Goal: Task Accomplishment & Management: Use online tool/utility

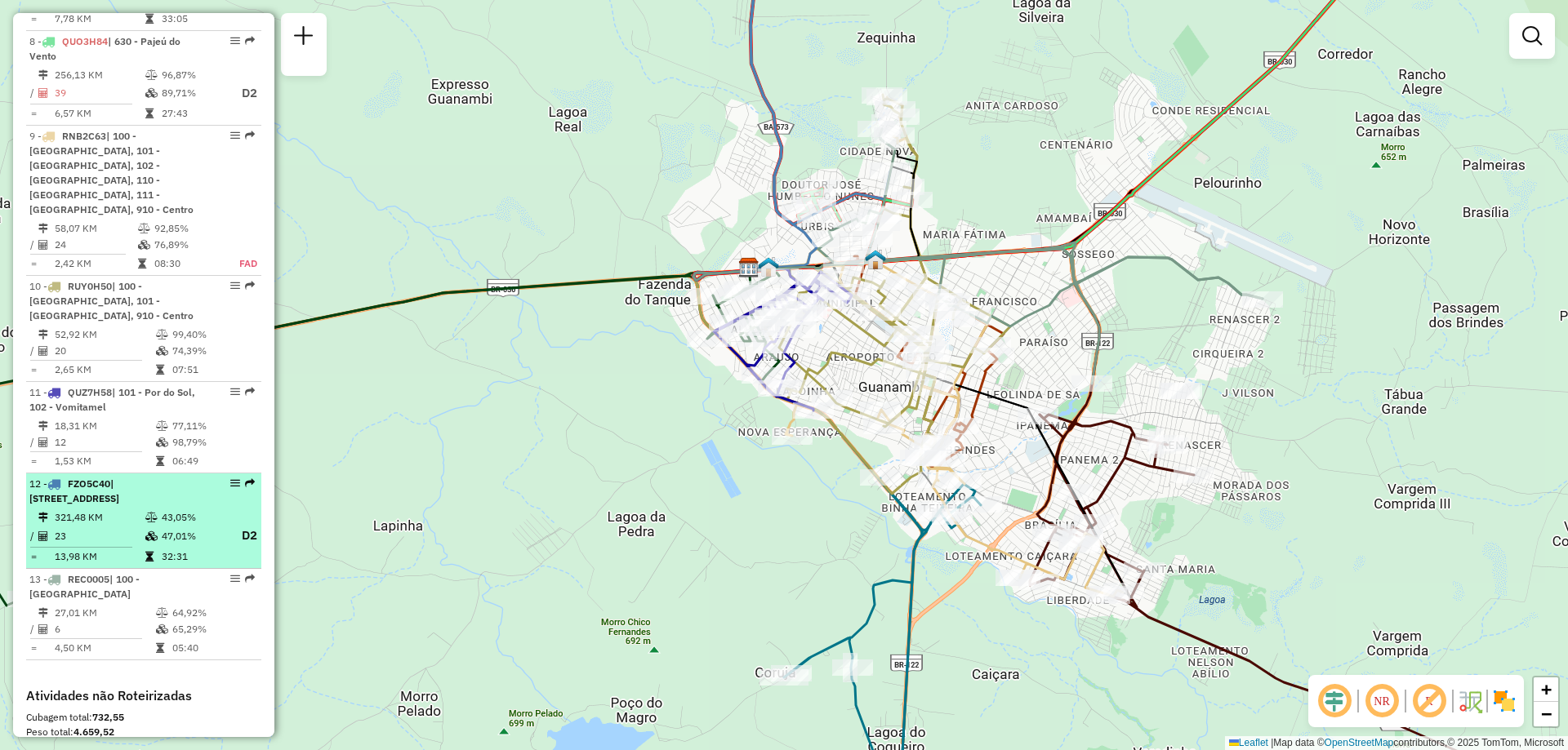
scroll to position [1470, 0]
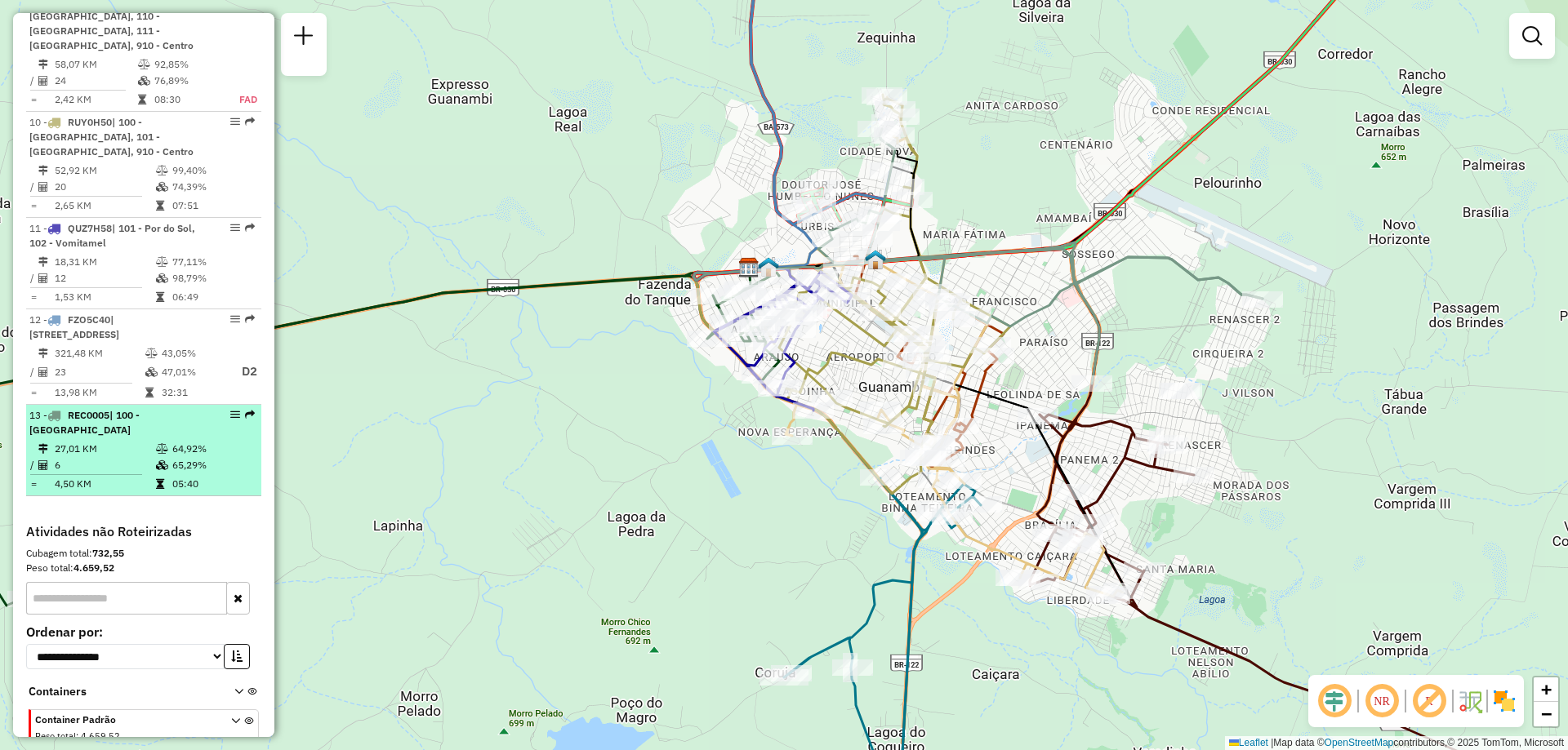
click at [117, 441] on td "27,01 KM" at bounding box center [105, 449] width 101 height 16
select select "**********"
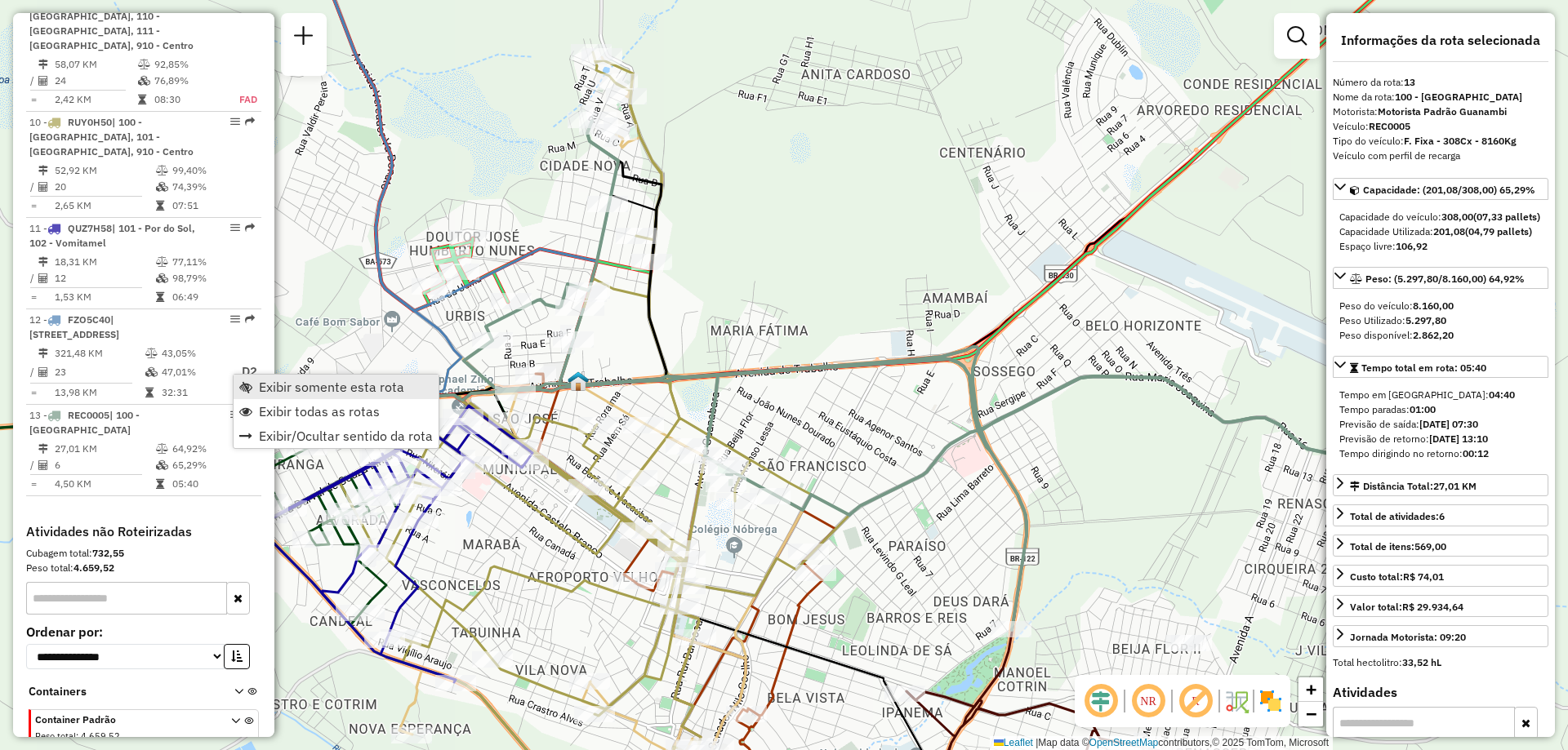
click at [285, 388] on span "Exibir somente esta rota" at bounding box center [331, 387] width 146 height 13
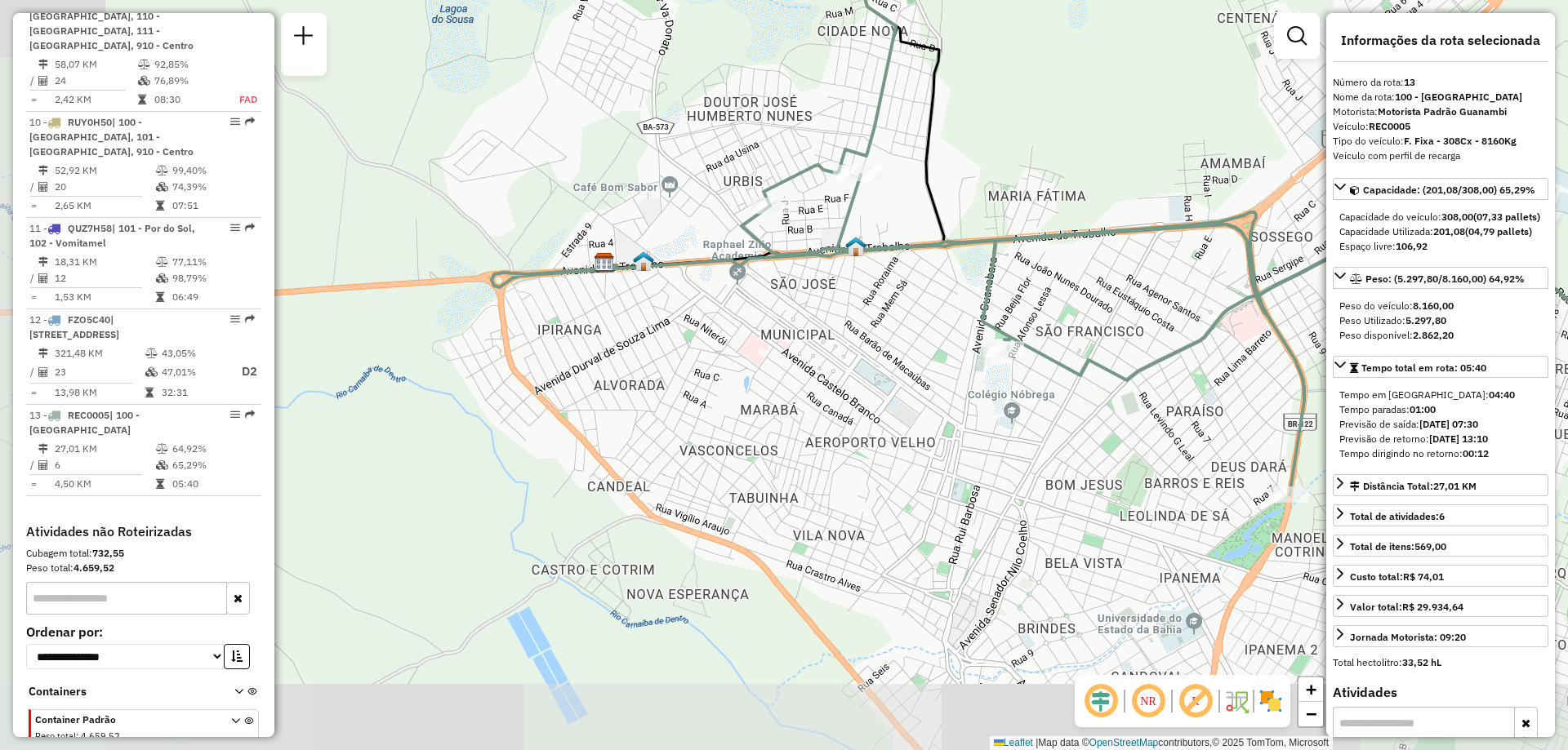
drag, startPoint x: 672, startPoint y: 485, endPoint x: 946, endPoint y: 352, distance: 304.6
click at [946, 352] on div "Janela de atendimento Grade de atendimento Capacidade Transportadoras Veículos …" at bounding box center [784, 375] width 1568 height 750
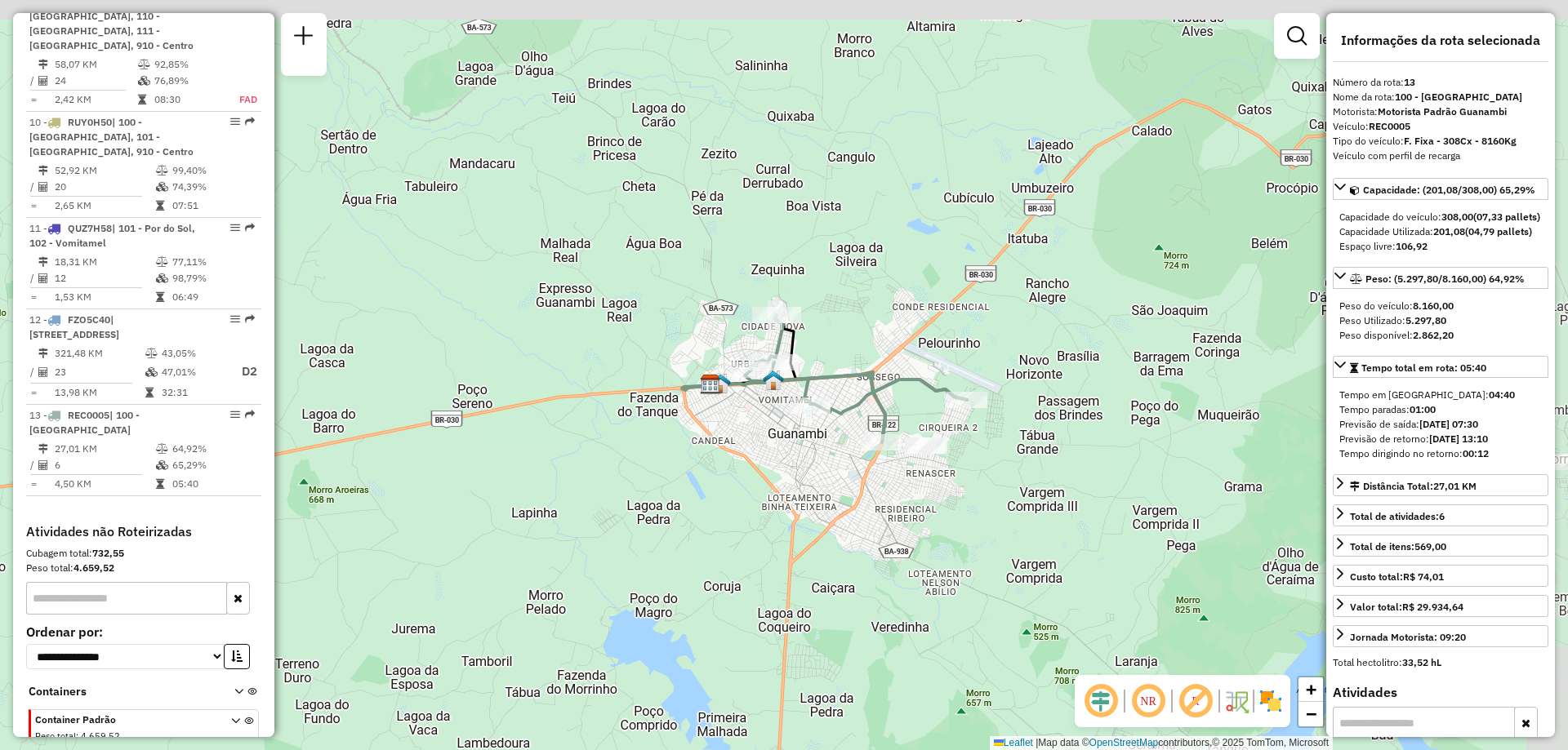
drag, startPoint x: 1041, startPoint y: 351, endPoint x: 888, endPoint y: 416, distance: 166.2
click at [889, 415] on icon at bounding box center [856, 379] width 222 height 127
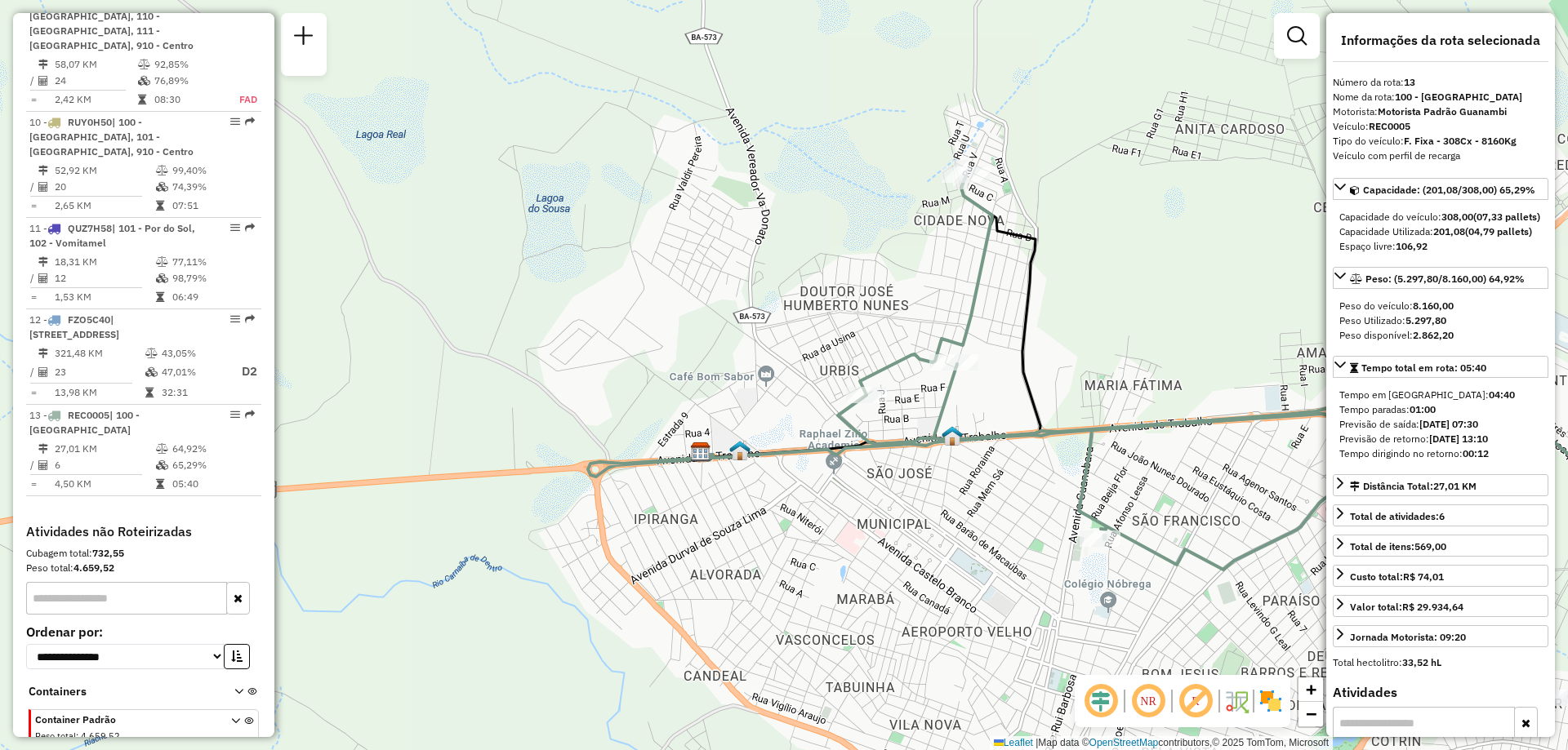
drag, startPoint x: 1048, startPoint y: 336, endPoint x: 921, endPoint y: 321, distance: 127.9
click at [921, 321] on div "Janela de atendimento Grade de atendimento Capacidade Transportadoras Veículos …" at bounding box center [784, 375] width 1568 height 750
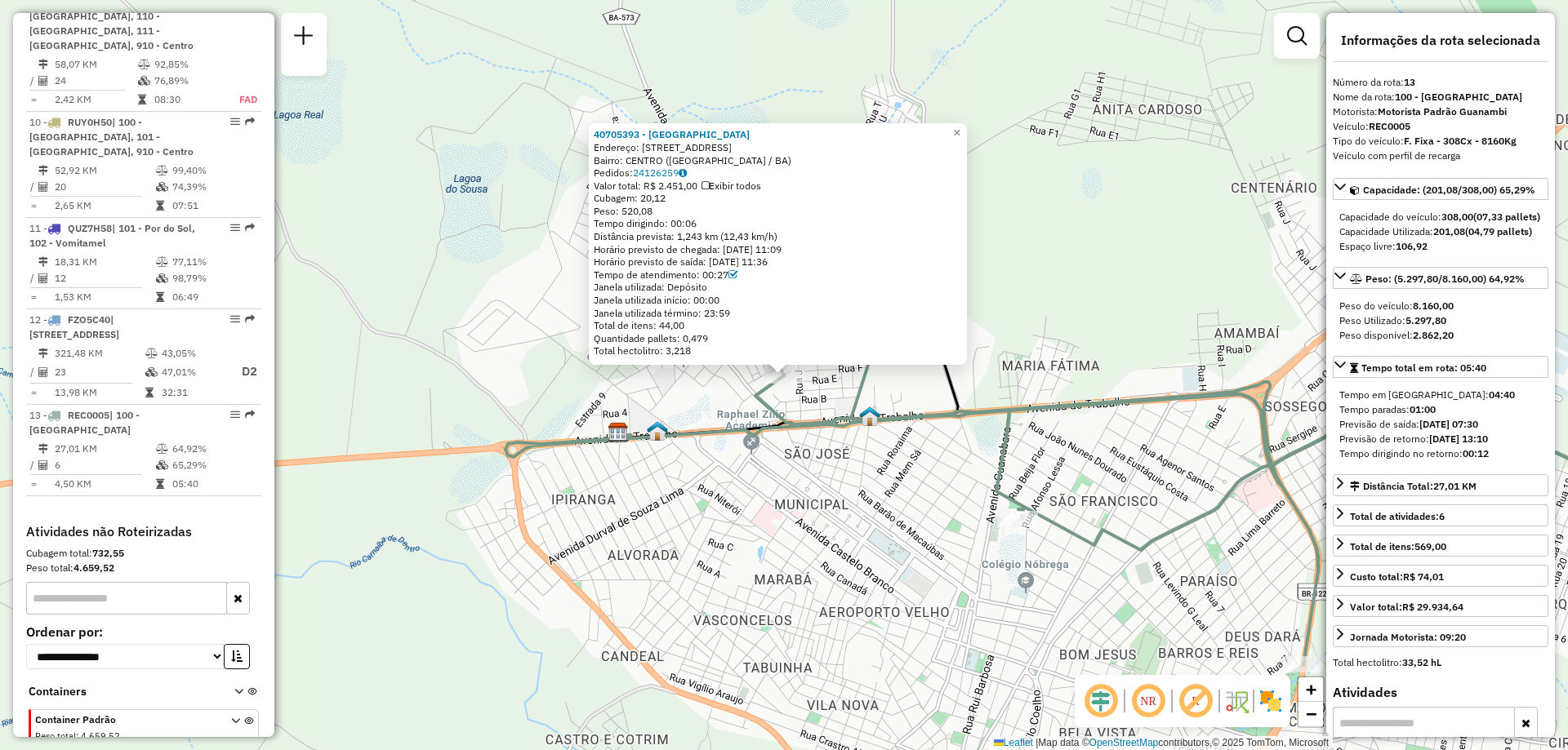
click at [911, 495] on div "40705393 - [GEOGRAPHIC_DATA] Endereço: [STREET_ADDRESS][GEOGRAPHIC_DATA]: [GEOG…" at bounding box center [784, 375] width 1568 height 750
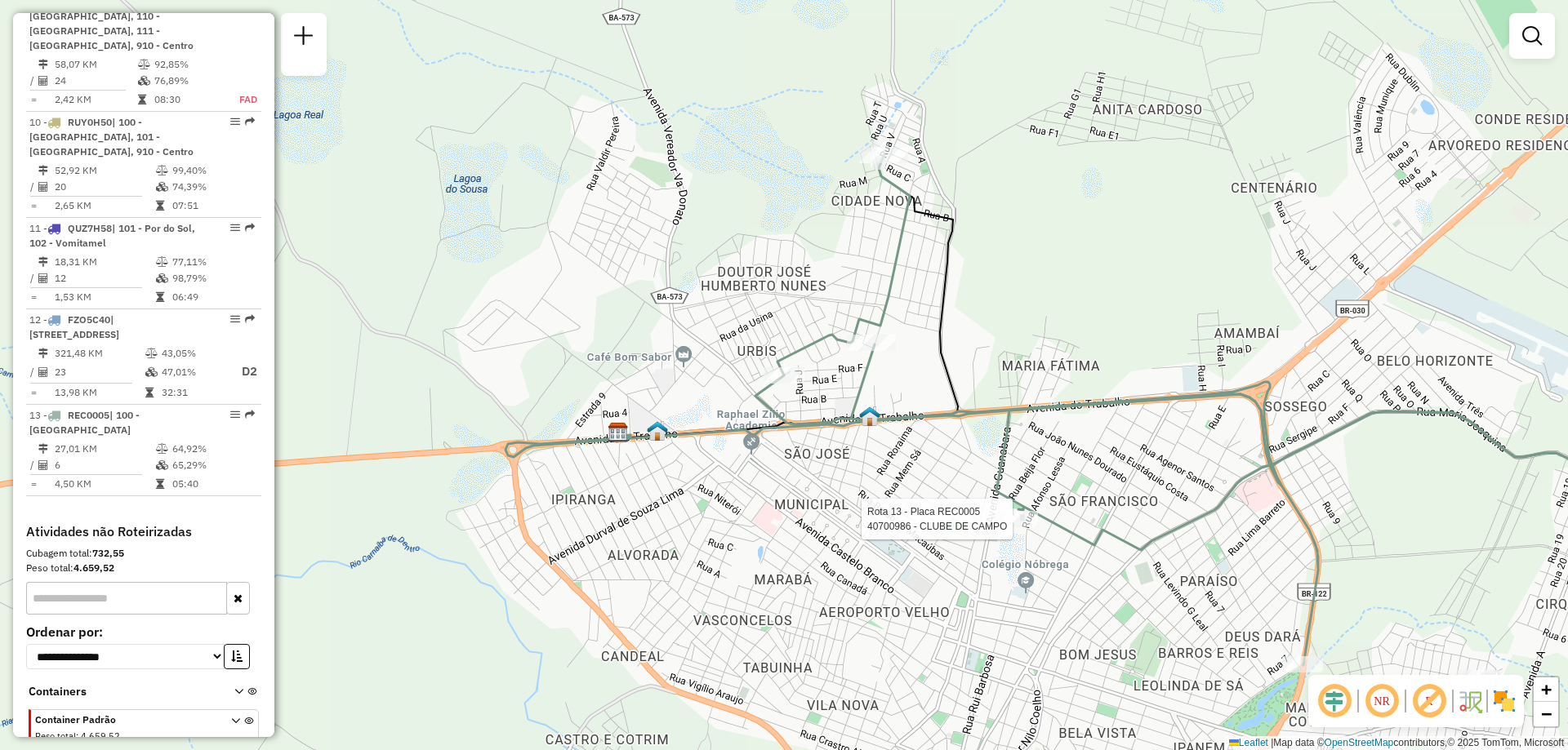
click at [1011, 528] on div at bounding box center [1017, 520] width 41 height 16
select select "**********"
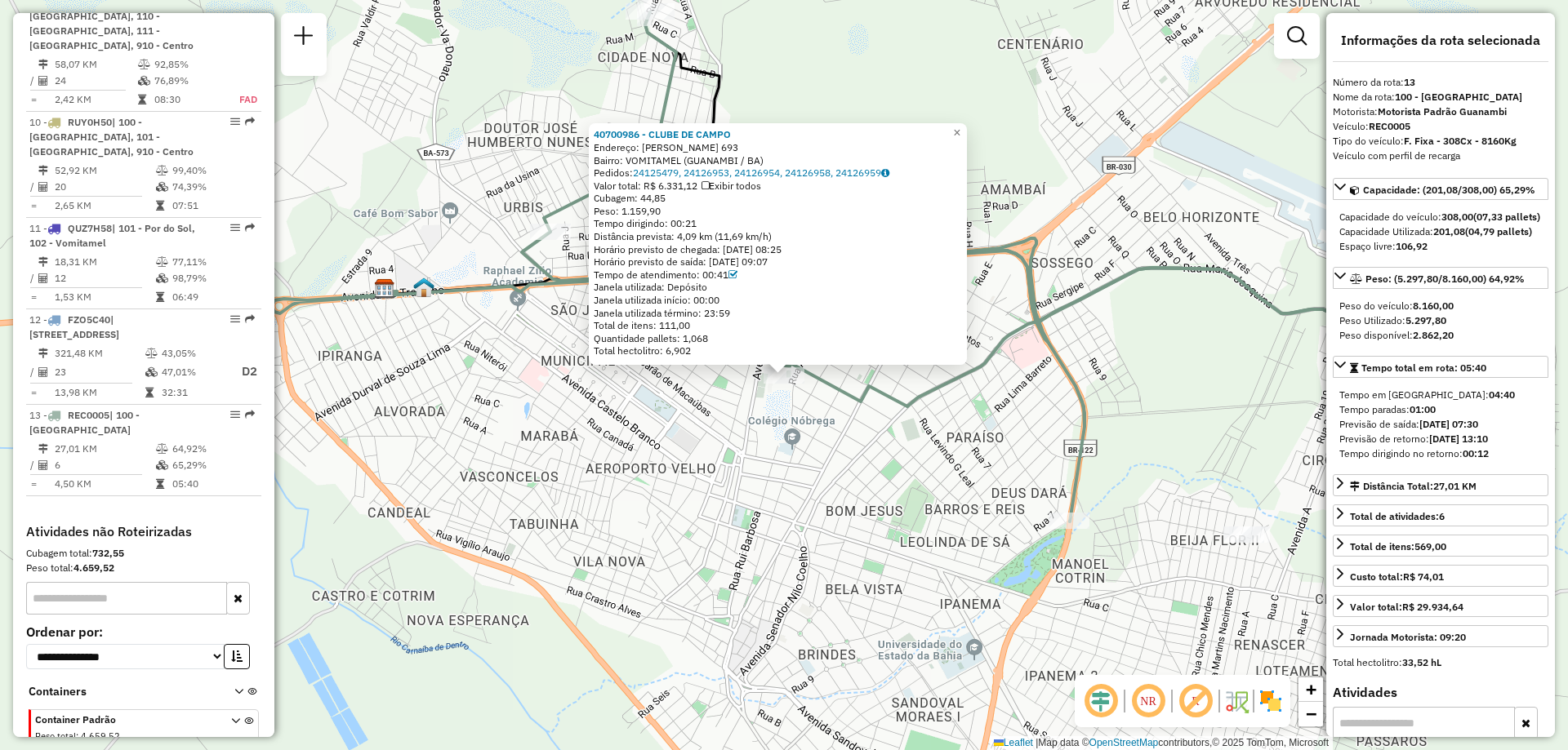
click at [1072, 530] on div at bounding box center [1068, 520] width 41 height 16
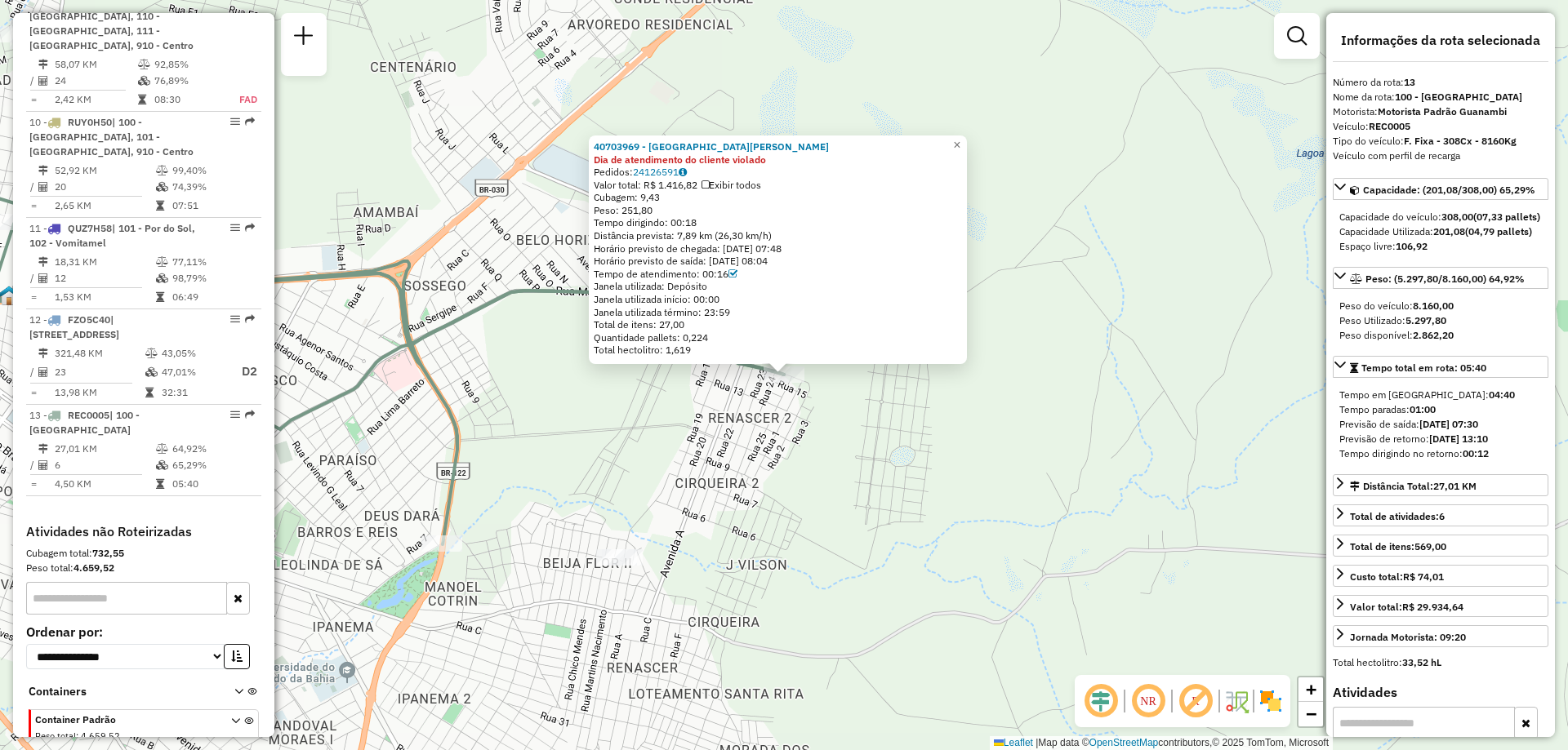
click at [810, 459] on div "40703969 - [GEOGRAPHIC_DATA][PERSON_NAME] Dia de atendimento do cliente violado…" at bounding box center [784, 375] width 1568 height 750
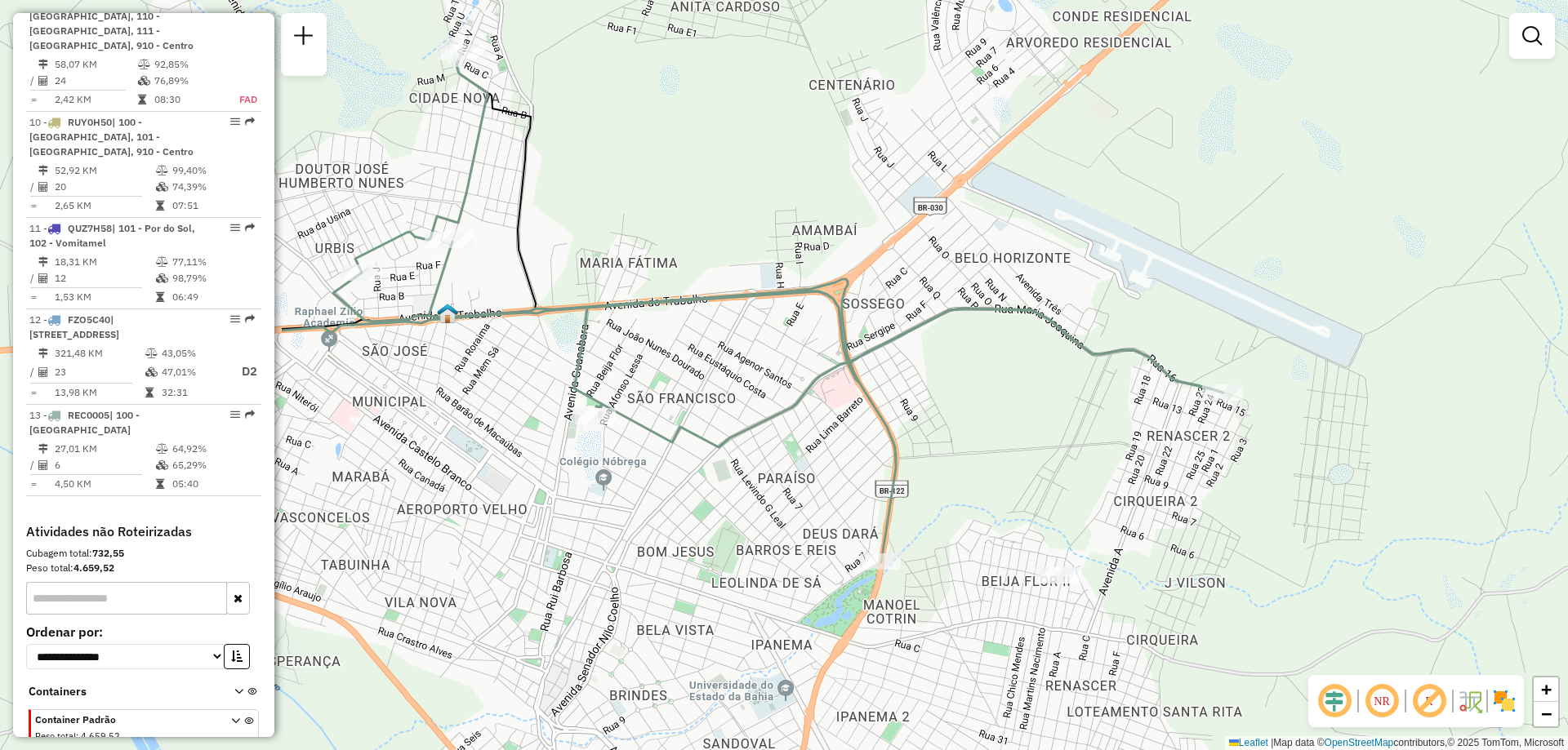
drag, startPoint x: 622, startPoint y: 430, endPoint x: 991, endPoint y: 451, distance: 369.6
click at [991, 451] on div "Janela de atendimento Grade de atendimento Capacidade Transportadoras Veículos …" at bounding box center [784, 375] width 1568 height 750
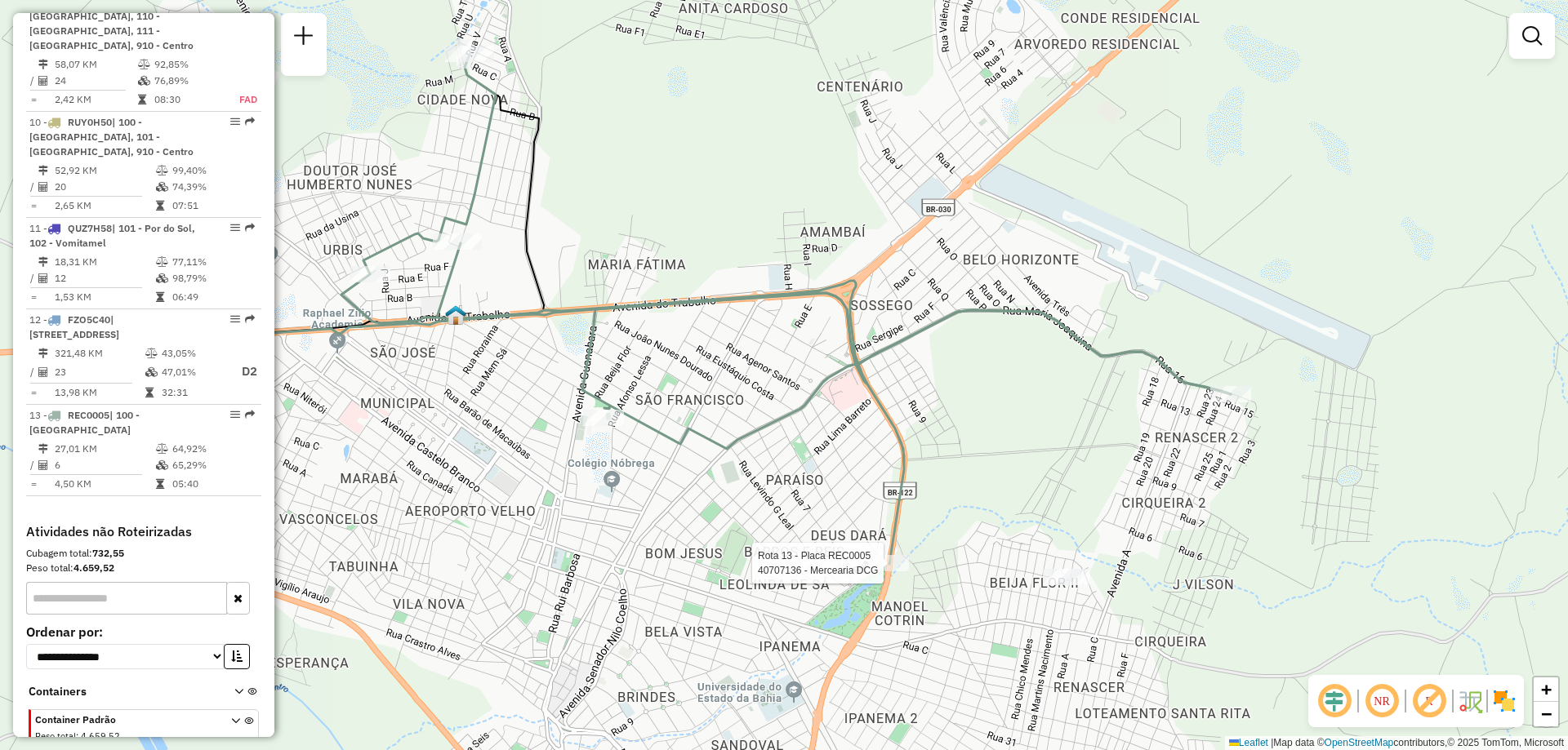
click at [880, 572] on div at bounding box center [888, 563] width 41 height 16
select select "**********"
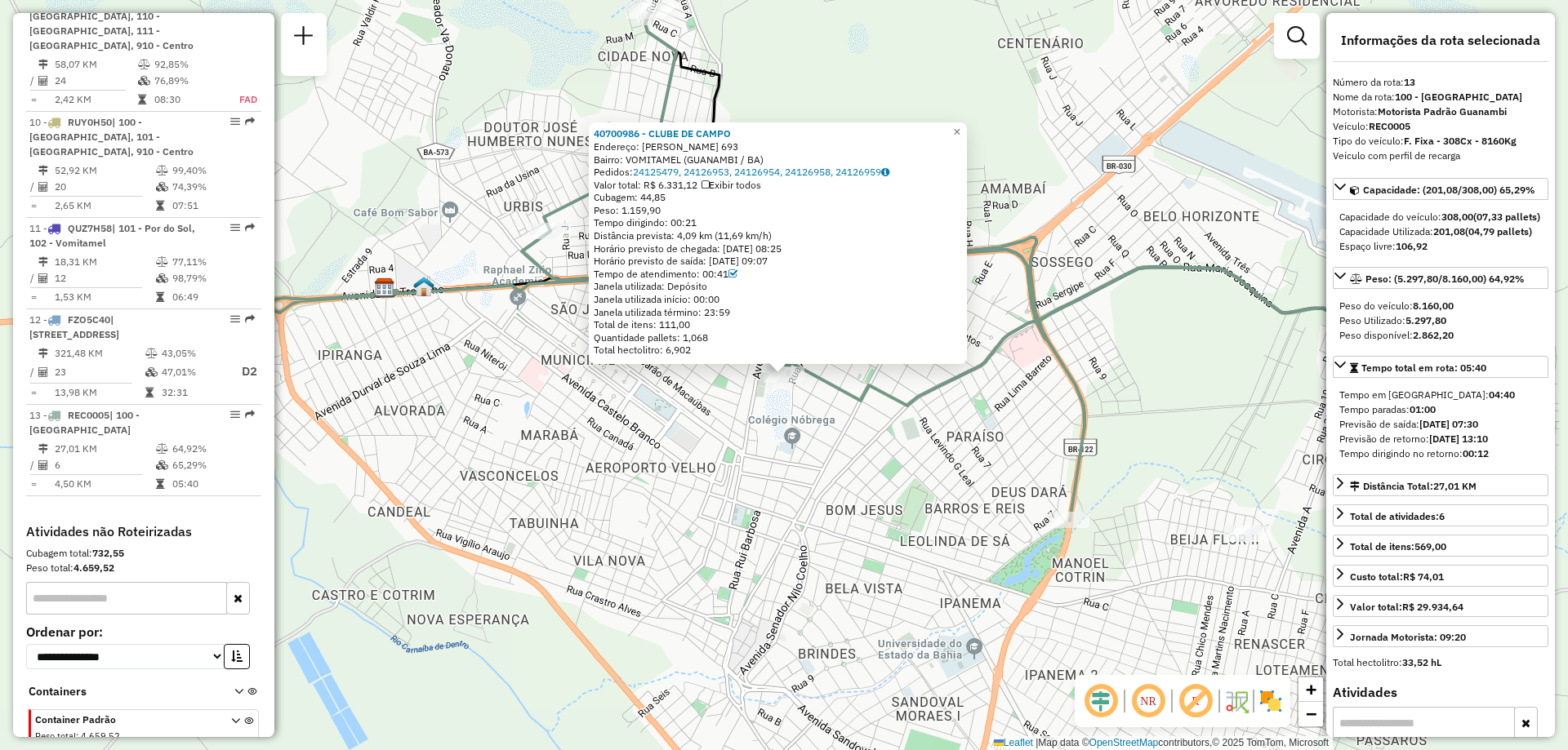
click at [792, 445] on div "40700986 - CLUBE DE [GEOGRAPHIC_DATA]: [PERSON_NAME] 693 Bairro: [GEOGRAPHIC_DA…" at bounding box center [784, 375] width 1568 height 750
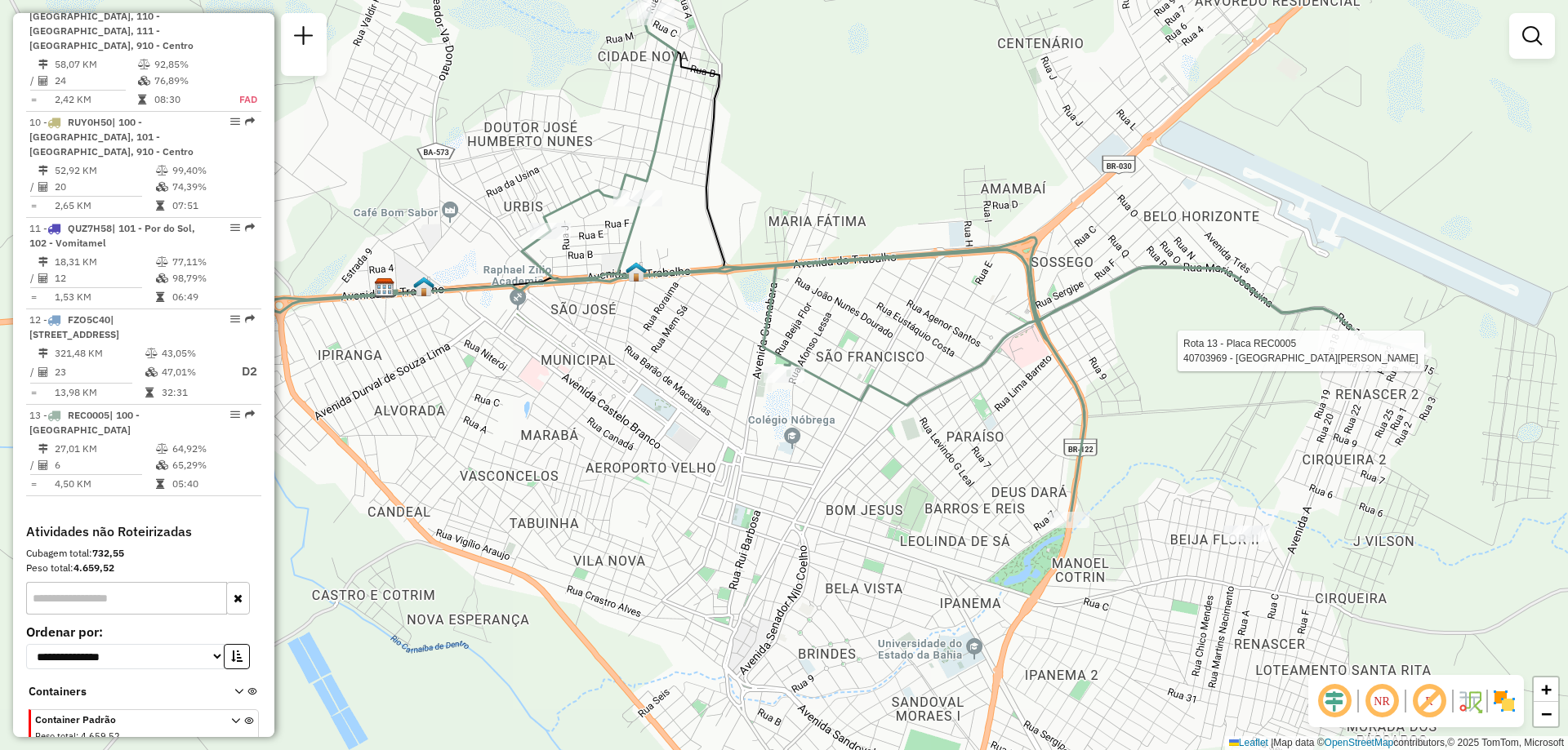
select select "**********"
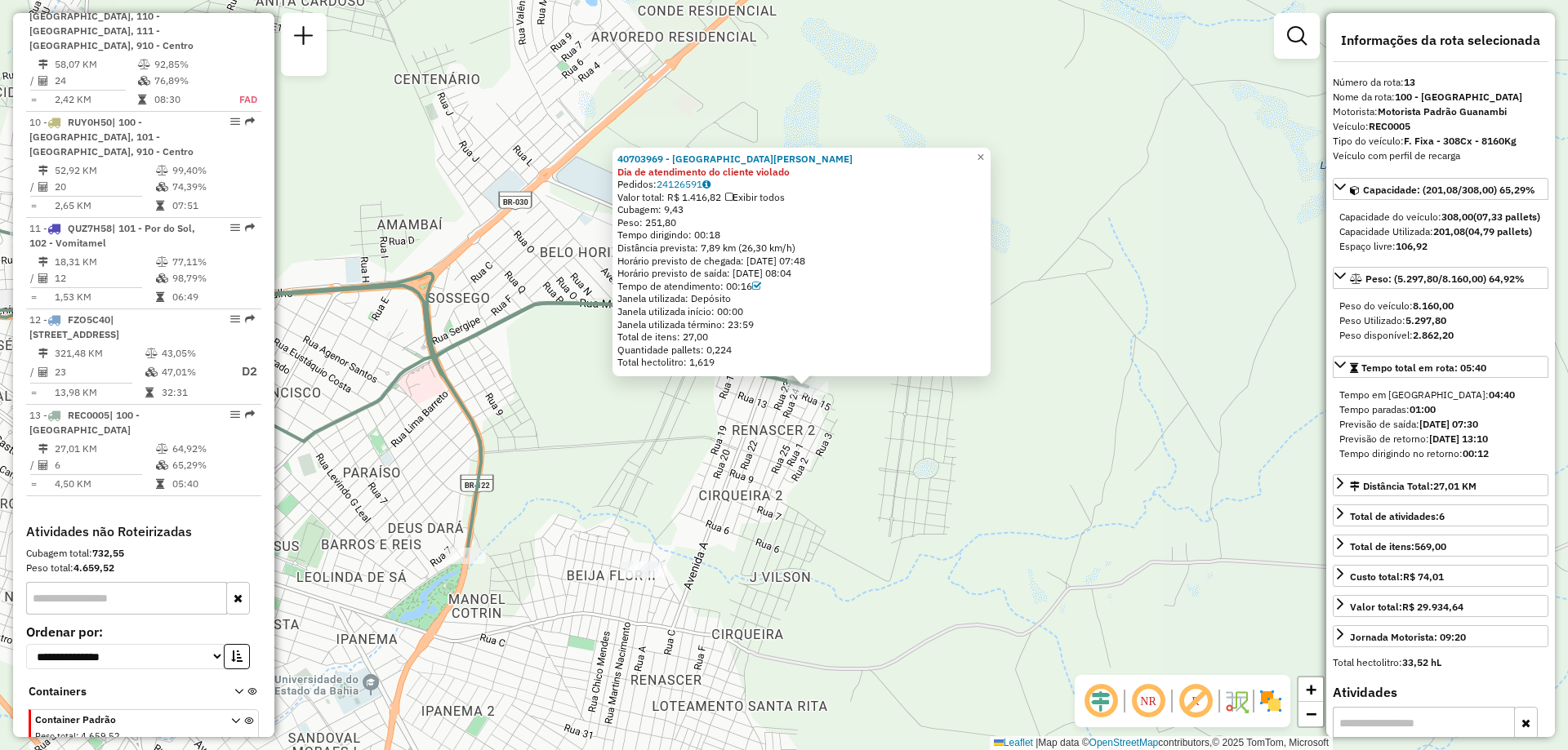
drag, startPoint x: 431, startPoint y: 163, endPoint x: 666, endPoint y: 264, distance: 255.8
click at [666, 264] on div "40703969 - [GEOGRAPHIC_DATA][PERSON_NAME] Dia de atendimento do cliente violado…" at bounding box center [784, 375] width 1568 height 750
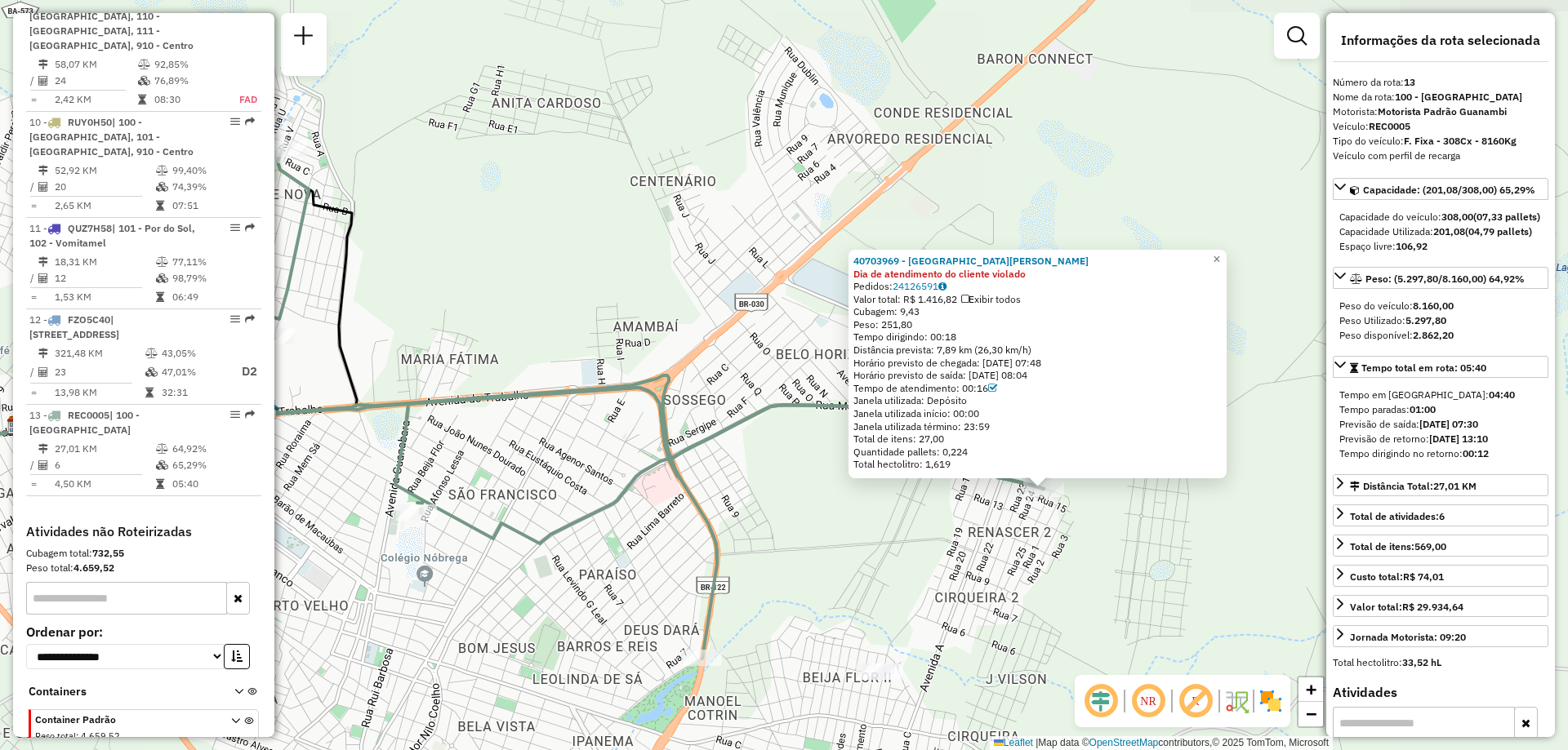
click at [611, 276] on div "40703969 - [GEOGRAPHIC_DATA][PERSON_NAME] Dia de atendimento do cliente violado…" at bounding box center [784, 375] width 1568 height 750
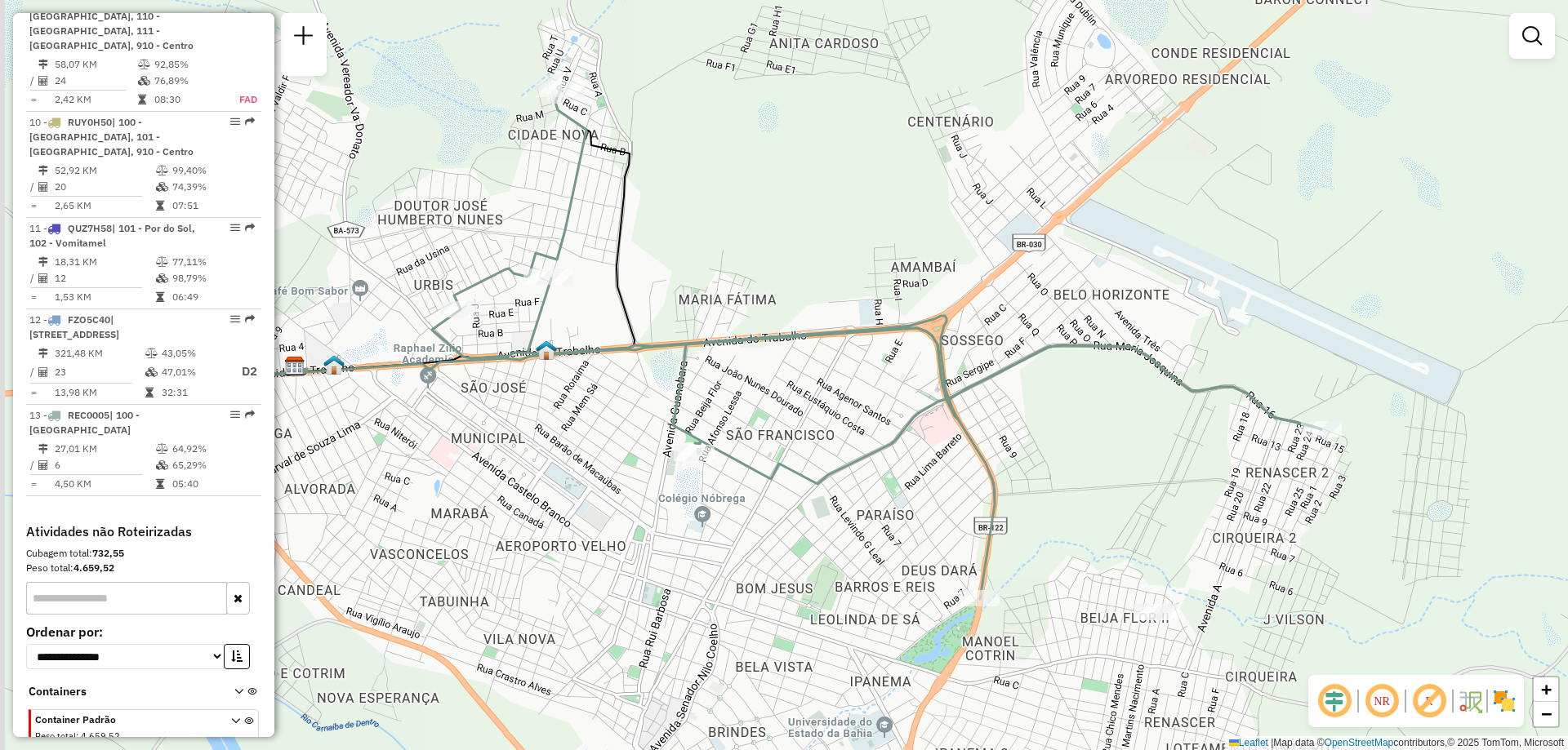
drag, startPoint x: 589, startPoint y: 299, endPoint x: 826, endPoint y: 271, distance: 238.6
click at [826, 271] on div "Janela de atendimento Grade de atendimento Capacidade Transportadoras Veículos …" at bounding box center [784, 375] width 1568 height 750
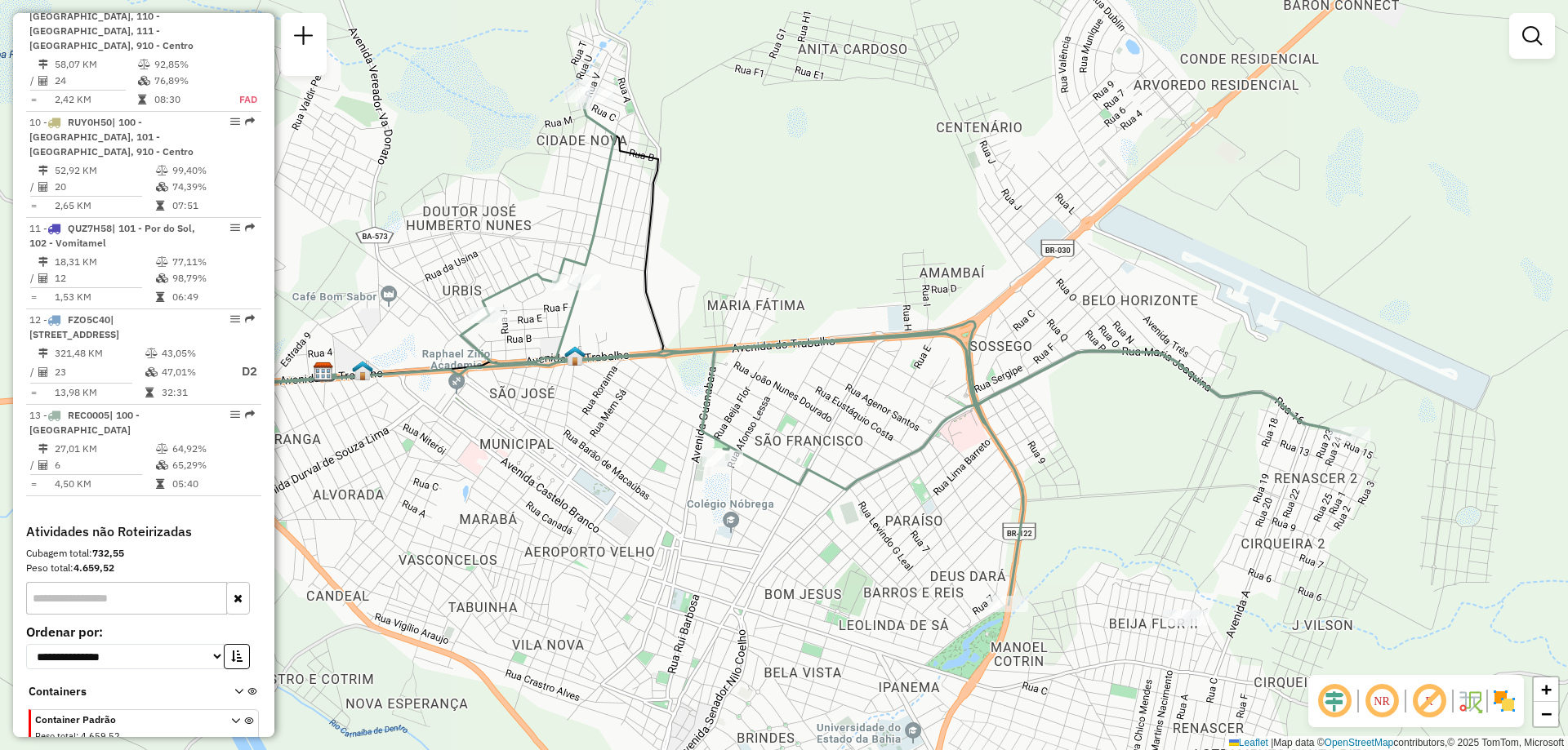
click at [572, 272] on icon at bounding box center [906, 351] width 889 height 510
select select "**********"
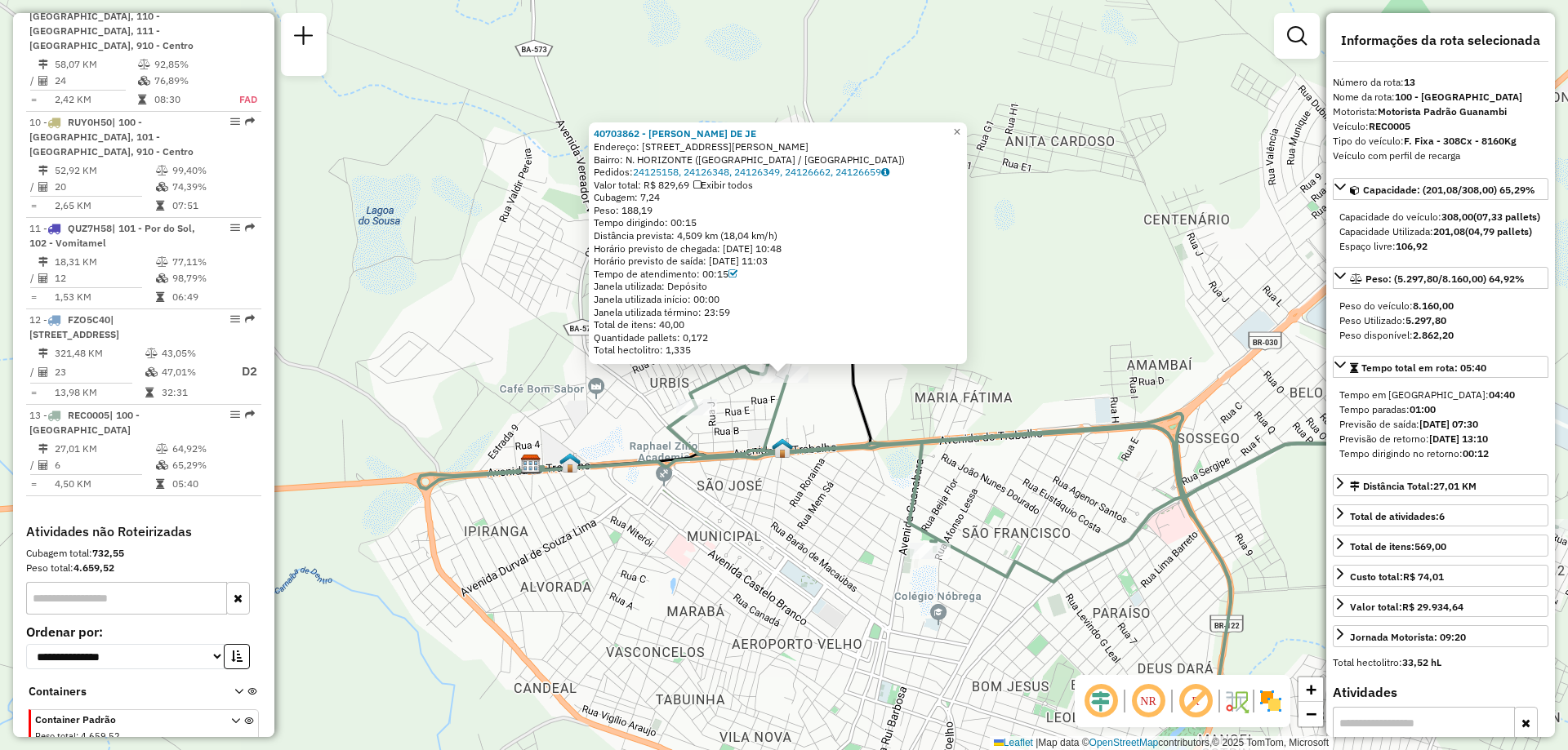
click at [493, 258] on div "40703862 - [PERSON_NAME] DE JE Endereço: AV [PERSON_NAME] 390 Bairro: N. HORIZO…" at bounding box center [784, 375] width 1568 height 750
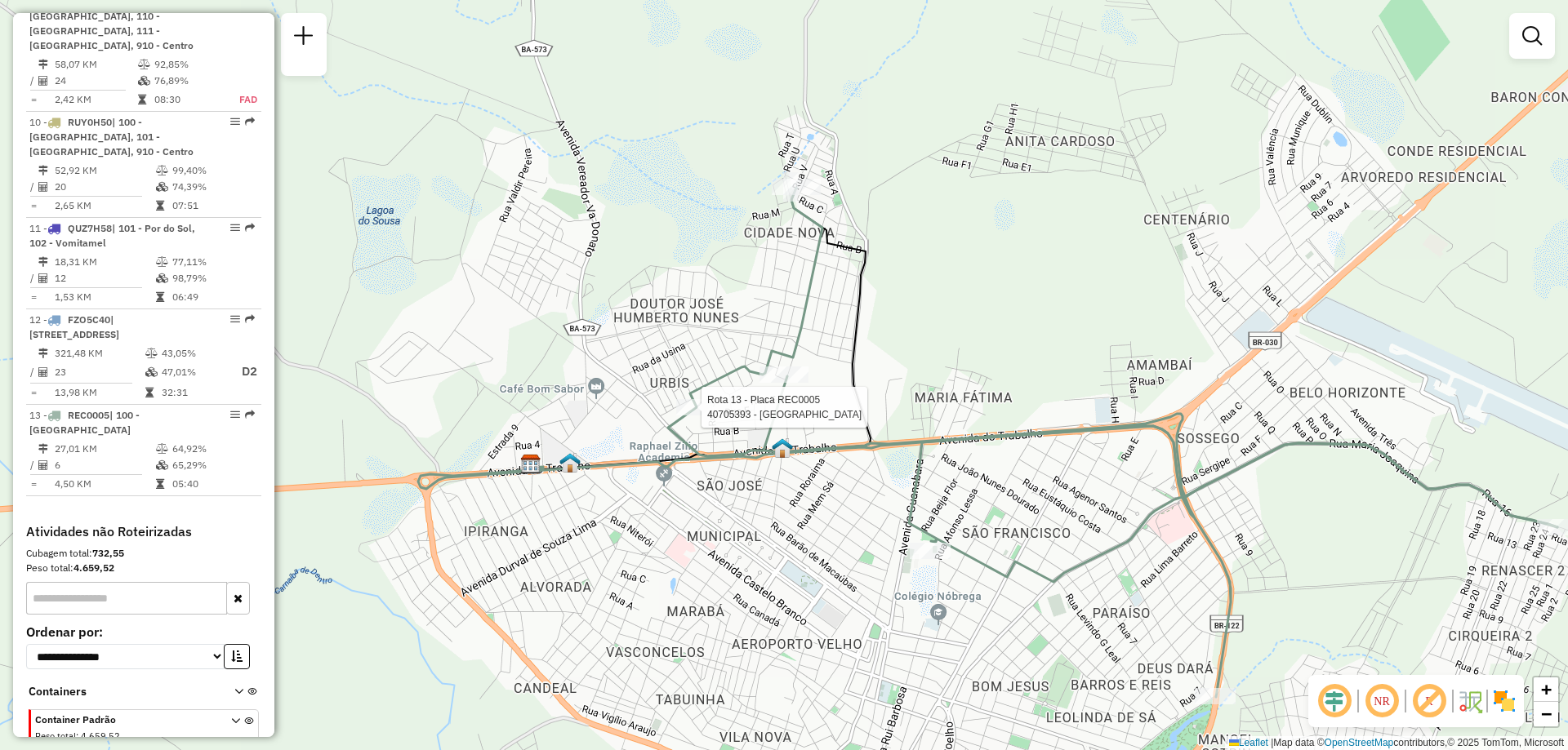
click at [699, 416] on div at bounding box center [696, 408] width 41 height 16
select select "**********"
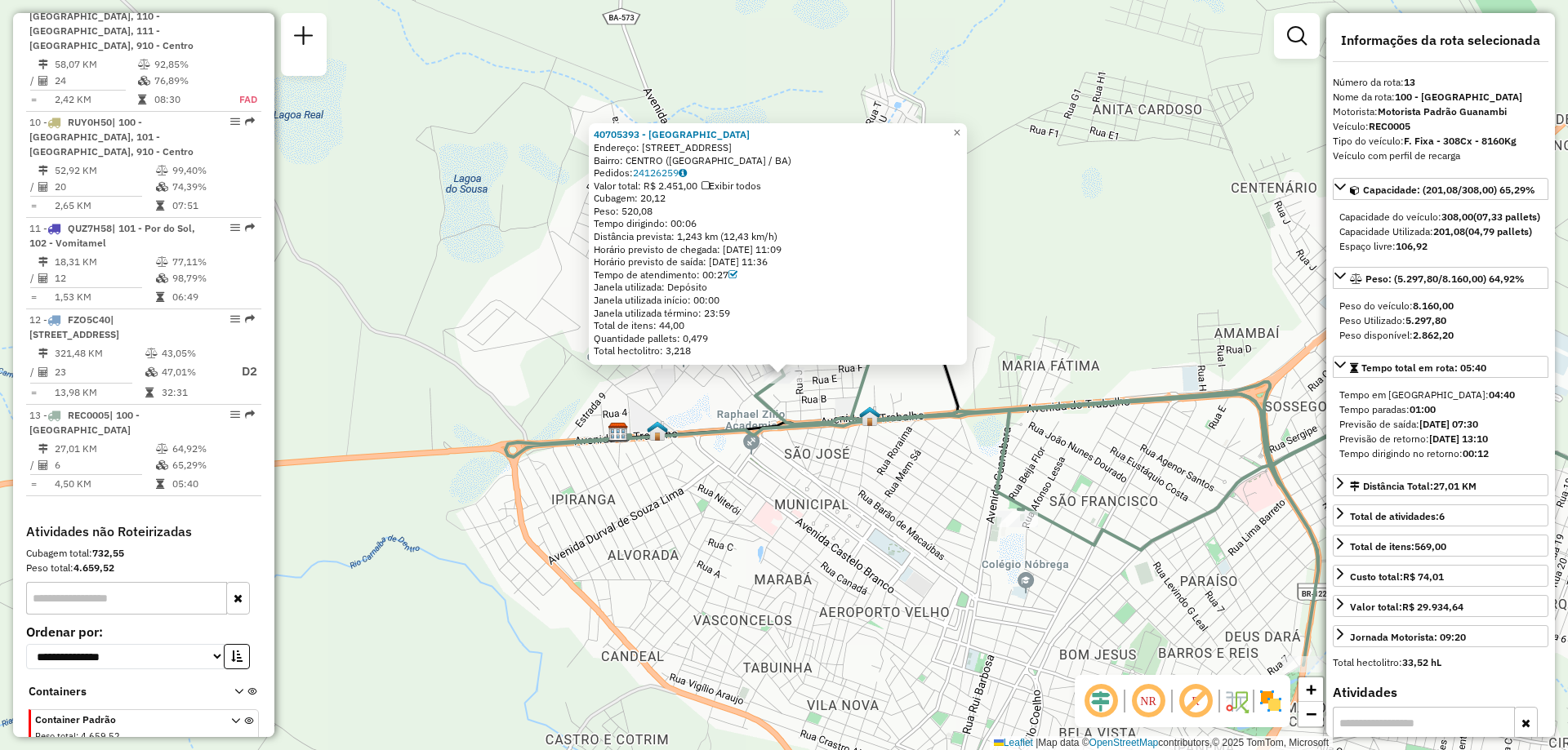
click at [718, 398] on div "40705393 - [GEOGRAPHIC_DATA] Endereço: [STREET_ADDRESS][GEOGRAPHIC_DATA]: [GEOG…" at bounding box center [784, 375] width 1568 height 750
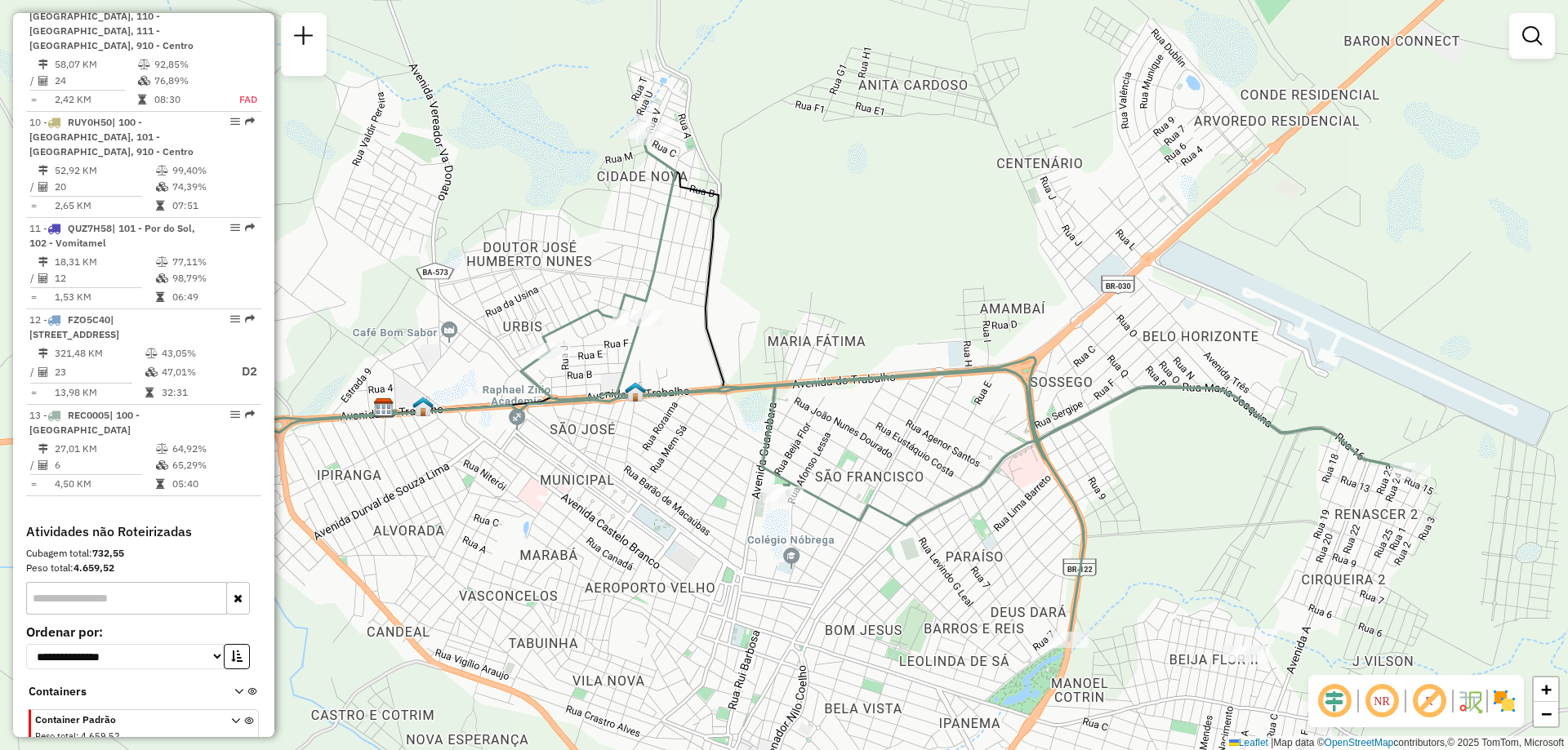
drag, startPoint x: 859, startPoint y: 267, endPoint x: 626, endPoint y: 242, distance: 234.3
click at [626, 242] on div "Janela de atendimento Grade de atendimento Capacidade Transportadoras Veículos …" at bounding box center [784, 375] width 1568 height 750
drag, startPoint x: 859, startPoint y: 317, endPoint x: 795, endPoint y: 226, distance: 111.3
click at [797, 226] on div "Janela de atendimento Grade de atendimento Capacidade Transportadoras Veículos …" at bounding box center [784, 375] width 1568 height 750
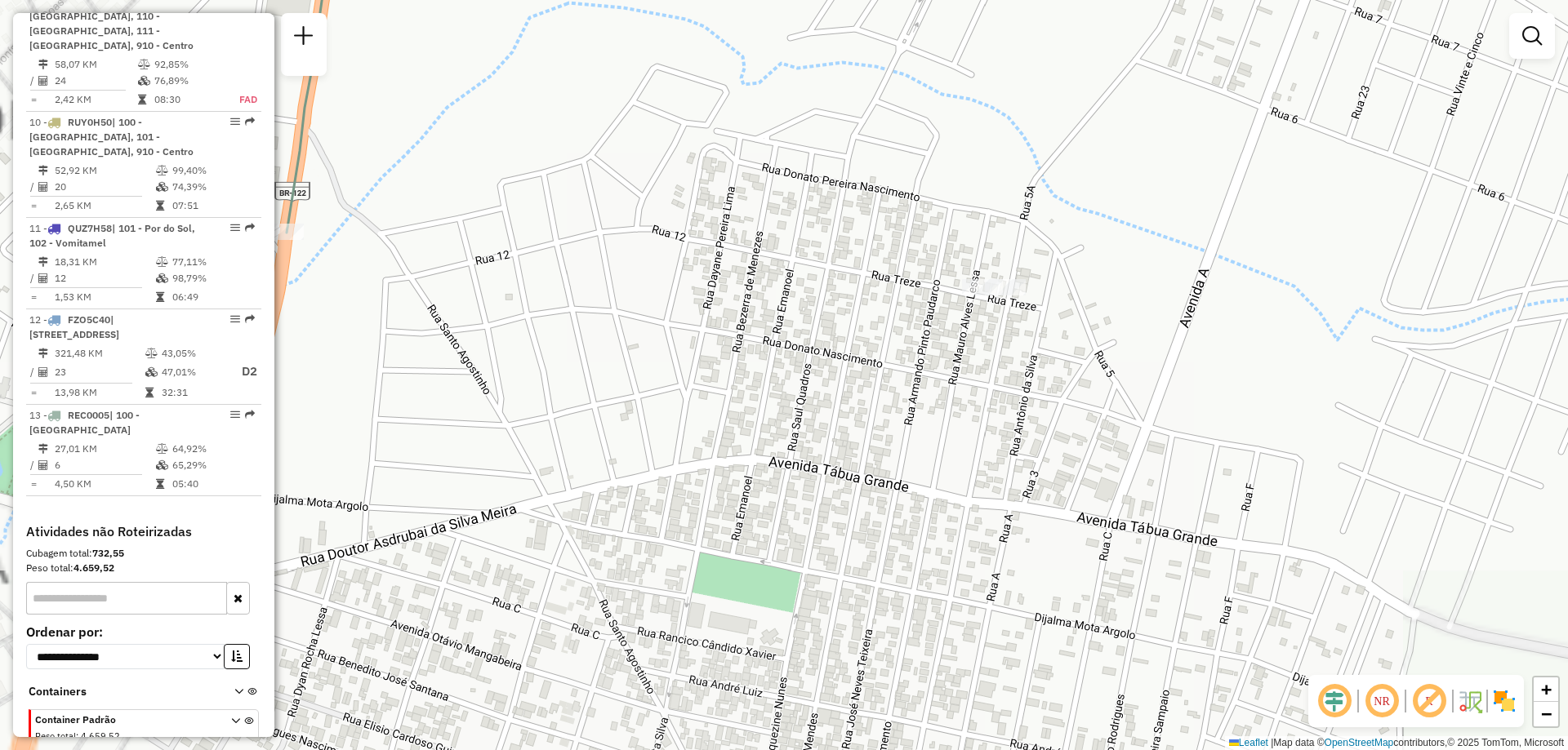
click at [987, 295] on div at bounding box center [981, 287] width 41 height 16
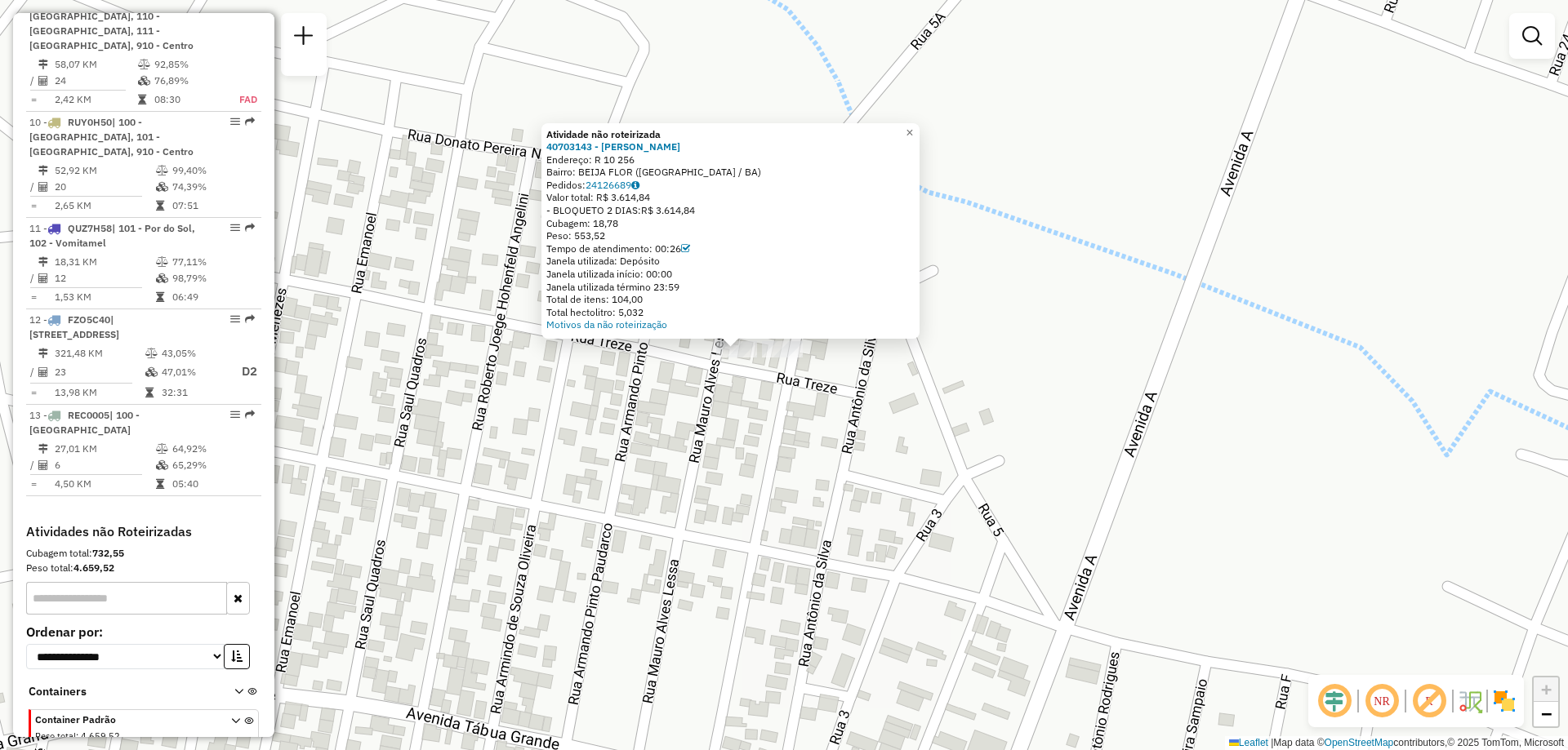
click at [791, 358] on div at bounding box center [782, 350] width 41 height 16
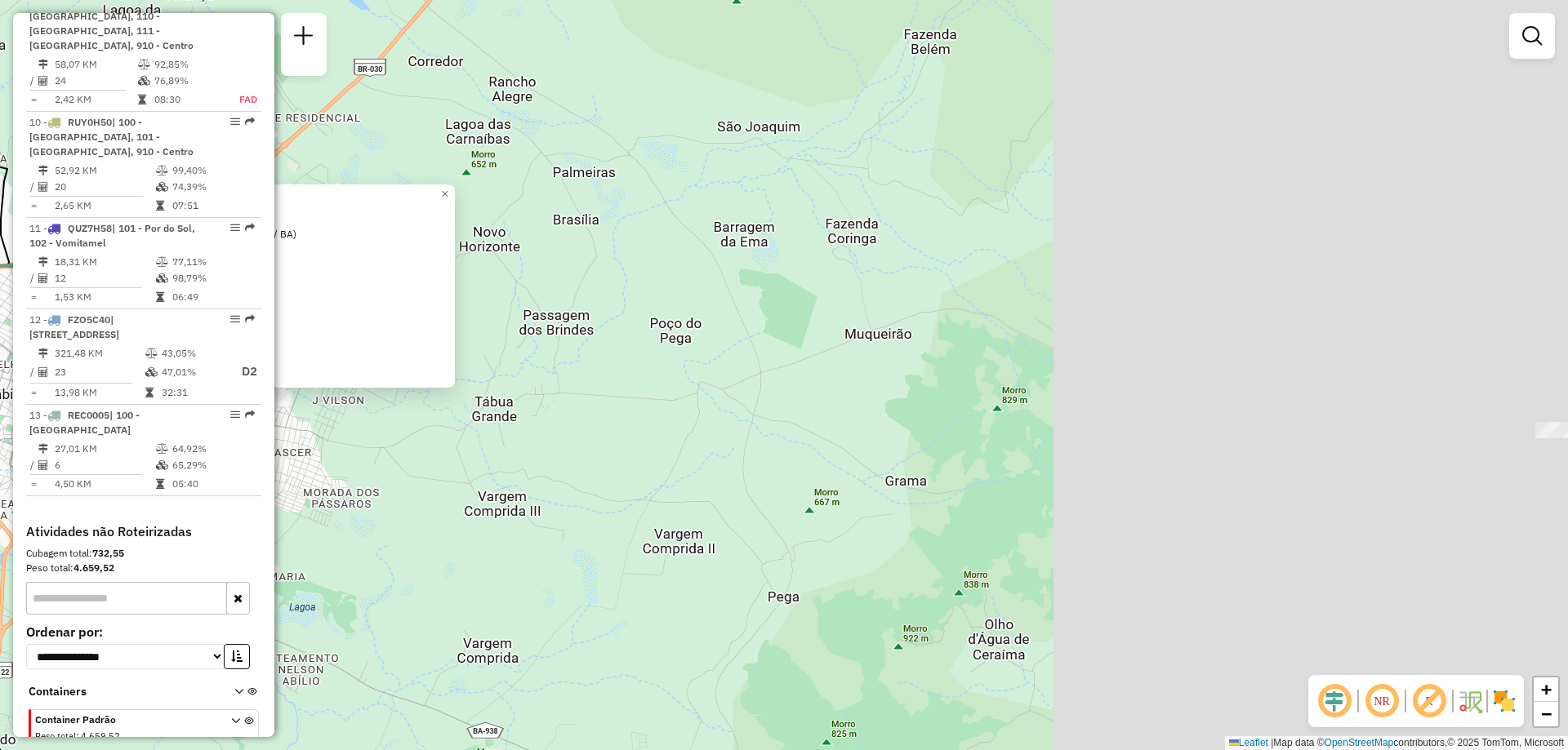
drag, startPoint x: 1066, startPoint y: 548, endPoint x: 486, endPoint y: 455, distance: 587.4
click at [486, 455] on div "Atividade não roteirizada 40703143 - [PERSON_NAME]: R 10 256 Bairro: BEIJA FLOR…" at bounding box center [784, 375] width 1568 height 750
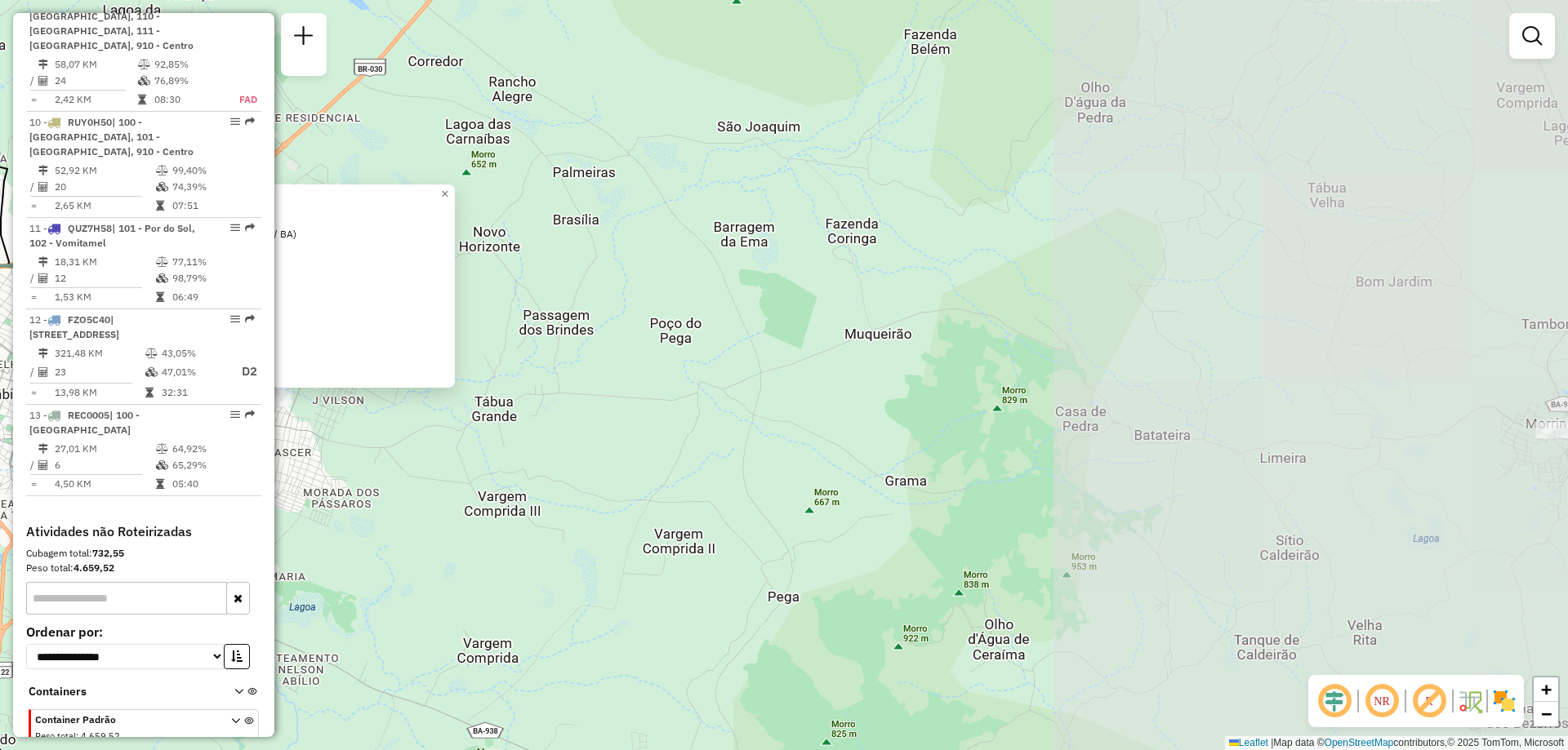
drag, startPoint x: 562, startPoint y: 453, endPoint x: 617, endPoint y: 454, distance: 55.0
click at [564, 454] on div "Atividade não roteirizada 40703143 - [PERSON_NAME]: R 10 256 Bairro: BEIJA FLOR…" at bounding box center [784, 375] width 1568 height 750
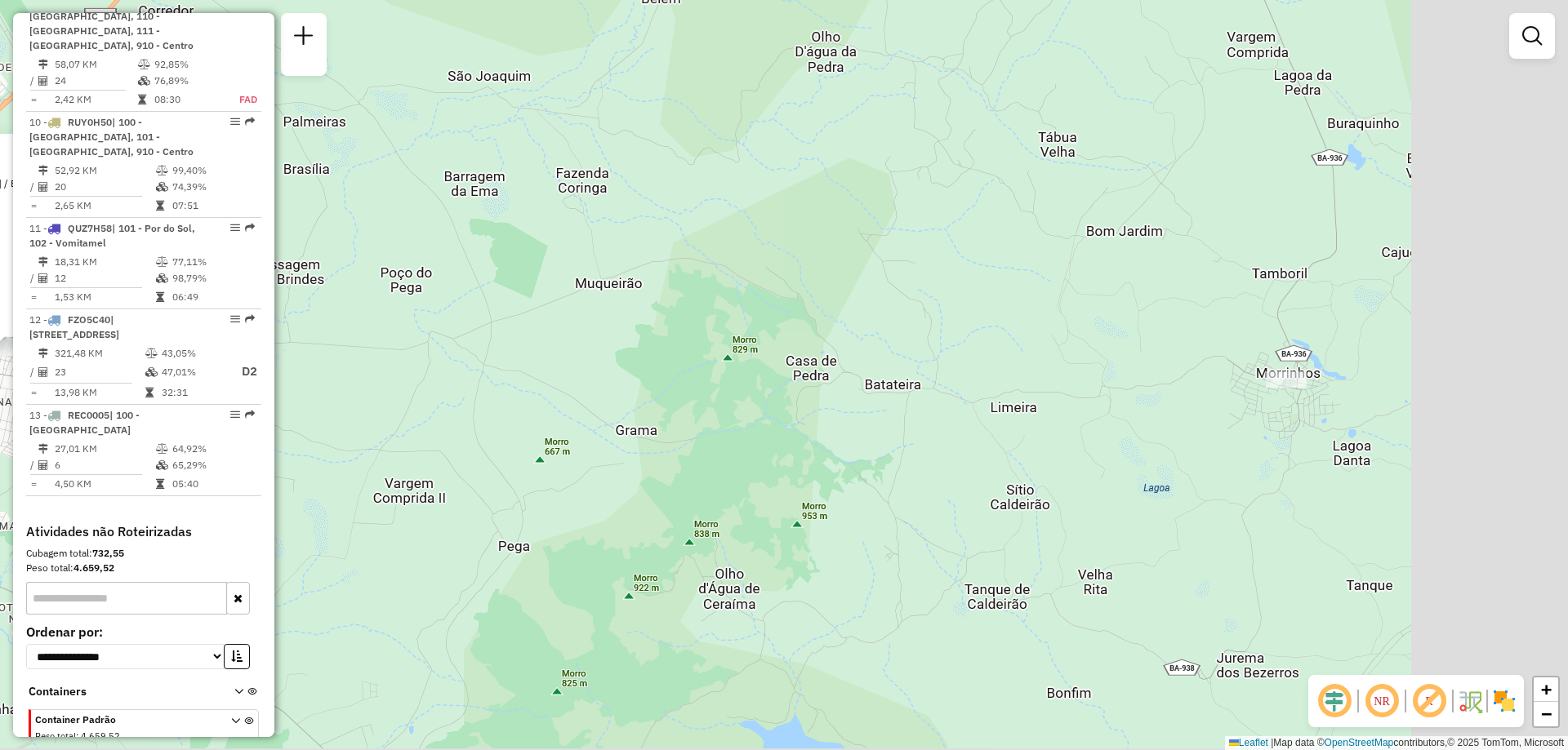
drag, startPoint x: 953, startPoint y: 385, endPoint x: 705, endPoint y: 349, distance: 250.6
click at [706, 349] on div "Atividade não roteirizada 40703143 - [PERSON_NAME]: R 10 256 Bairro: BEIJA FLOR…" at bounding box center [784, 375] width 1568 height 750
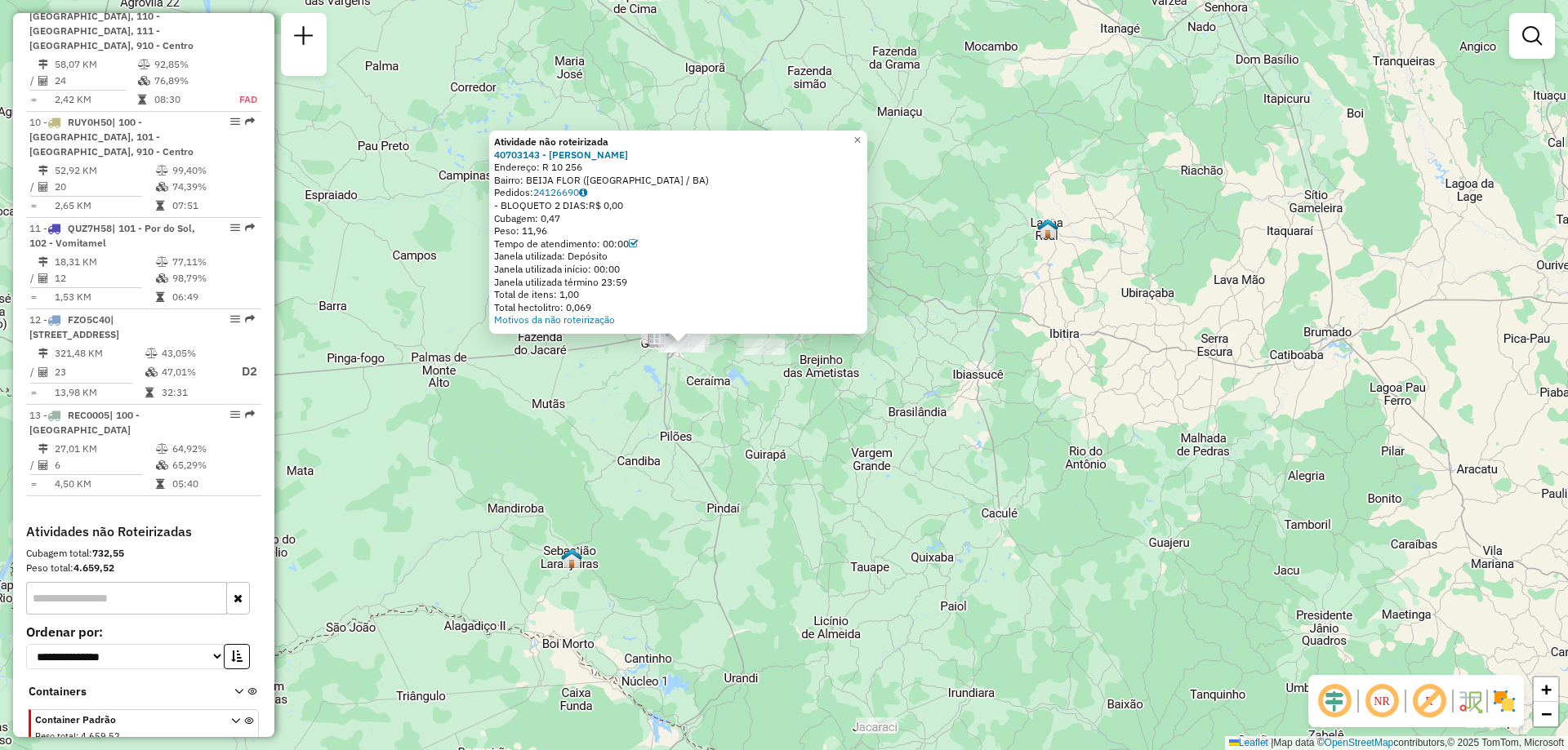
click at [928, 333] on div "Atividade não roteirizada 40703143 - [PERSON_NAME]: R 10 256 Bairro: BEIJA FLOR…" at bounding box center [784, 375] width 1568 height 750
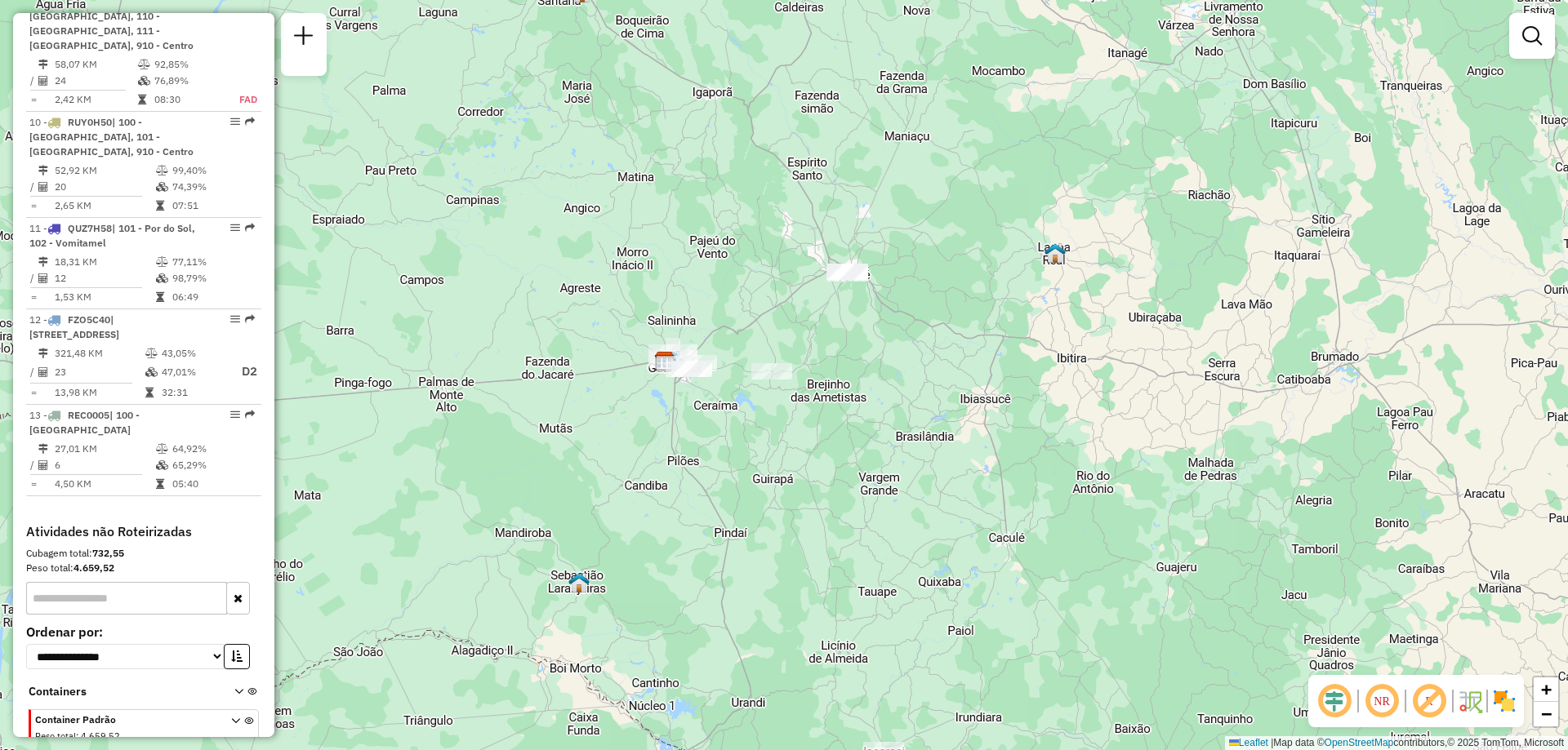
drag, startPoint x: 835, startPoint y: 354, endPoint x: 838, endPoint y: 436, distance: 82.1
click at [835, 442] on div "Janela de atendimento Grade de atendimento Capacidade Transportadoras Veículos …" at bounding box center [784, 375] width 1568 height 750
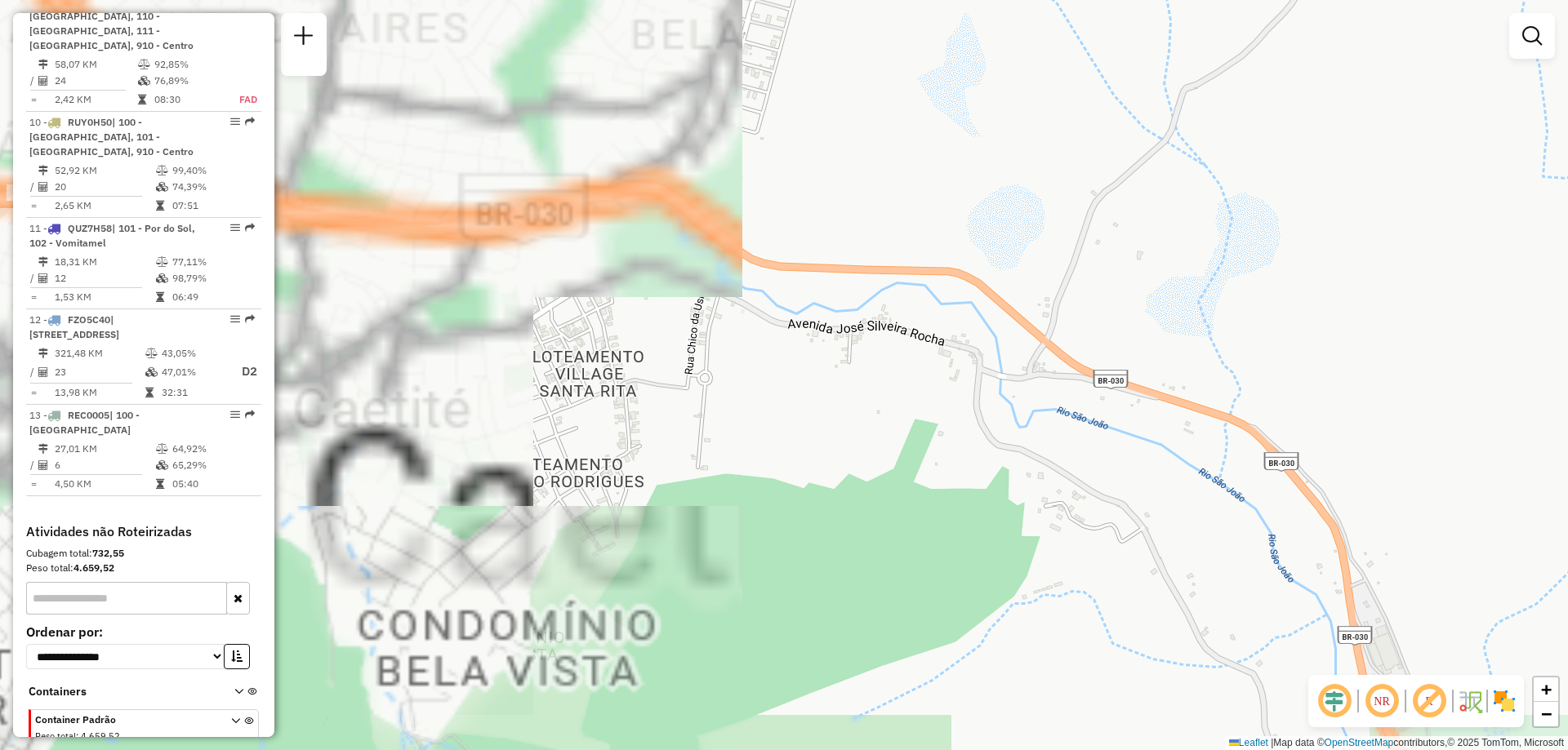
drag, startPoint x: 463, startPoint y: 312, endPoint x: 1002, endPoint y: 361, distance: 541.2
click at [1002, 361] on div "Janela de atendimento Grade de atendimento Capacidade Transportadoras Veículos …" at bounding box center [784, 375] width 1568 height 750
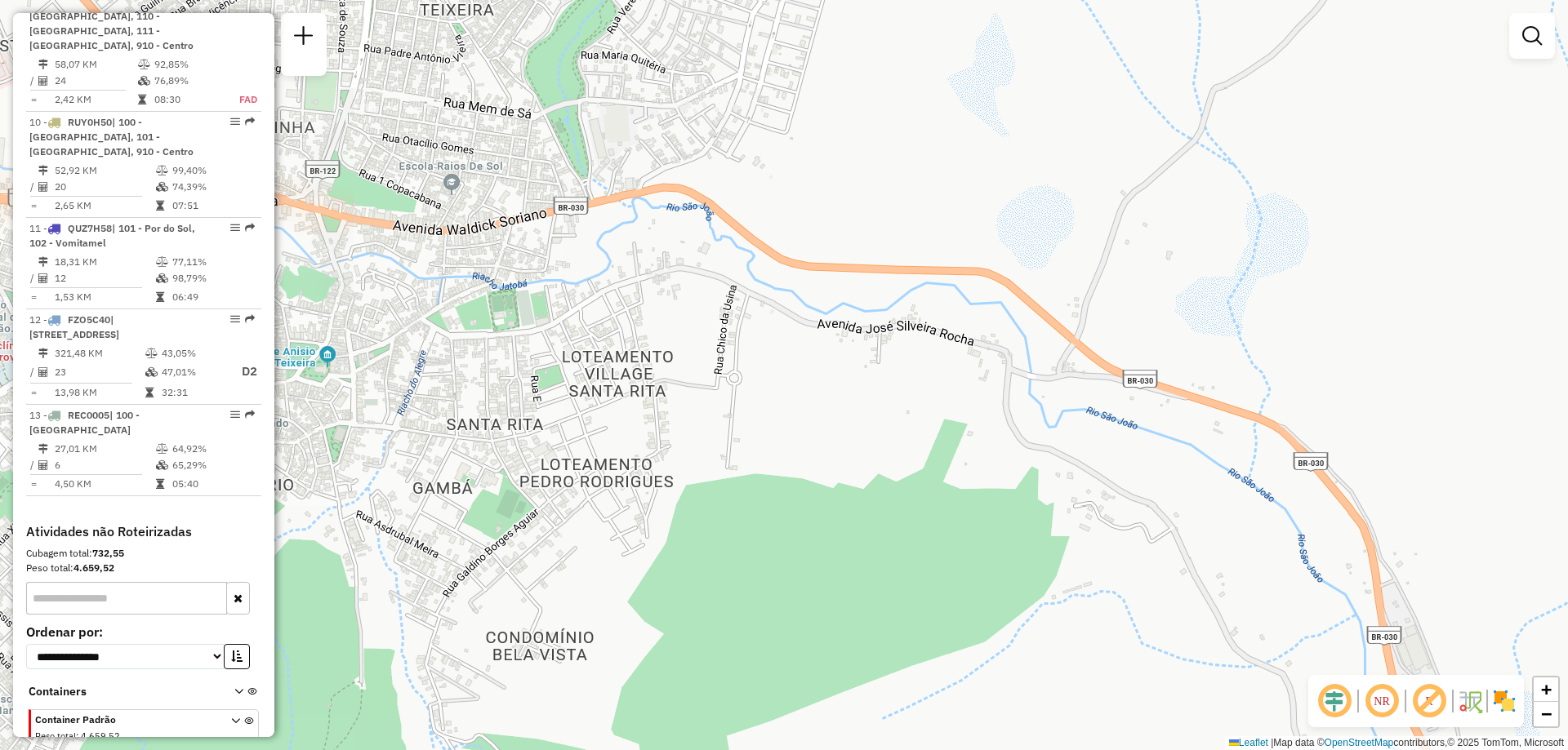
drag, startPoint x: 644, startPoint y: 314, endPoint x: 860, endPoint y: 353, distance: 219.5
click at [858, 353] on div "Janela de atendimento Grade de atendimento Capacidade Transportadoras Veículos …" at bounding box center [784, 375] width 1568 height 750
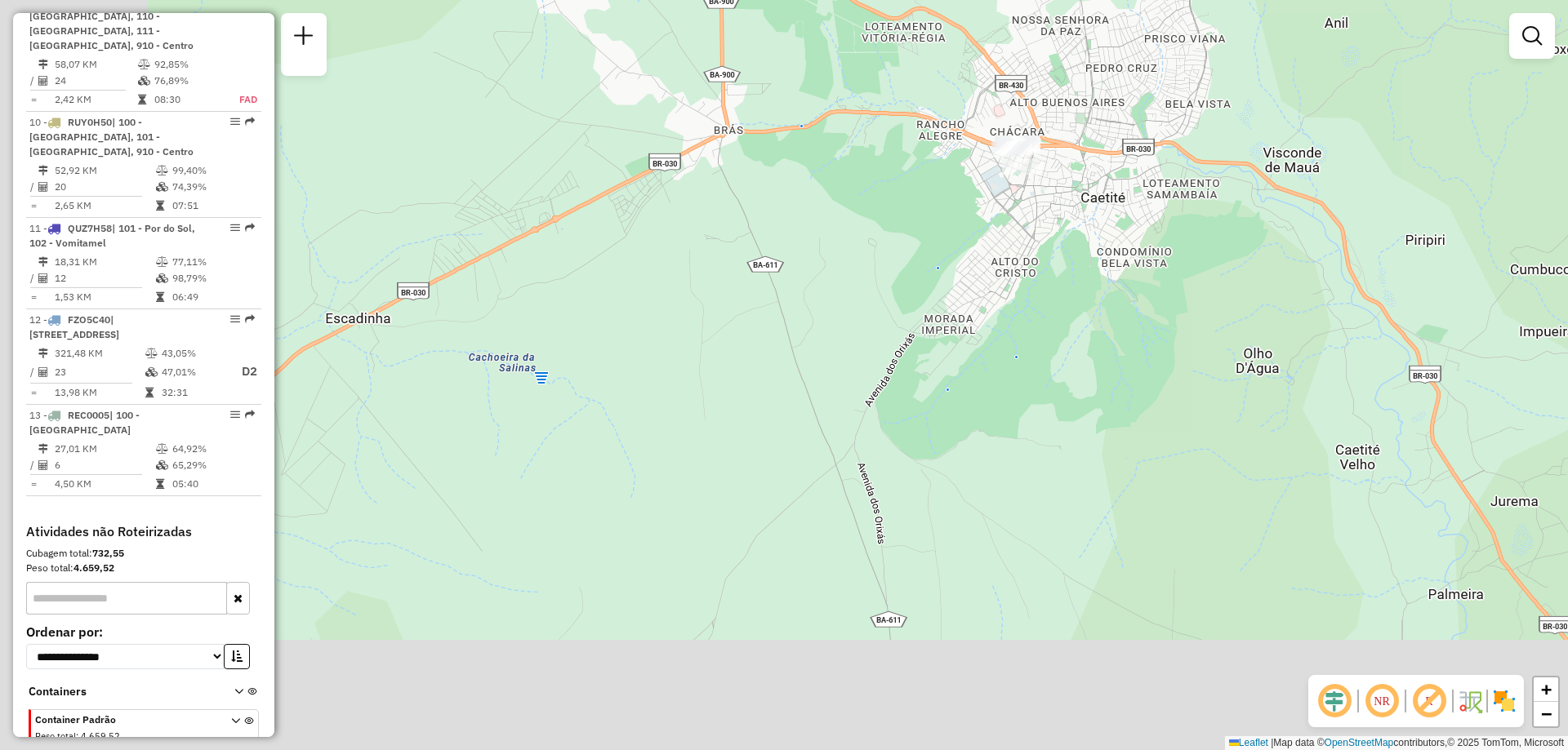
drag, startPoint x: 400, startPoint y: 345, endPoint x: 805, endPoint y: -54, distance: 568.5
click at [805, 0] on html "Aguarde... Pop-up bloqueado! Seu navegador bloqueou automáticamente a abertura …" at bounding box center [784, 375] width 1568 height 750
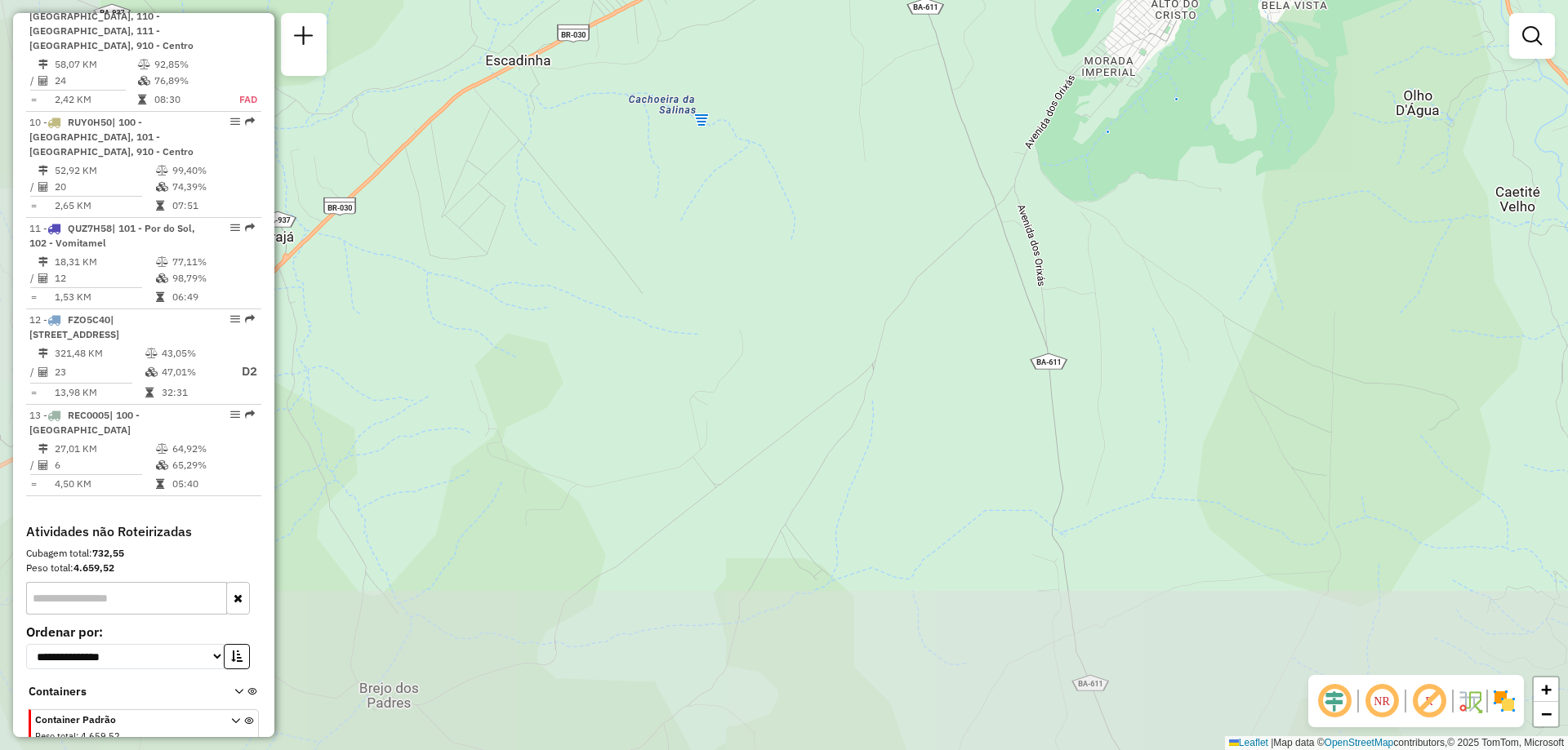
drag, startPoint x: 775, startPoint y: 415, endPoint x: 824, endPoint y: 235, distance: 186.6
click at [931, 183] on div "Janela de atendimento Grade de atendimento Capacidade Transportadoras Veículos …" at bounding box center [784, 375] width 1568 height 750
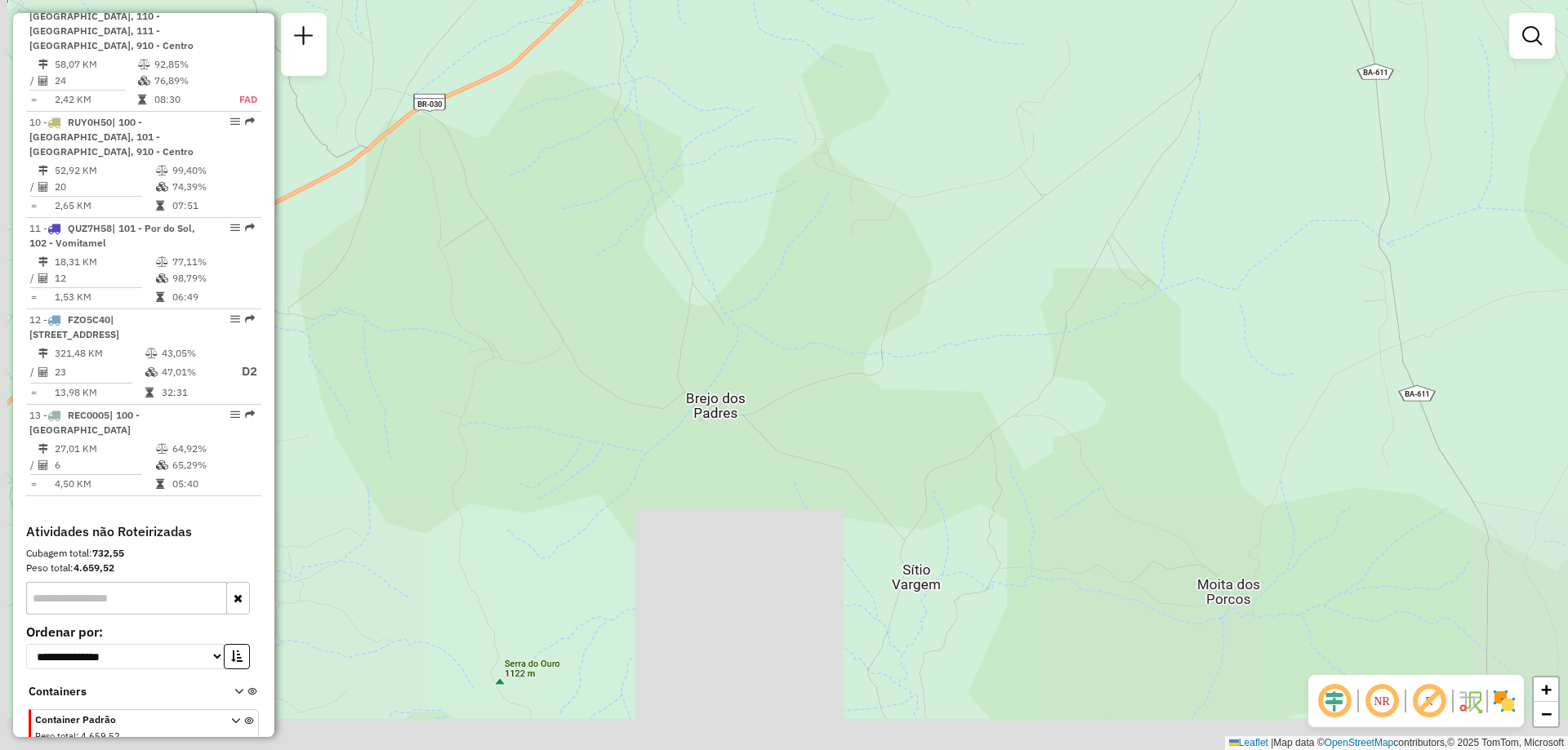
drag, startPoint x: 421, startPoint y: 328, endPoint x: 824, endPoint y: 185, distance: 427.6
click at [824, 185] on div "Janela de atendimento Grade de atendimento Capacidade Transportadoras Veículos …" at bounding box center [784, 375] width 1568 height 750
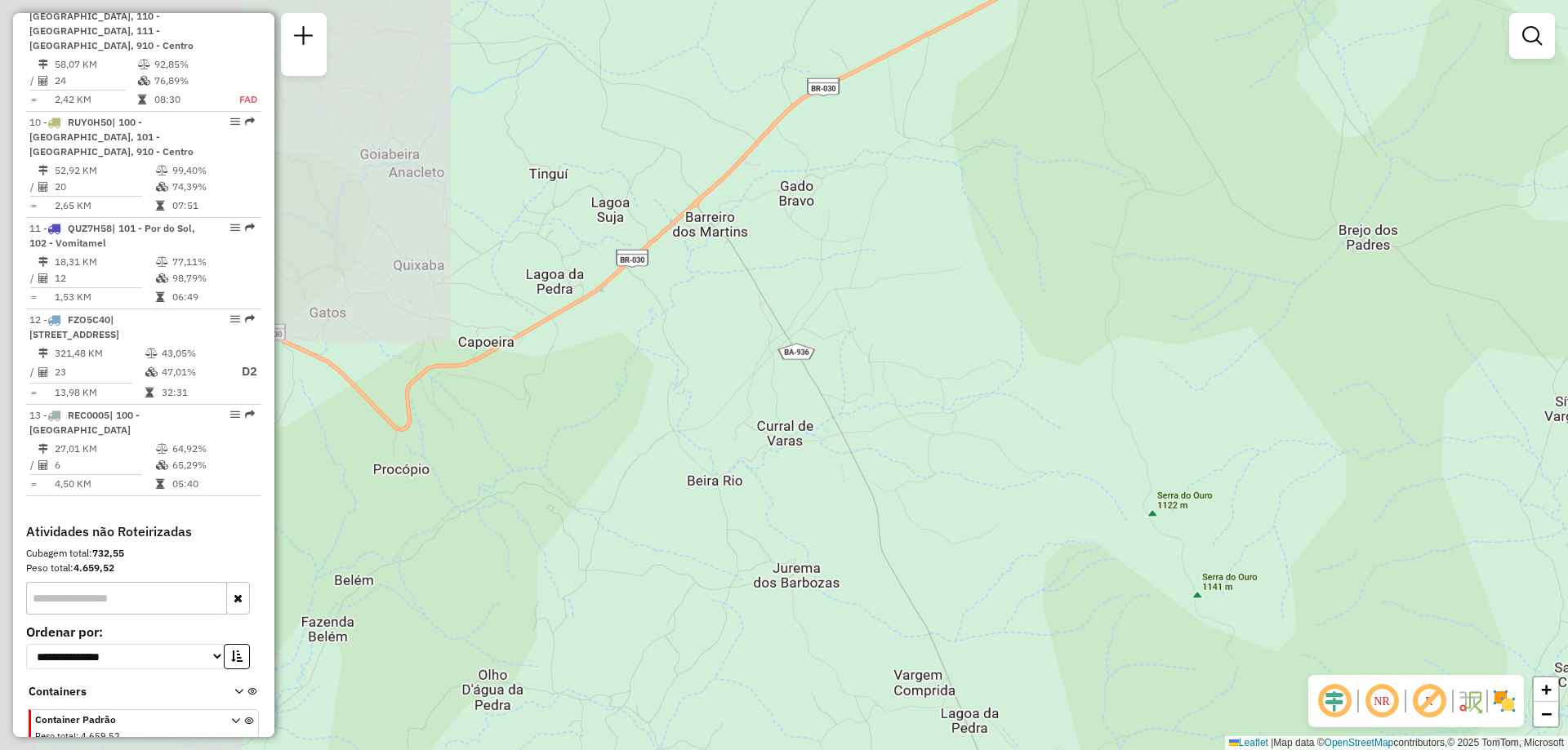
drag, startPoint x: 534, startPoint y: 264, endPoint x: 887, endPoint y: 194, distance: 359.9
click at [887, 194] on div "Janela de atendimento Grade de atendimento Capacidade Transportadoras Veículos …" at bounding box center [784, 375] width 1568 height 750
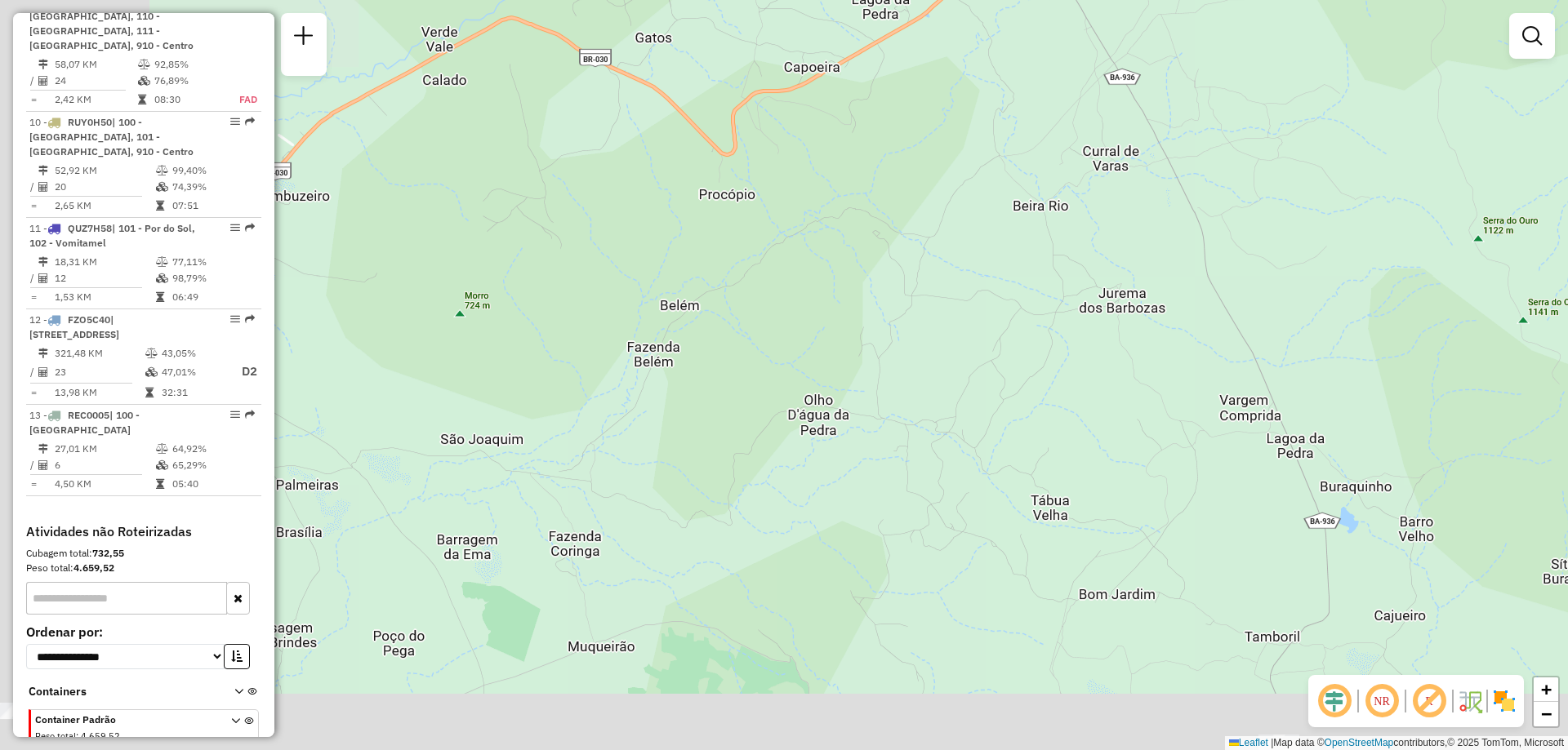
drag, startPoint x: 575, startPoint y: 414, endPoint x: 729, endPoint y: 186, distance: 275.1
click at [724, 195] on div "Janela de atendimento Grade de atendimento Capacidade Transportadoras Veículos …" at bounding box center [784, 375] width 1568 height 750
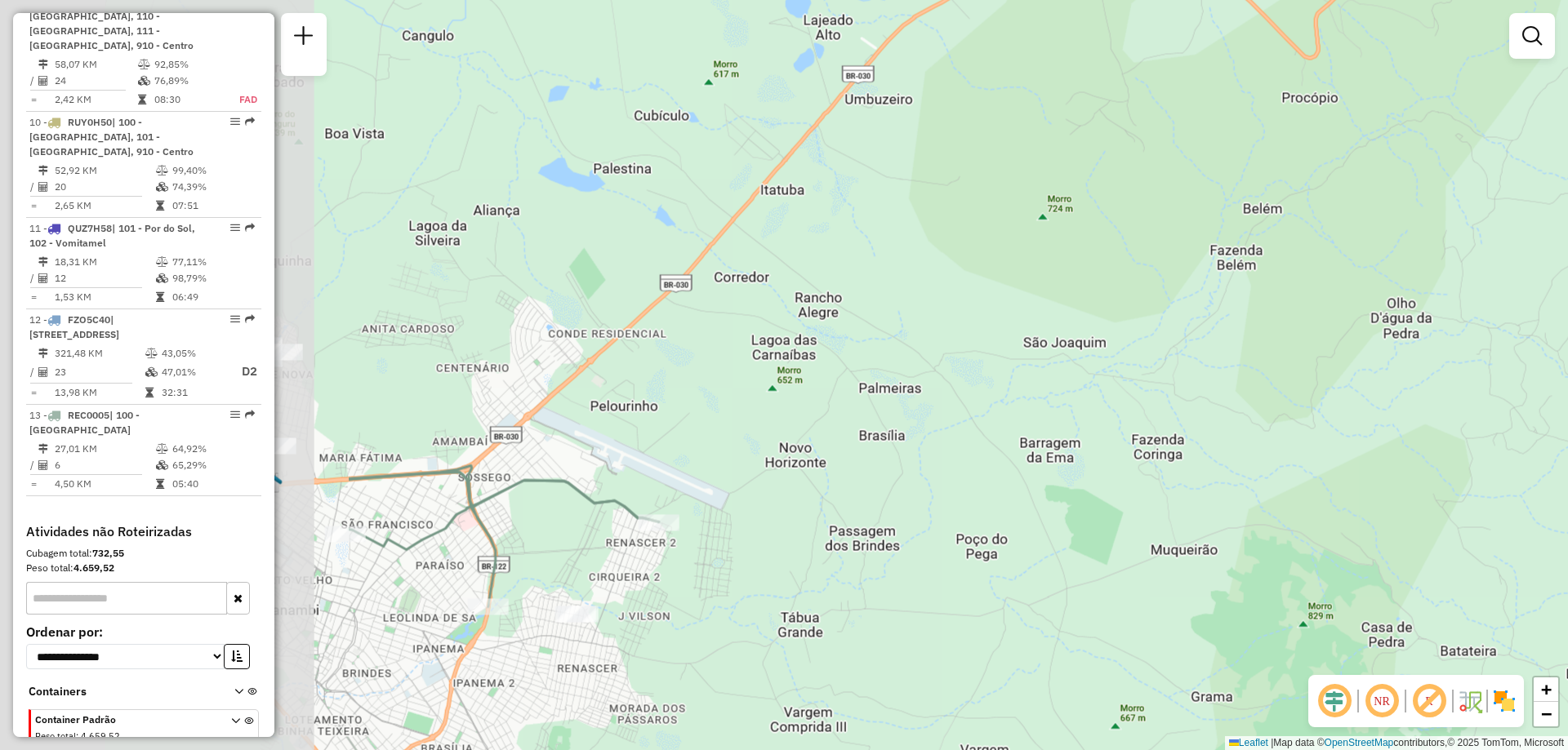
drag, startPoint x: 497, startPoint y: 270, endPoint x: 978, endPoint y: 289, distance: 481.4
click at [978, 289] on div "Janela de atendimento Grade de atendimento Capacidade Transportadoras Veículos …" at bounding box center [784, 375] width 1568 height 750
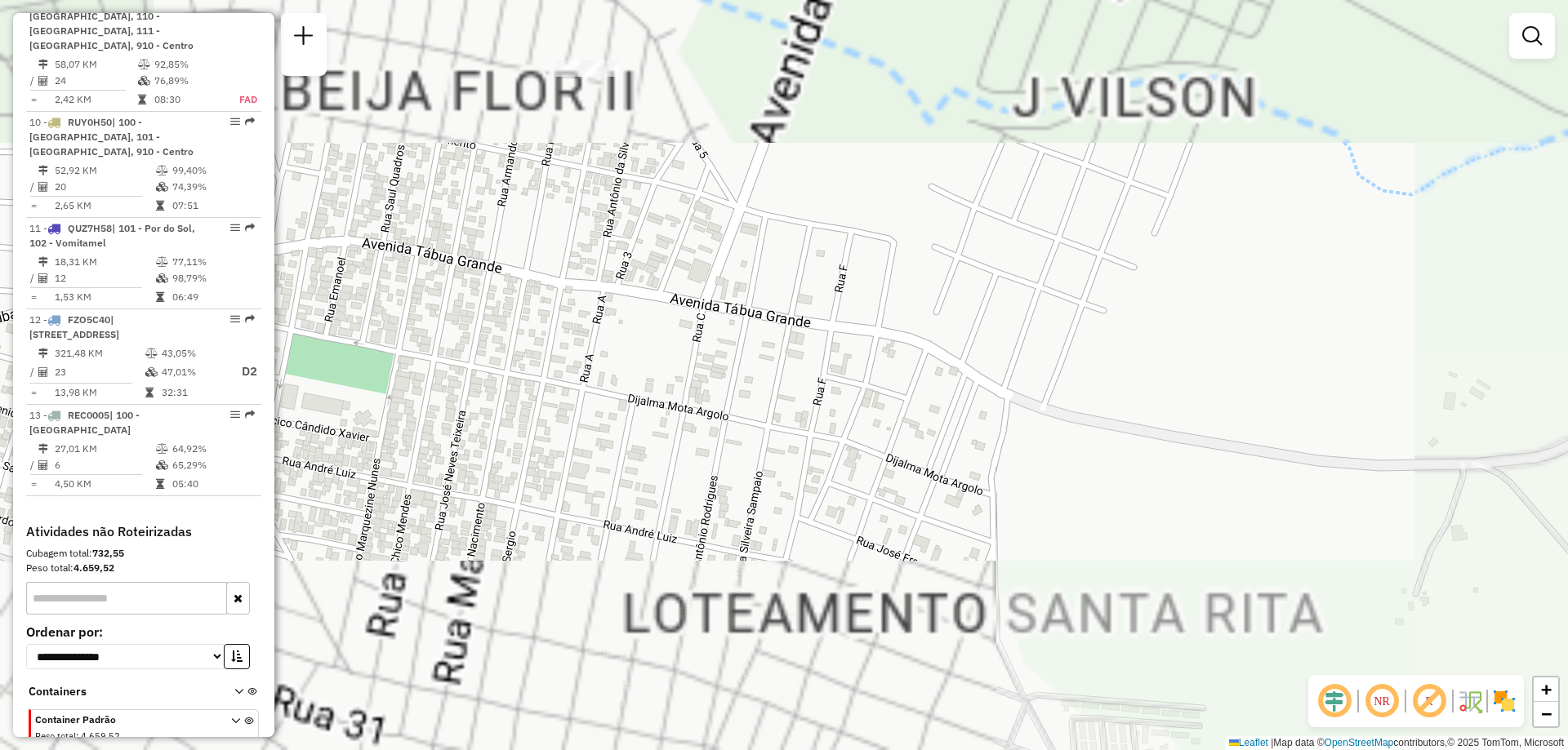
drag, startPoint x: 749, startPoint y: 445, endPoint x: 934, endPoint y: 716, distance: 328.1
click at [934, 716] on div "Janela de atendimento Grade de atendimento Capacidade Transportadoras Veículos …" at bounding box center [784, 375] width 1568 height 750
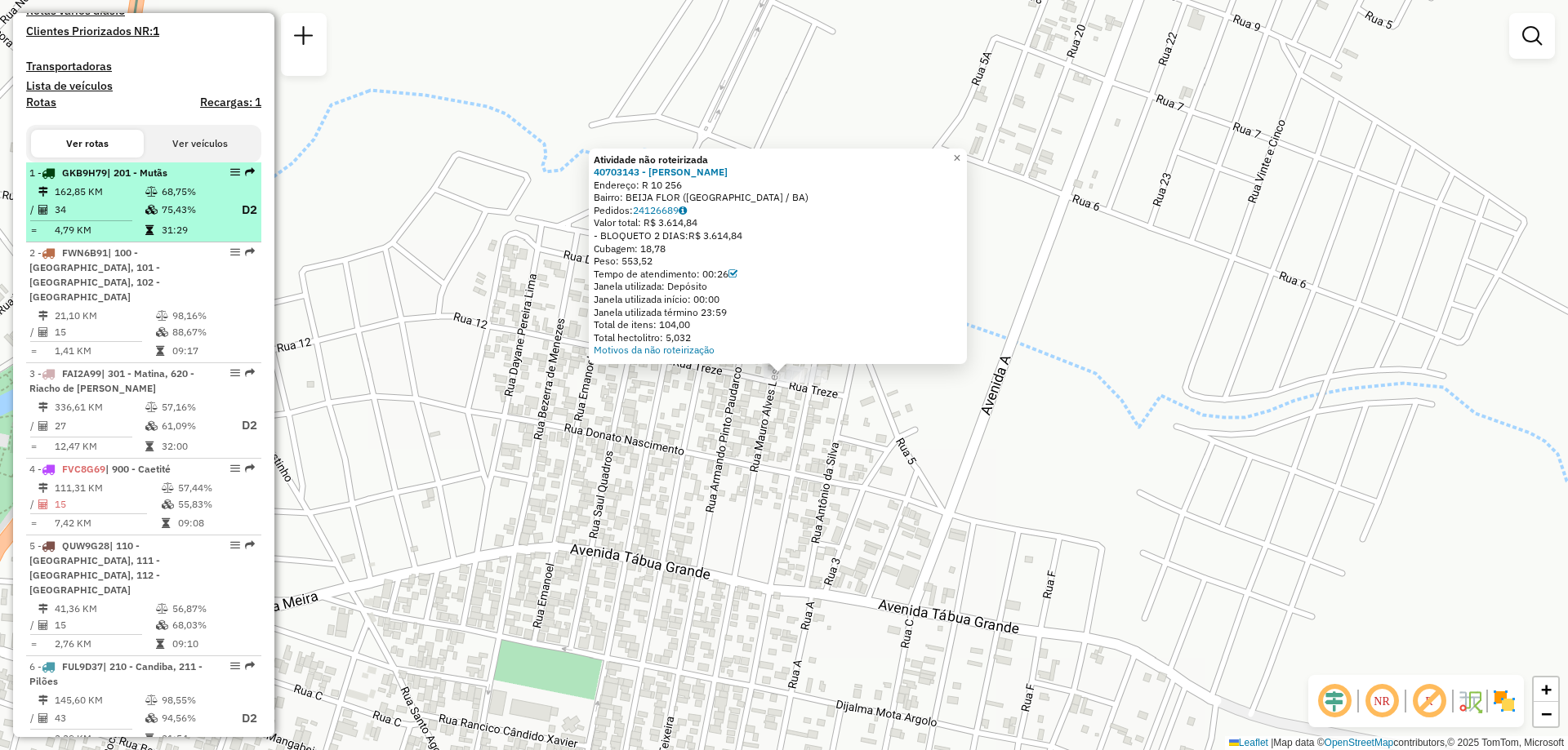
scroll to position [164, 0]
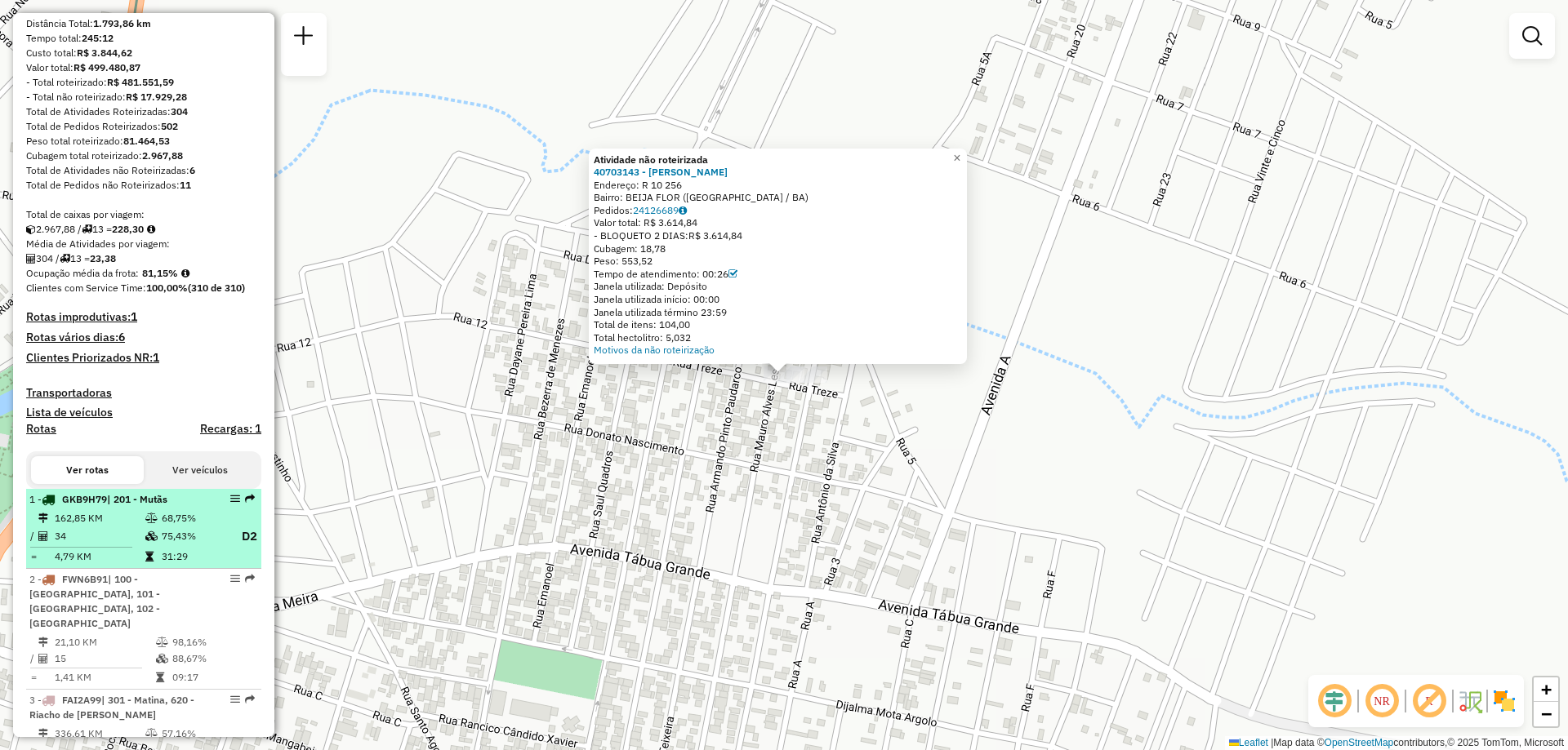
click at [156, 547] on td at bounding box center [153, 537] width 16 height 21
select select "**********"
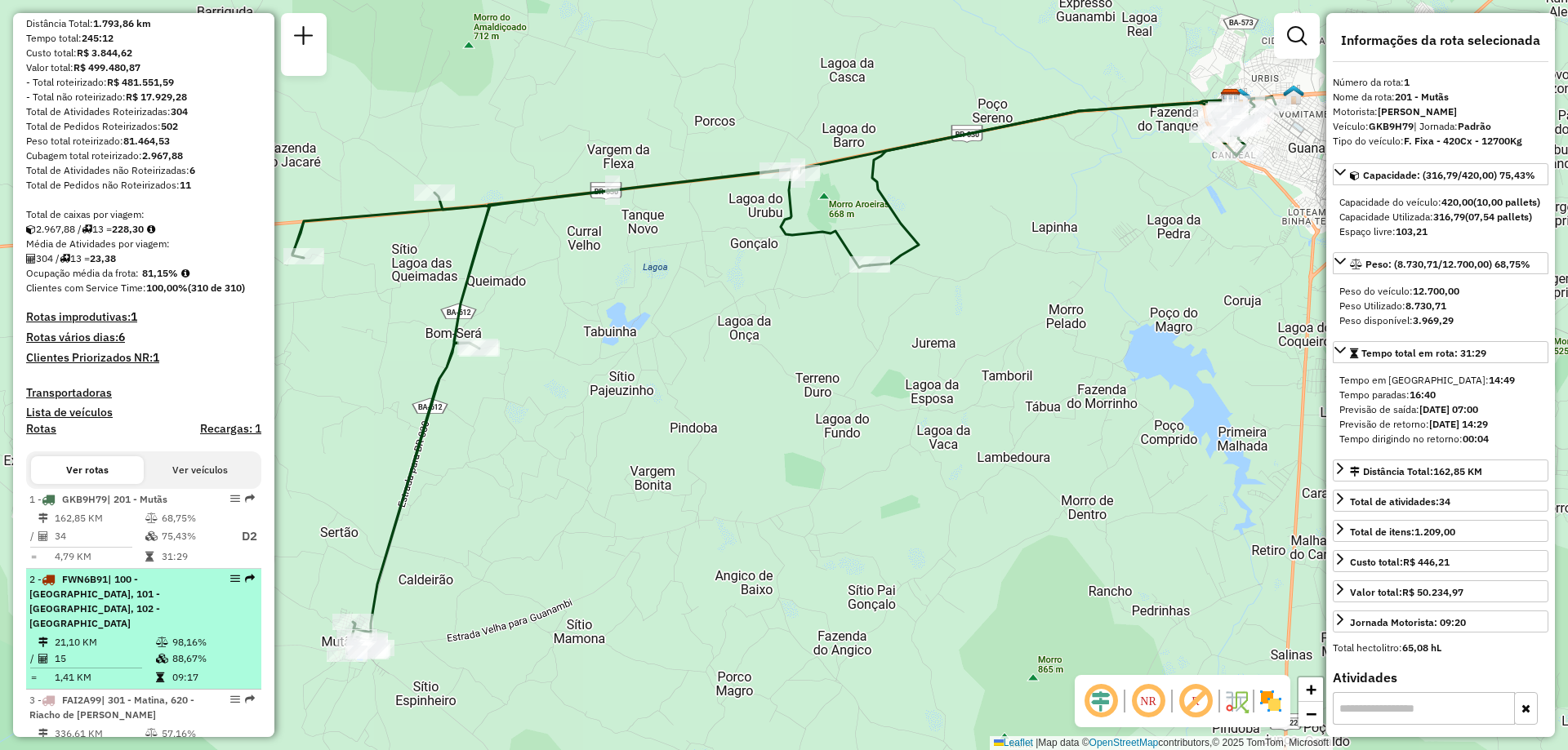
click at [127, 641] on td "21,10 KM" at bounding box center [105, 642] width 101 height 16
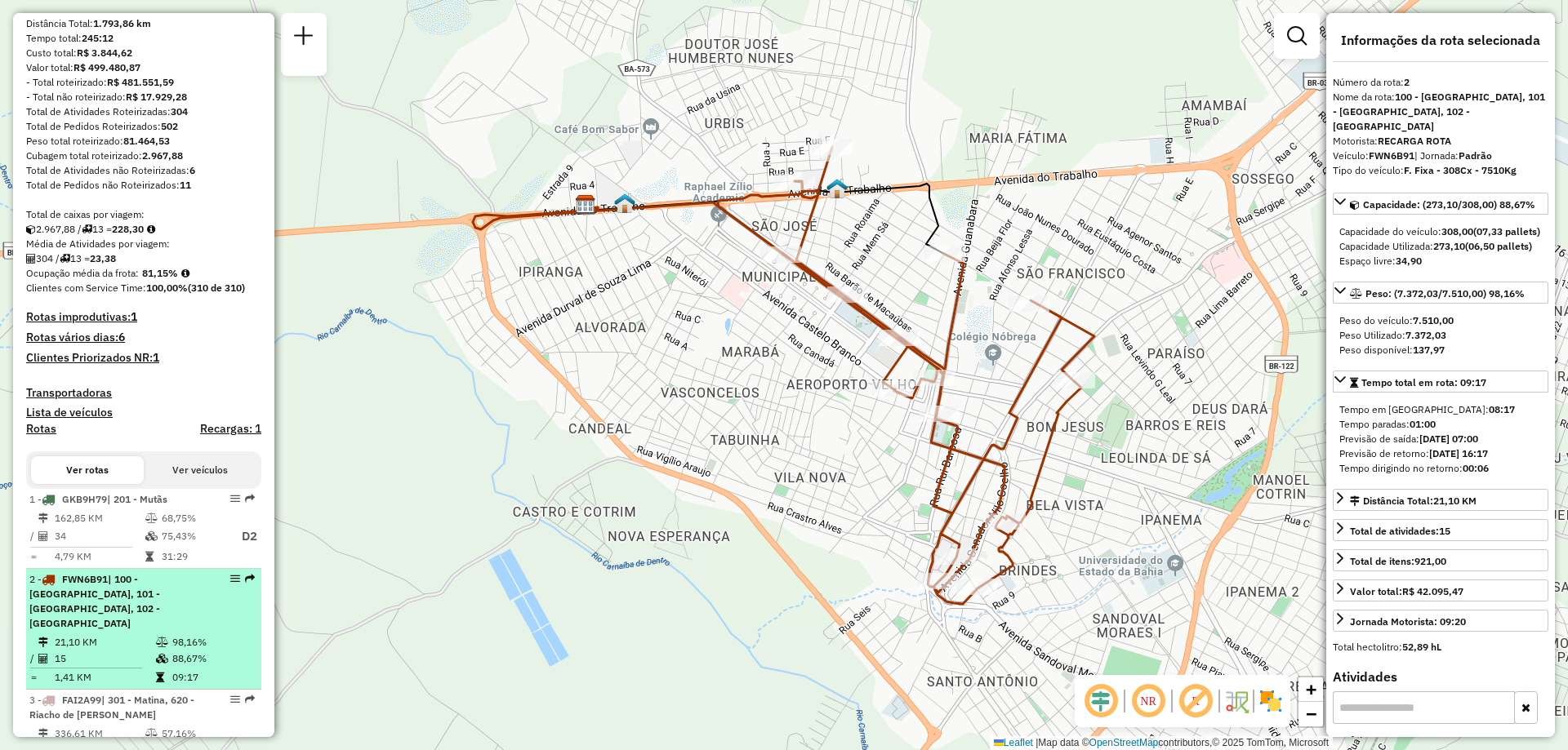
scroll to position [327, 0]
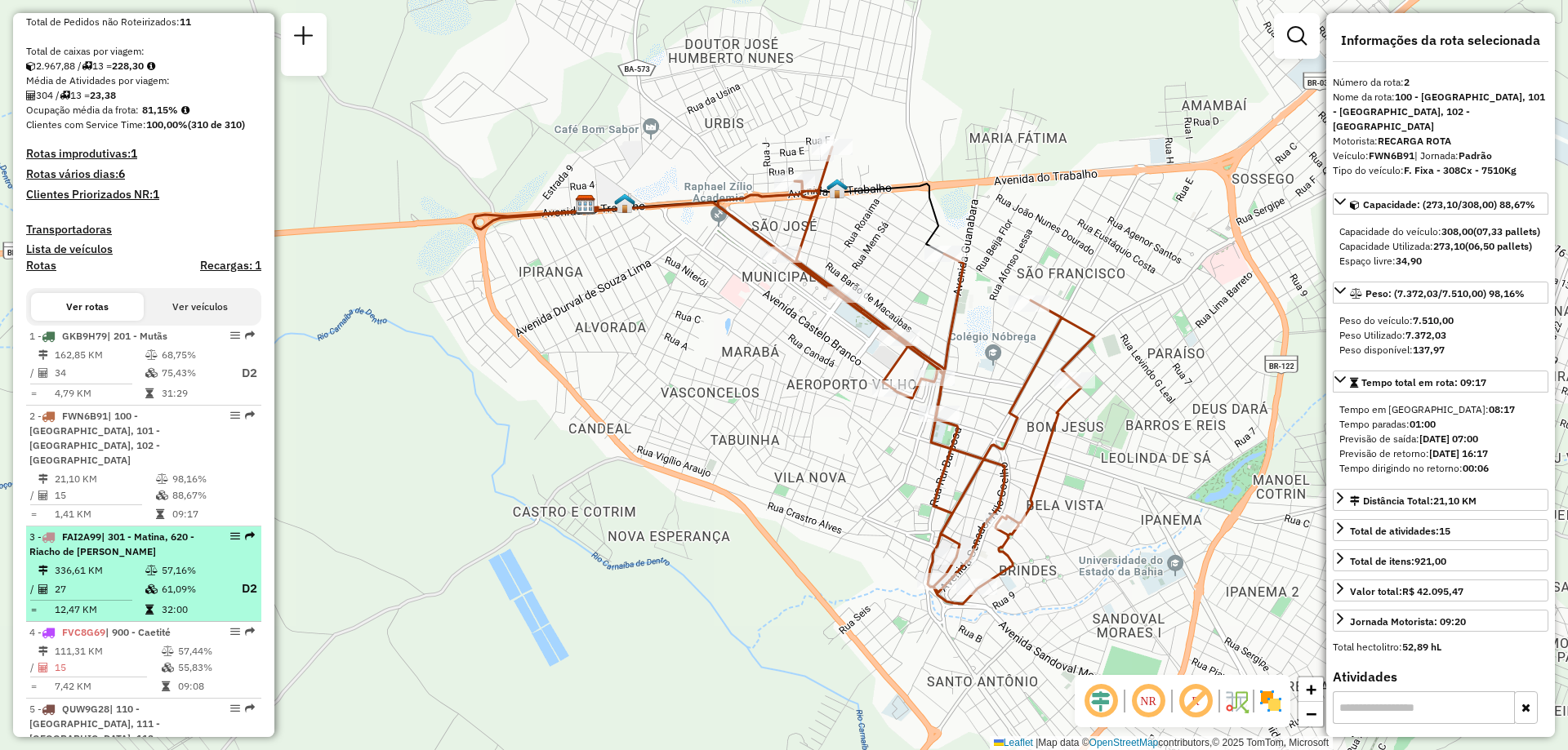
click at [127, 592] on td "27" at bounding box center [99, 589] width 90 height 21
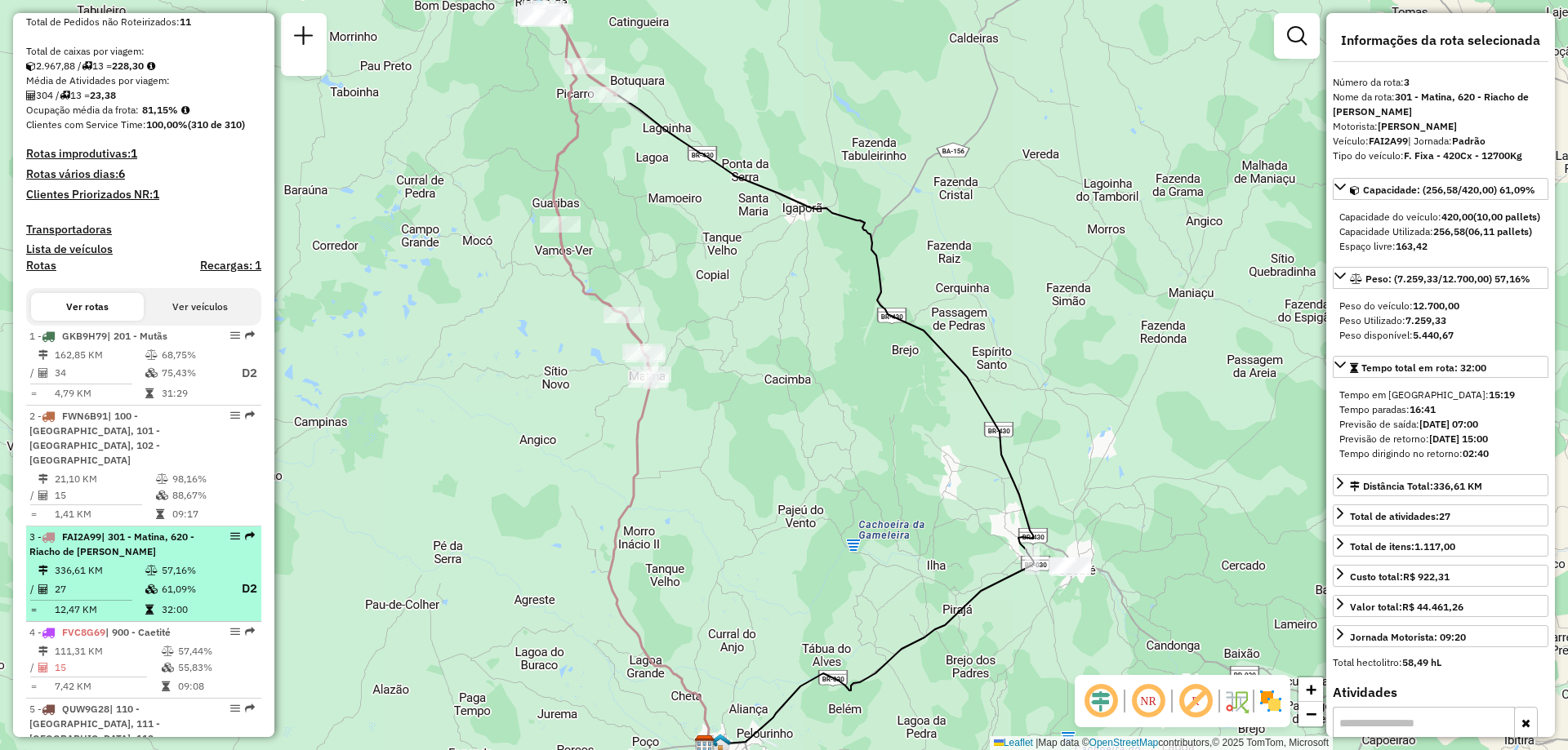
scroll to position [491, 0]
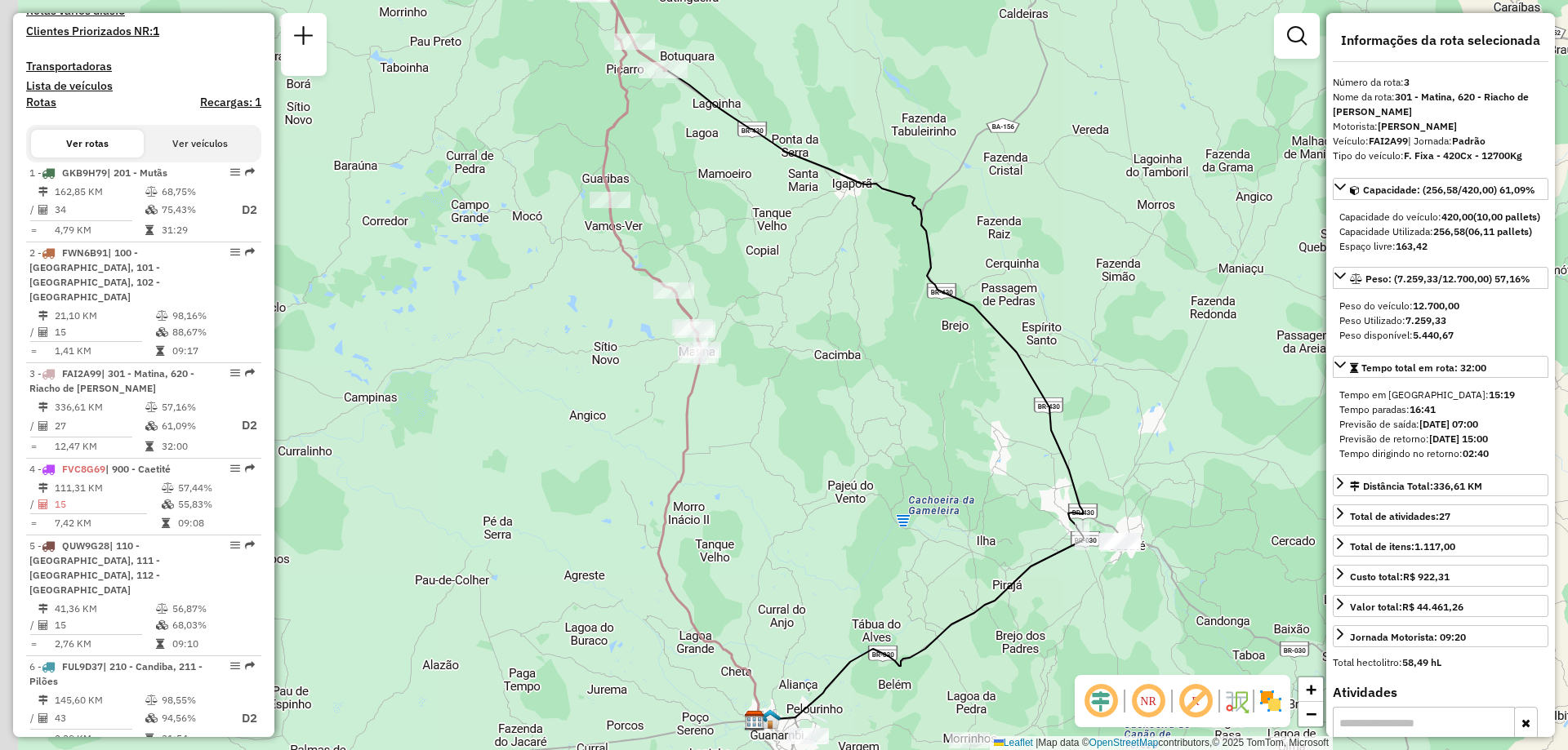
drag, startPoint x: 795, startPoint y: 388, endPoint x: 845, endPoint y: 363, distance: 55.9
click at [845, 363] on div "Janela de atendimento Grade de atendimento Capacidade Transportadoras Veículos …" at bounding box center [784, 375] width 1568 height 750
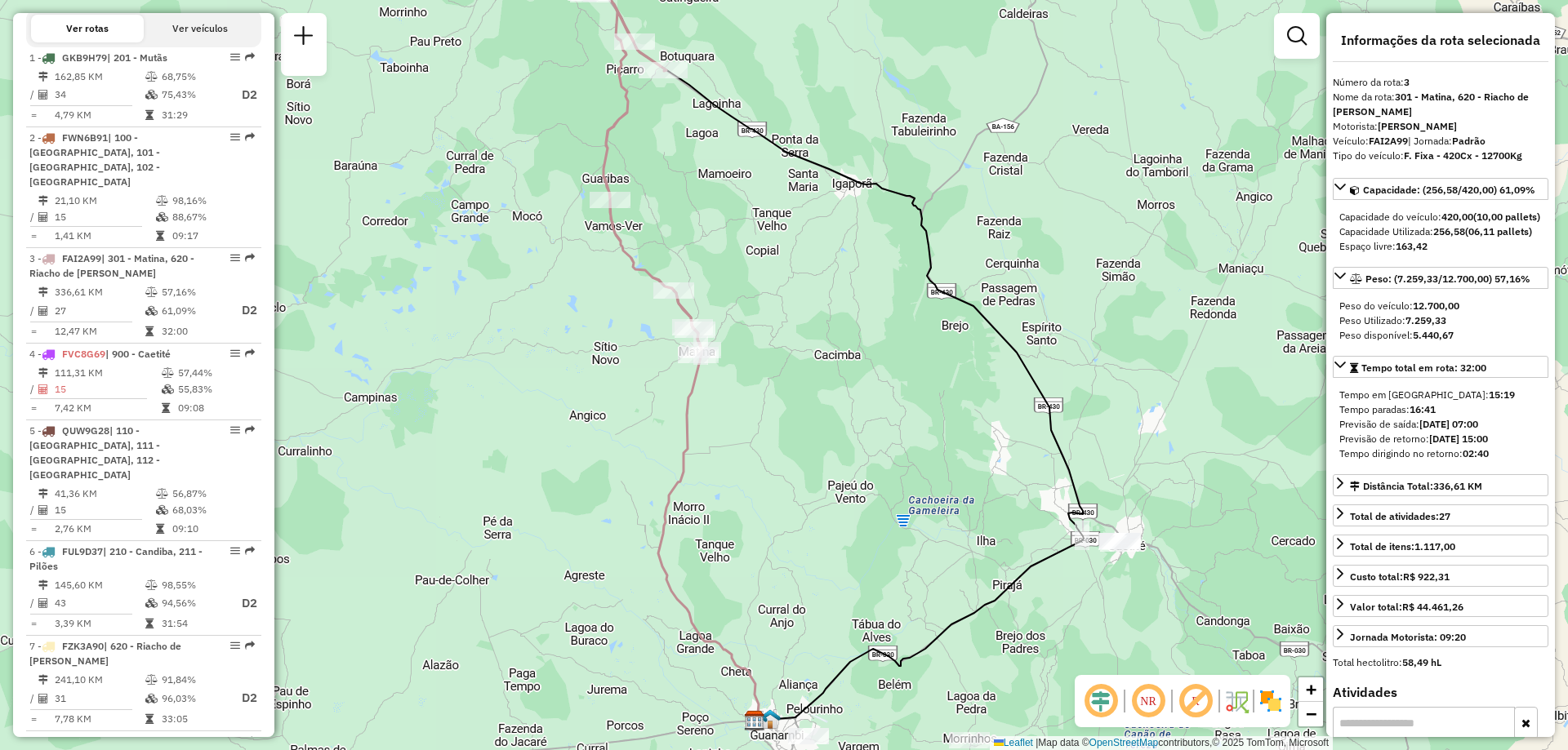
scroll to position [609, 0]
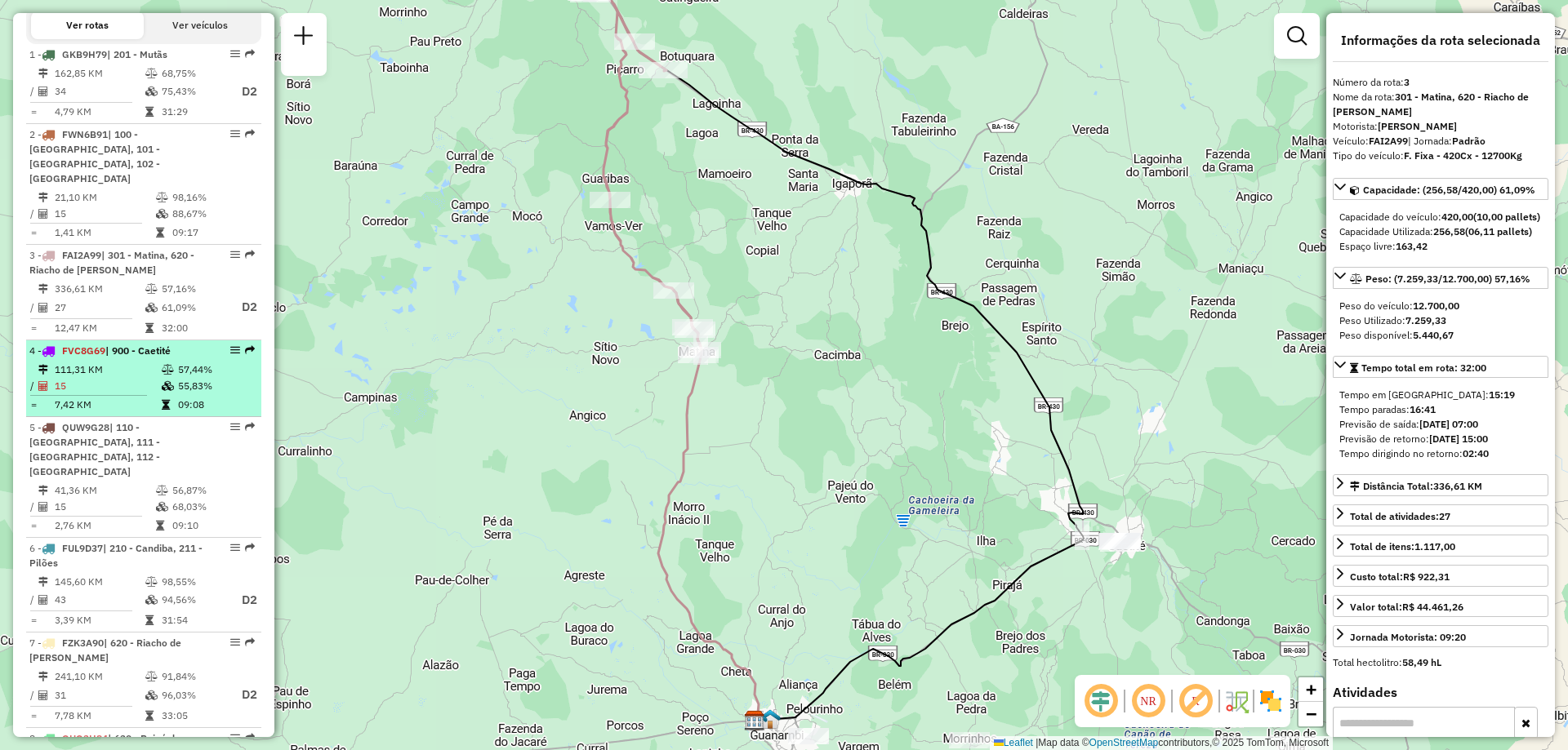
click at [117, 378] on td "15" at bounding box center [108, 386] width 107 height 16
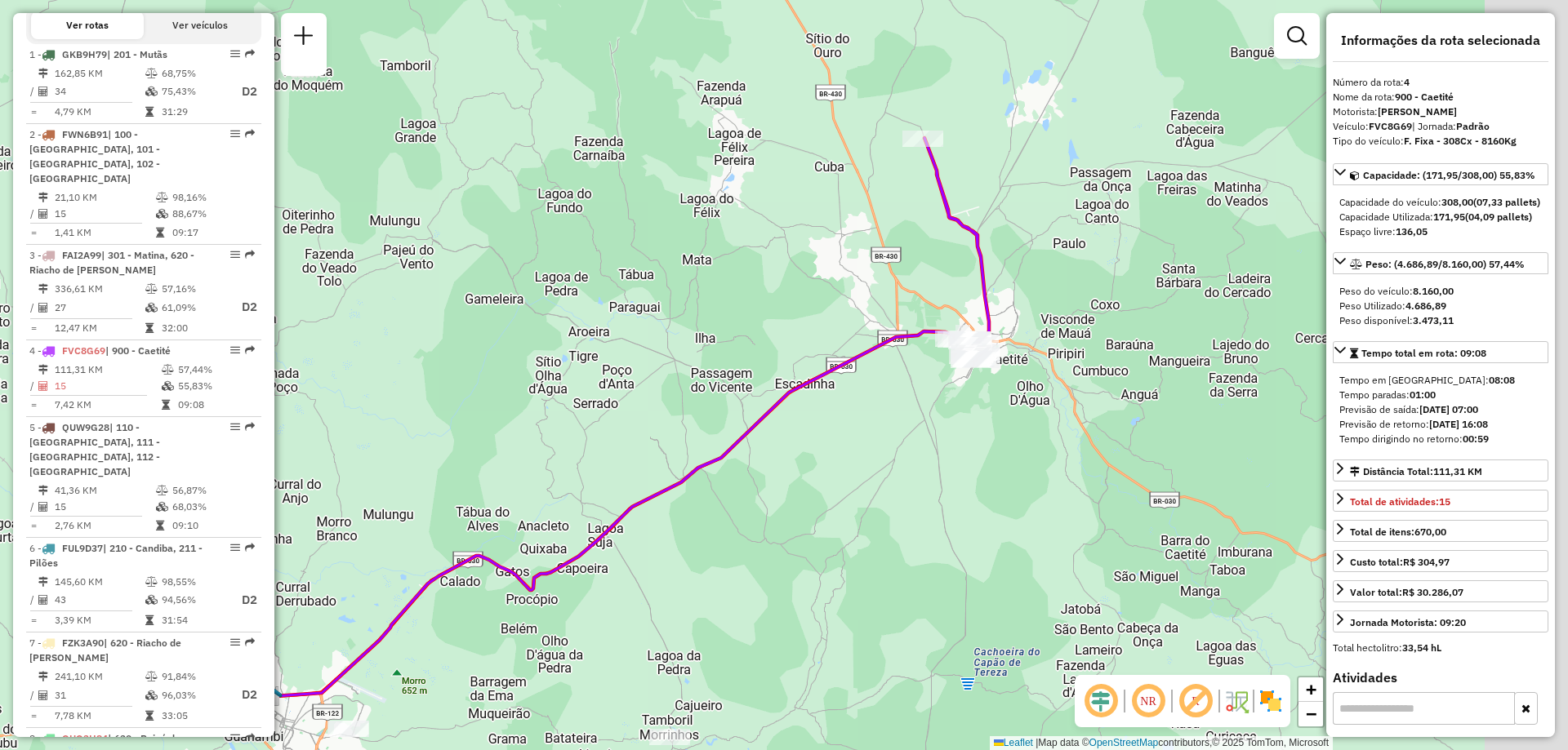
drag, startPoint x: 1021, startPoint y: 191, endPoint x: 756, endPoint y: 251, distance: 271.7
click at [760, 250] on div "Janela de atendimento Grade de atendimento Capacidade Transportadoras Veículos …" at bounding box center [784, 375] width 1568 height 750
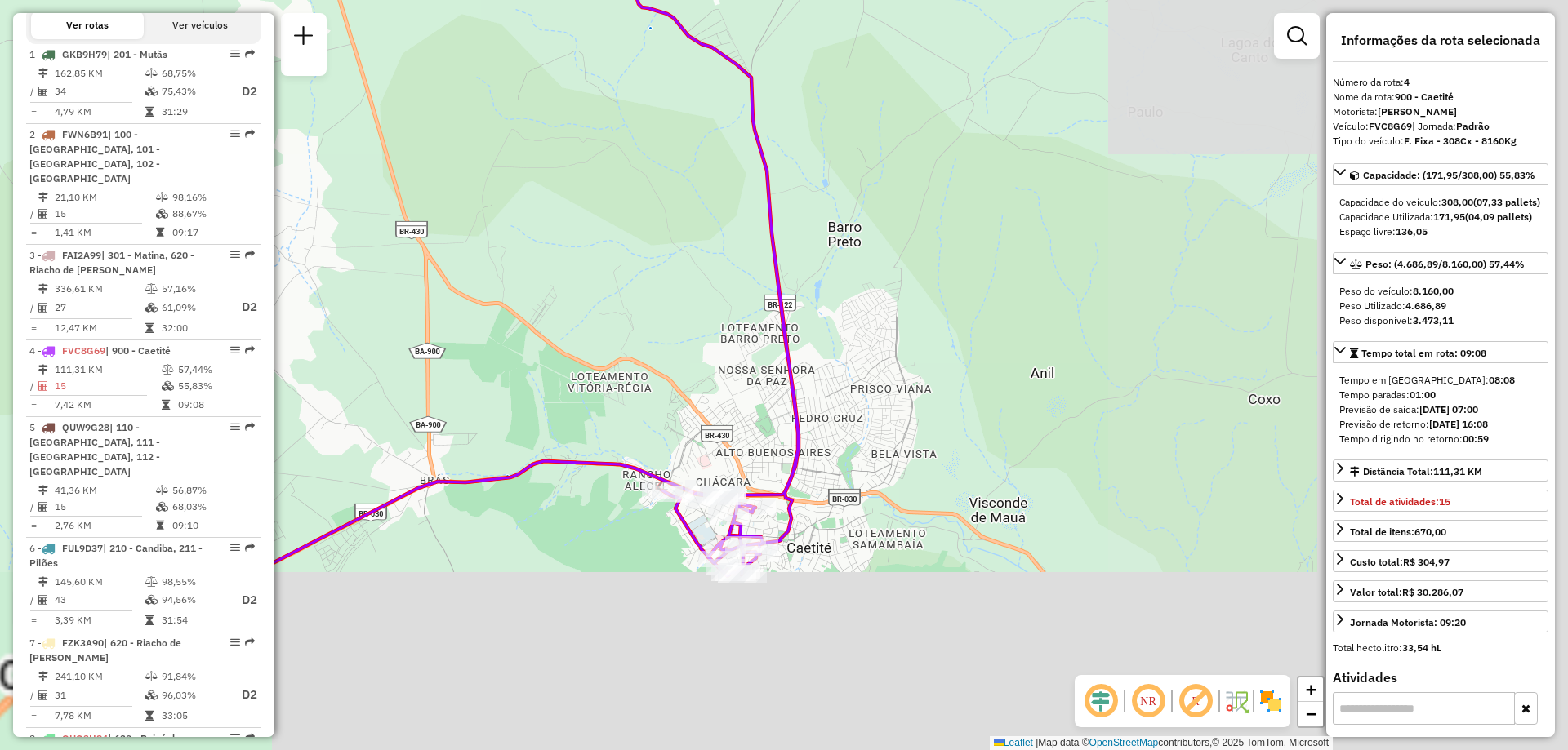
drag, startPoint x: 1158, startPoint y: 371, endPoint x: 671, endPoint y: 165, distance: 528.8
click at [671, 165] on div "Janela de atendimento Grade de atendimento Capacidade Transportadoras Veículos …" at bounding box center [784, 375] width 1568 height 750
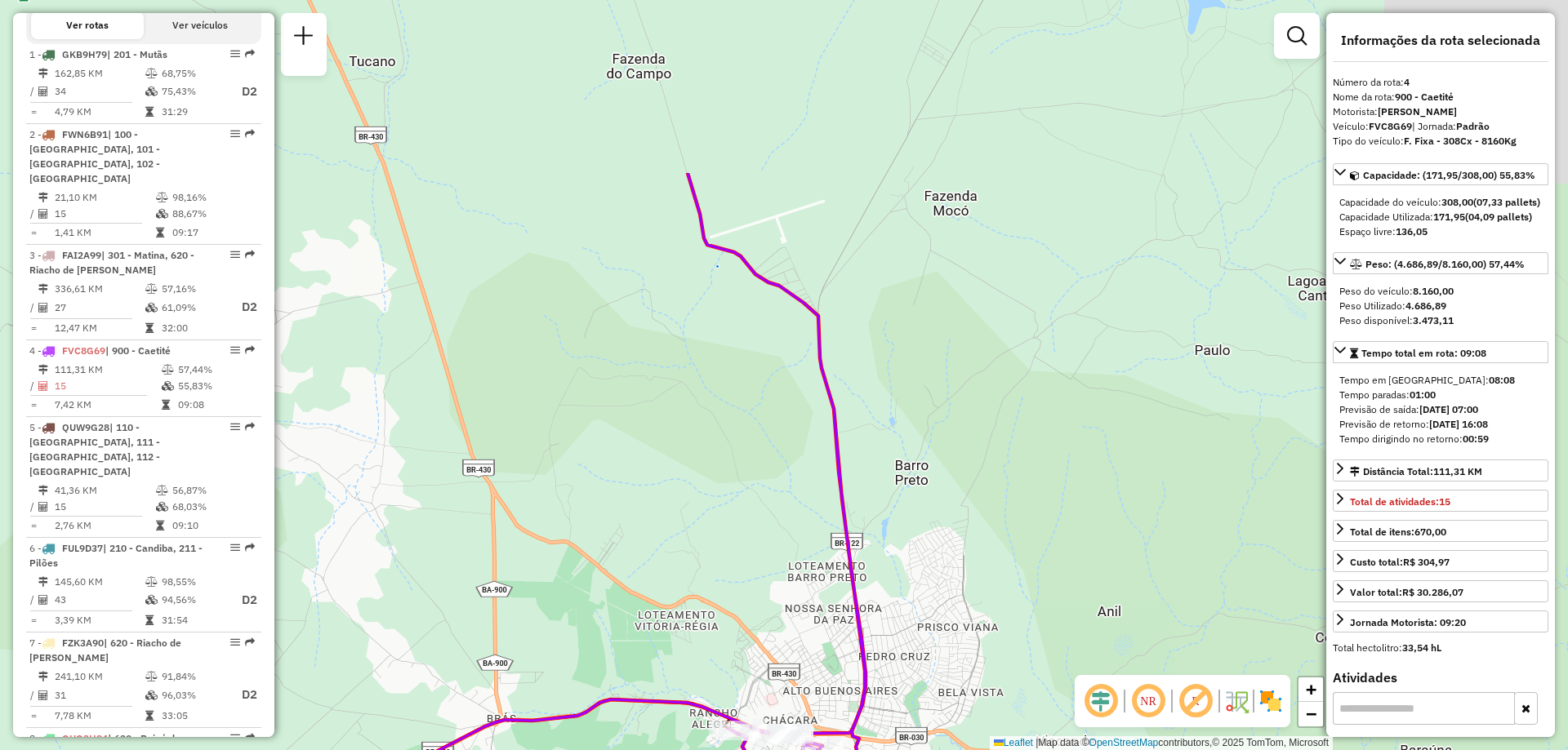
drag, startPoint x: 737, startPoint y: 160, endPoint x: 856, endPoint y: 483, distance: 344.2
click at [862, 500] on div "Janela de atendimento Grade de atendimento Capacidade Transportadoras Veículos …" at bounding box center [784, 375] width 1568 height 750
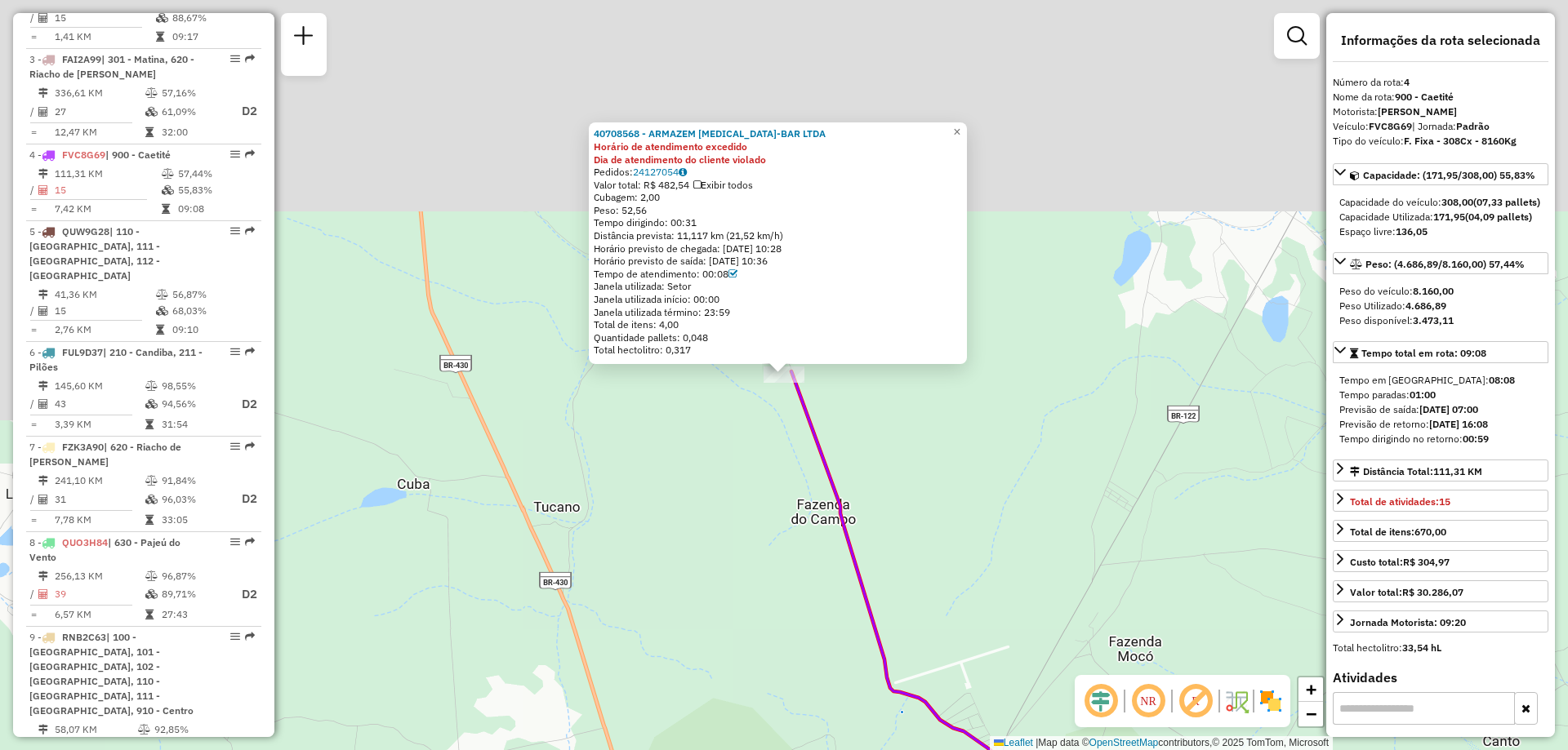
scroll to position [936, 0]
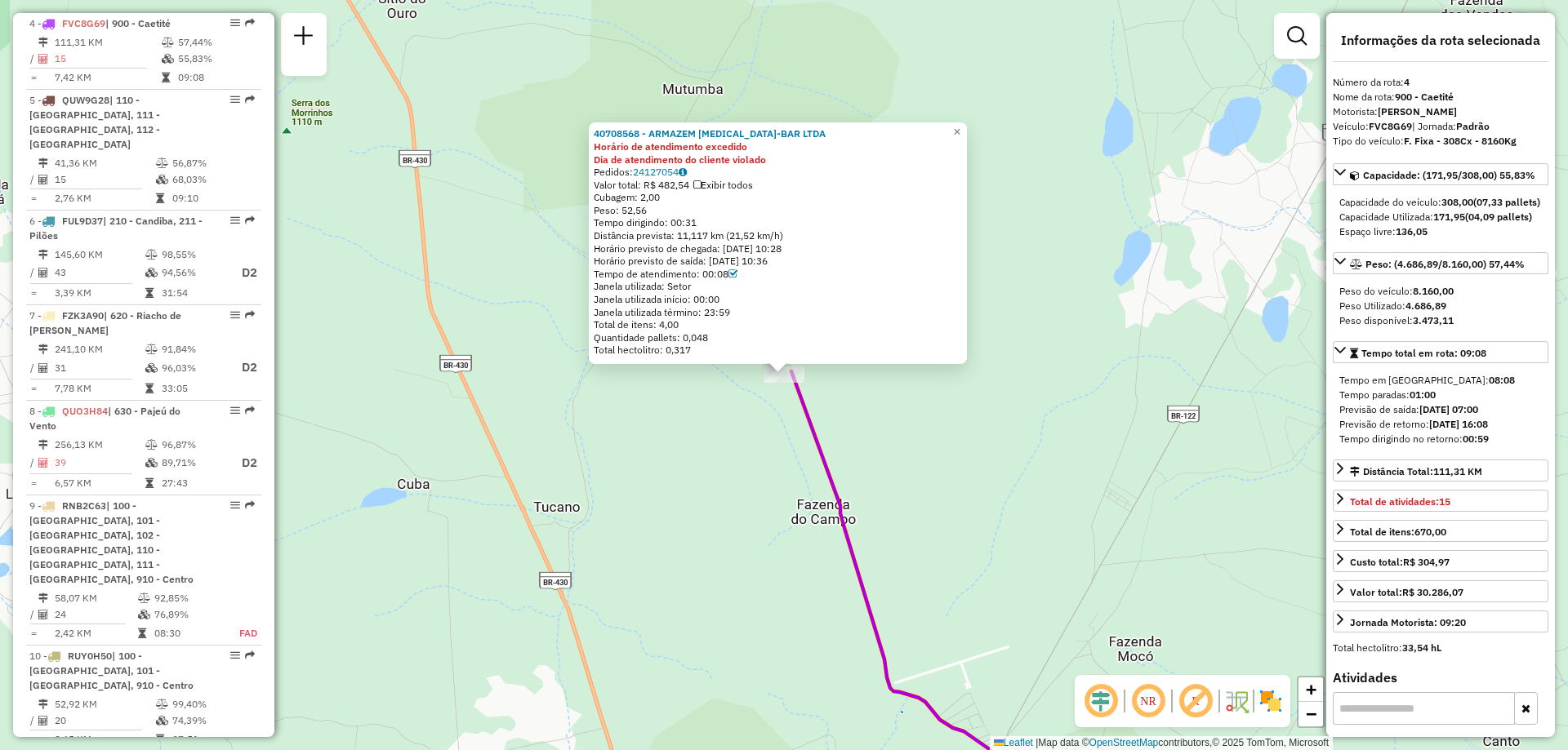
drag, startPoint x: 938, startPoint y: 327, endPoint x: 997, endPoint y: 433, distance: 121.3
click at [997, 433] on div "40708568 - ARMAZEM [MEDICAL_DATA]-BAR LTDA Horário de atendimento excedido Dia …" at bounding box center [784, 375] width 1568 height 750
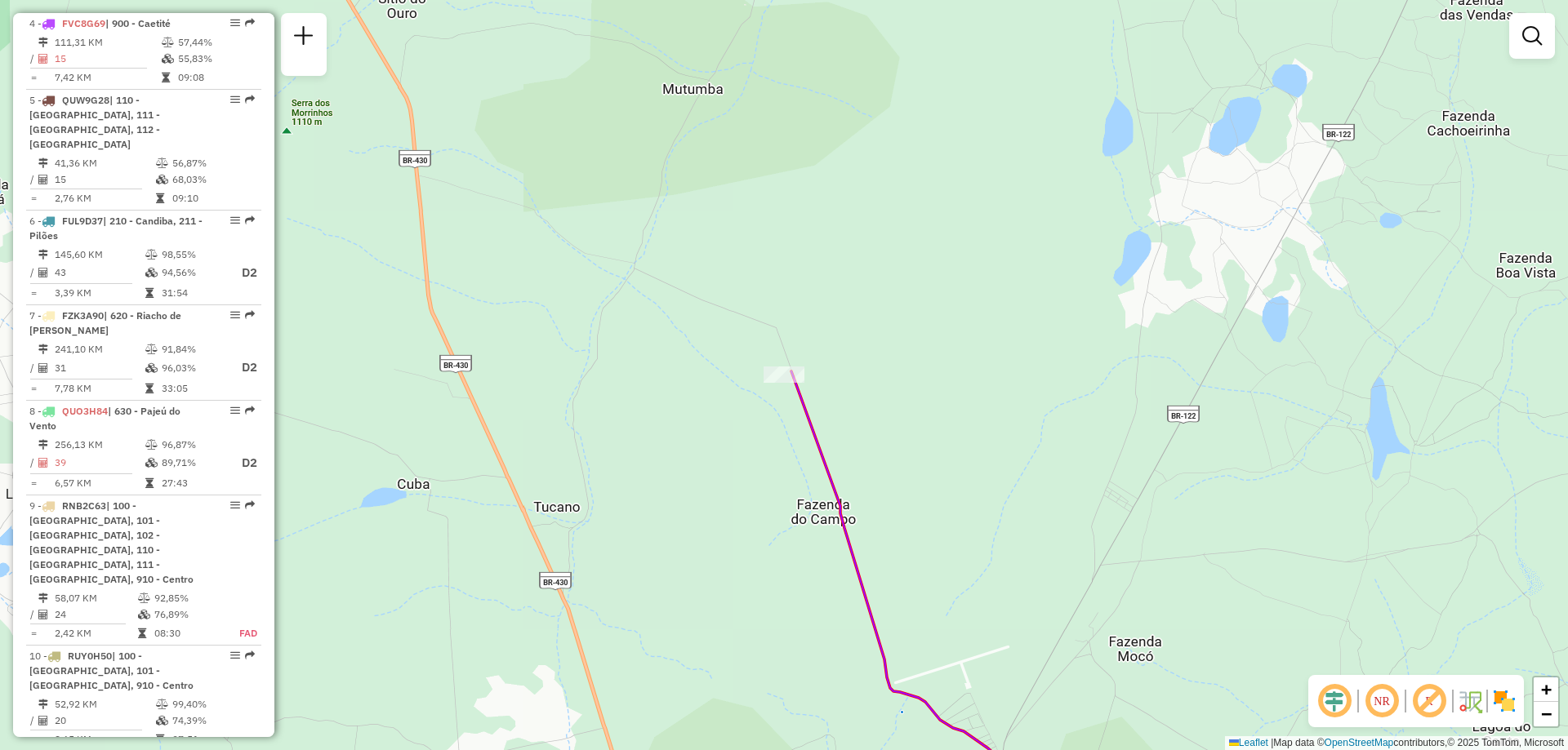
click at [1030, 428] on div "Janela de atendimento Grade de atendimento Capacidade Transportadoras Veículos …" at bounding box center [784, 375] width 1568 height 750
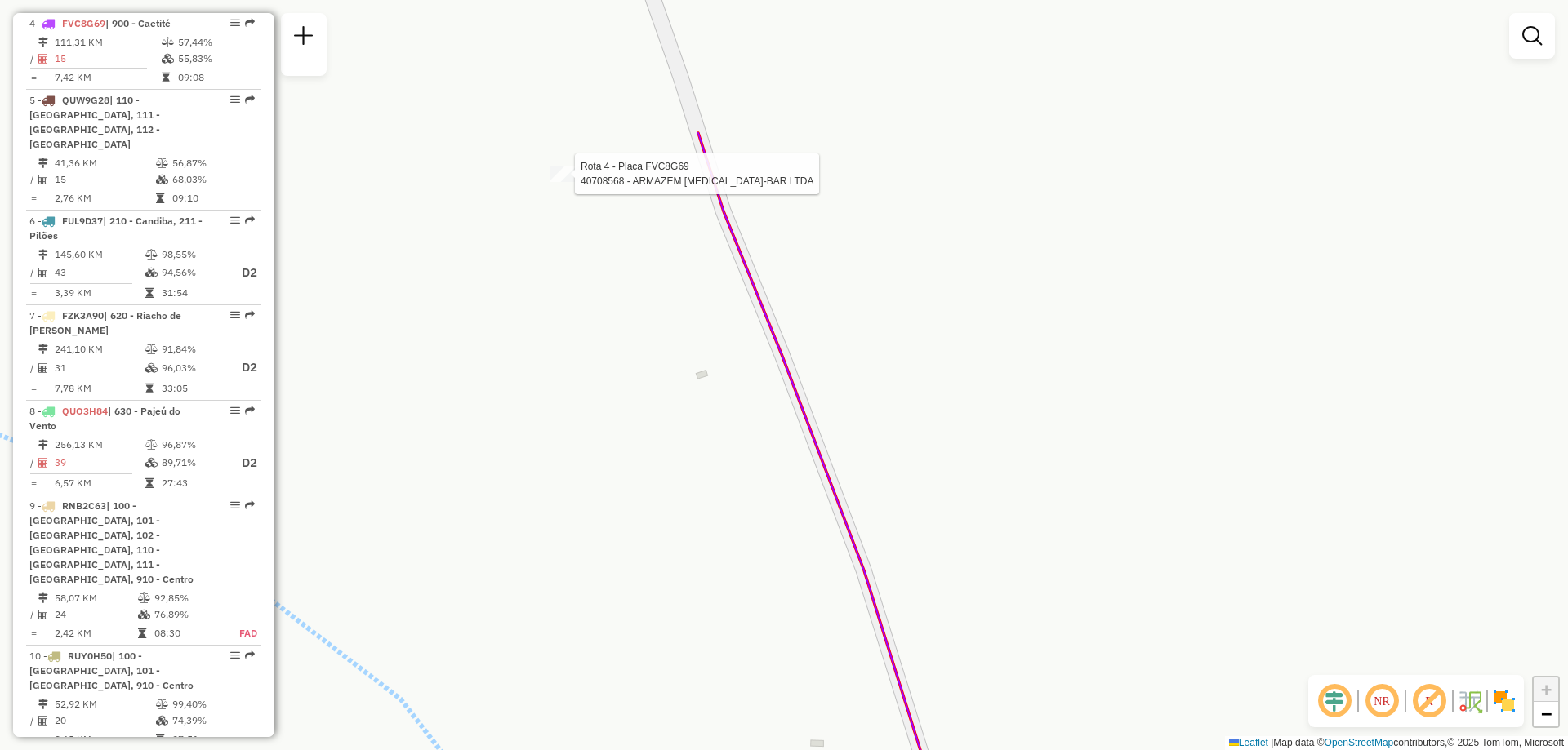
select select "**********"
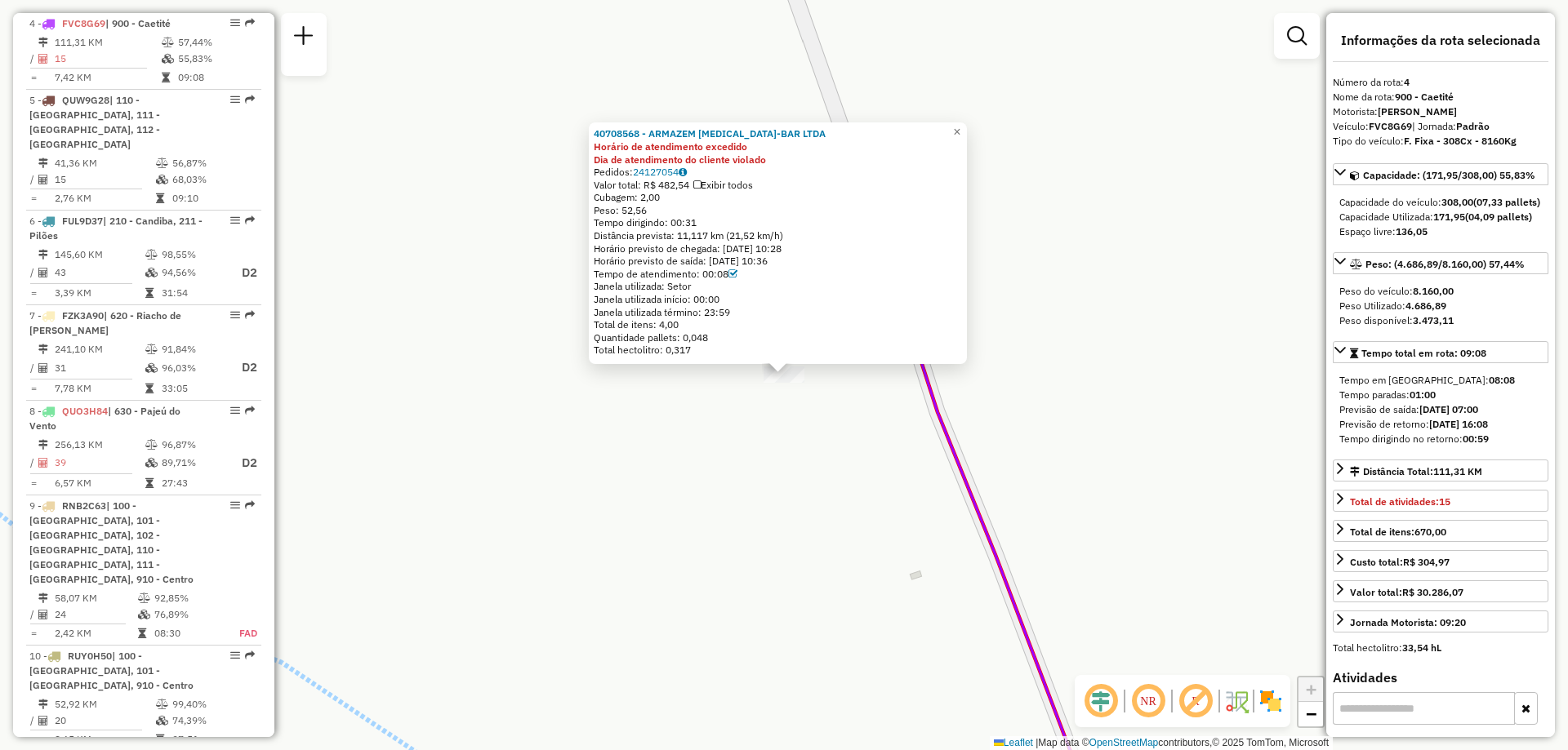
click at [1127, 504] on div "40708568 - ARMAZEM [MEDICAL_DATA]-BAR LTDA Horário de atendimento excedido Dia …" at bounding box center [784, 375] width 1568 height 750
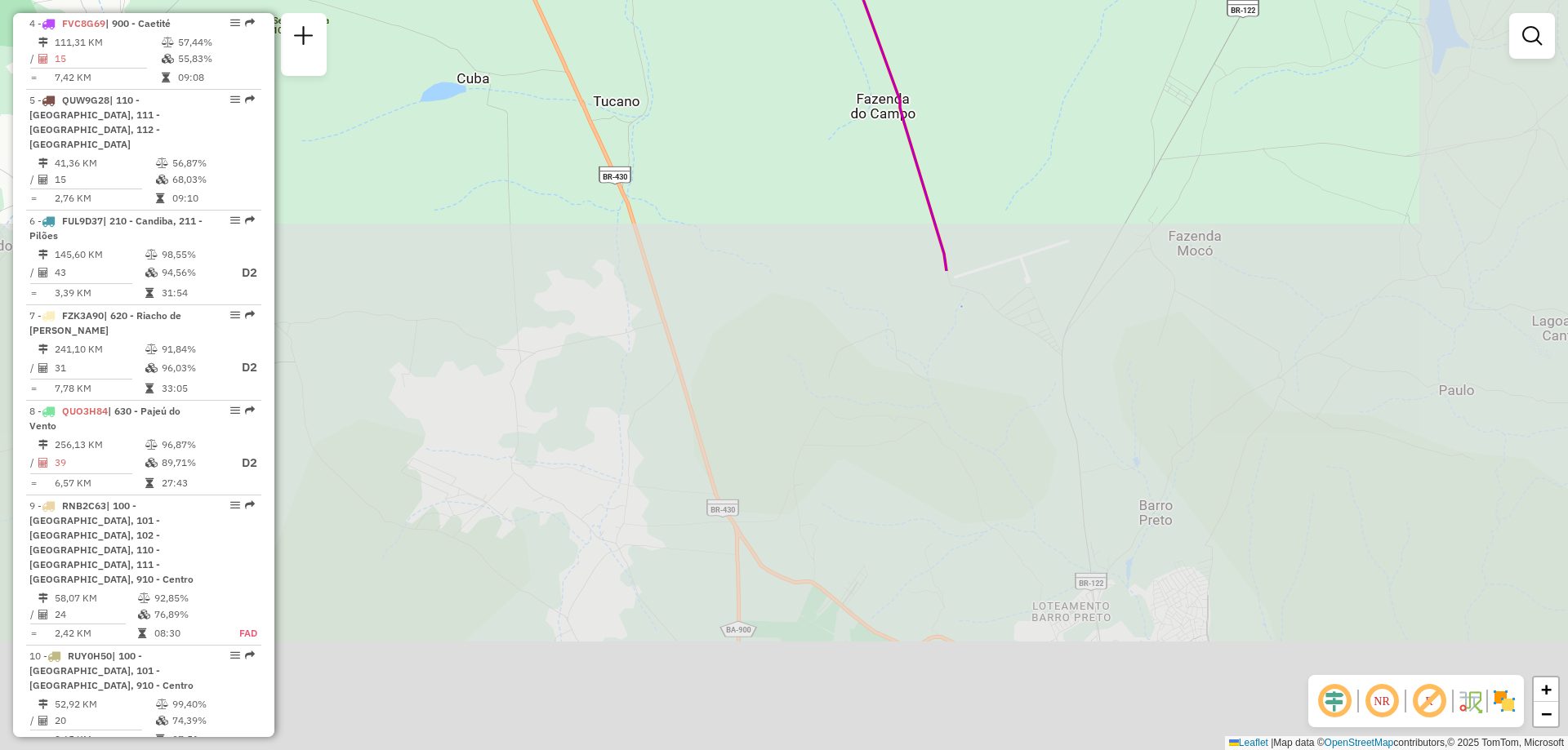
drag, startPoint x: 1152, startPoint y: 635, endPoint x: 887, endPoint y: 80, distance: 615.0
click at [887, 80] on icon at bounding box center [899, 118] width 96 height 305
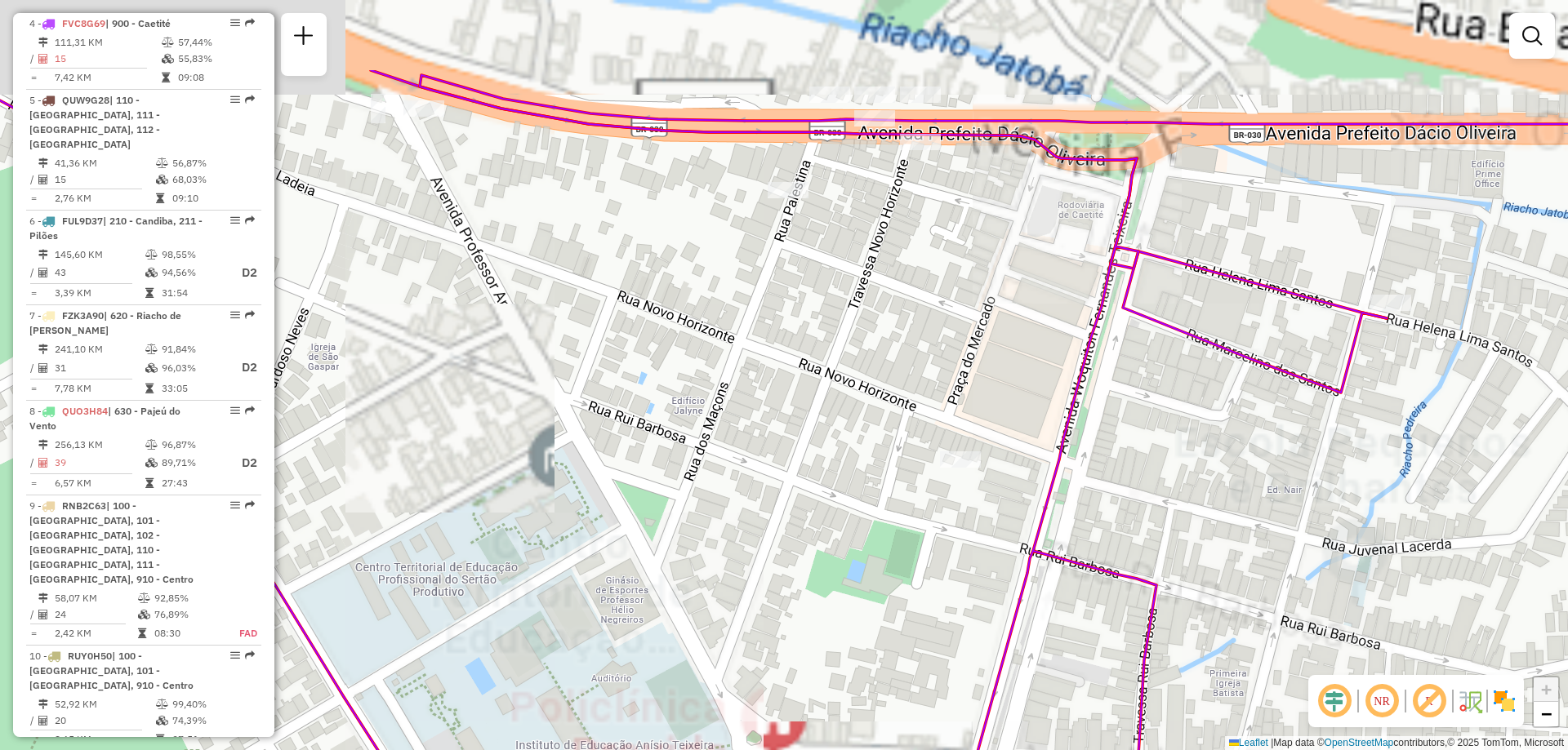
drag, startPoint x: 948, startPoint y: 211, endPoint x: 971, endPoint y: 389, distance: 179.5
click at [971, 386] on div "Rota 4 - Placa FVC8G69 40705447 - DEGUST Janela de atendimento Grade de atendim…" at bounding box center [784, 375] width 1568 height 750
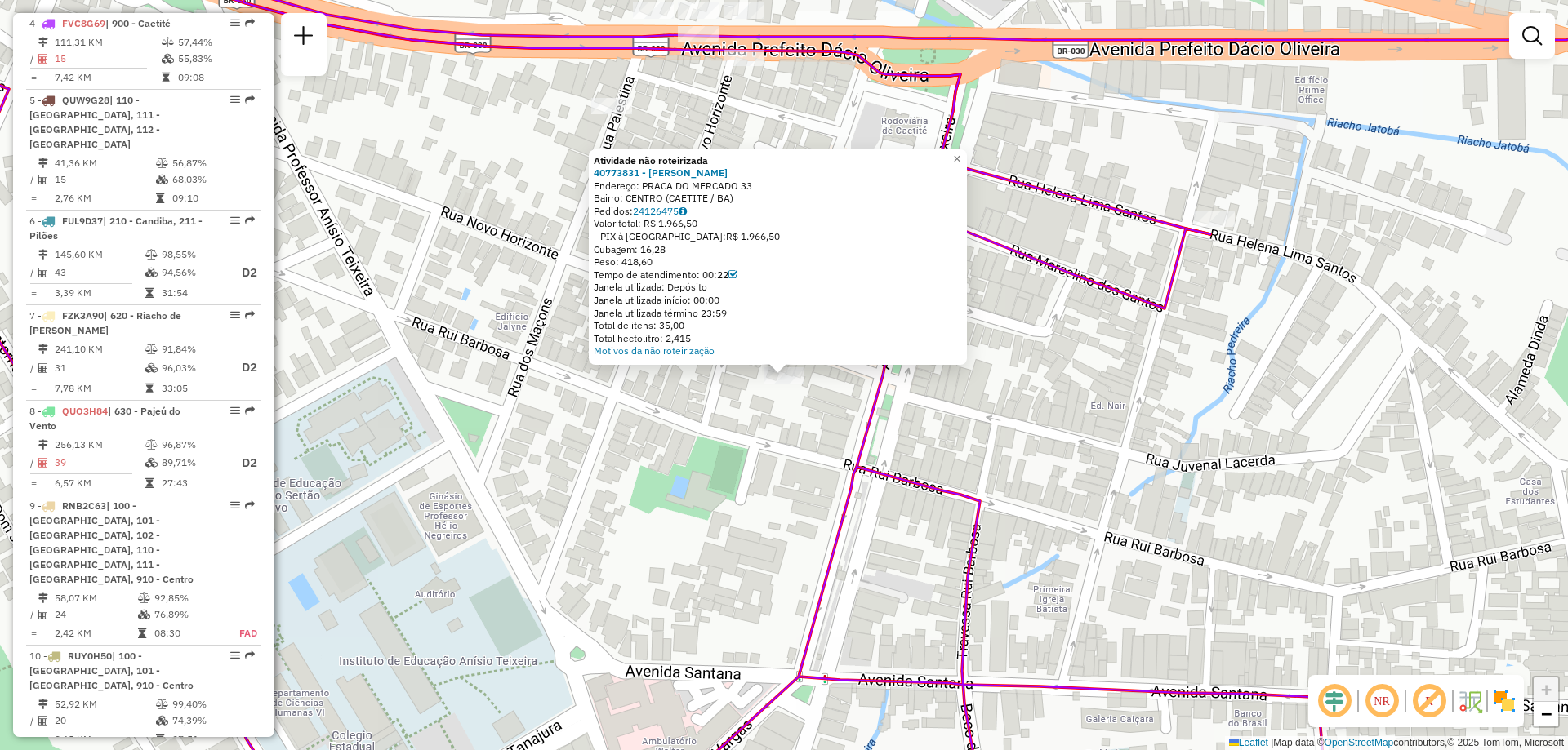
click at [646, 335] on div "Total hectolitro: 2,415" at bounding box center [778, 339] width 369 height 13
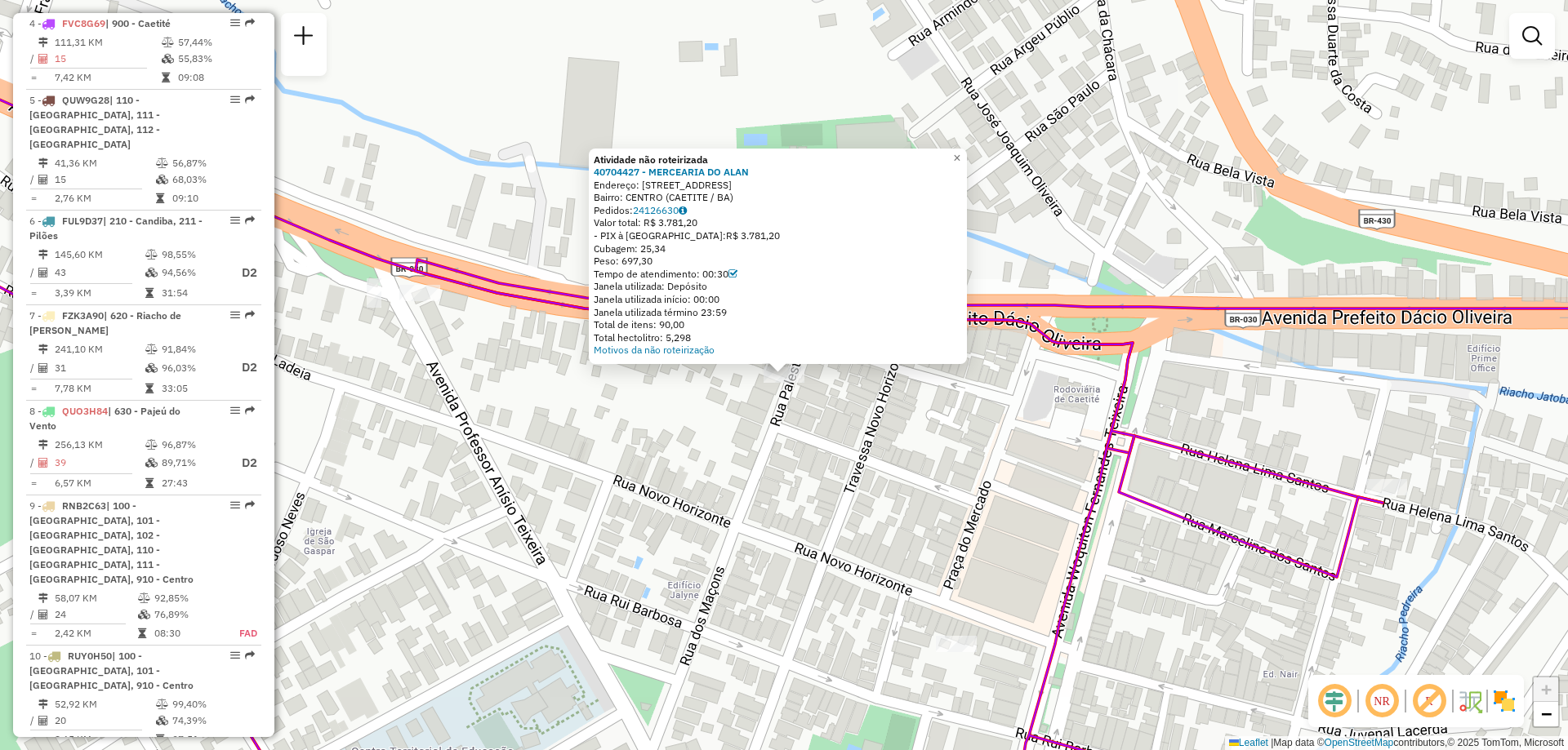
click at [879, 505] on div "Atividade não roteirizada 40704427 - MERCEARIA DO [PERSON_NAME]: [STREET_ADDRES…" at bounding box center [784, 375] width 1568 height 750
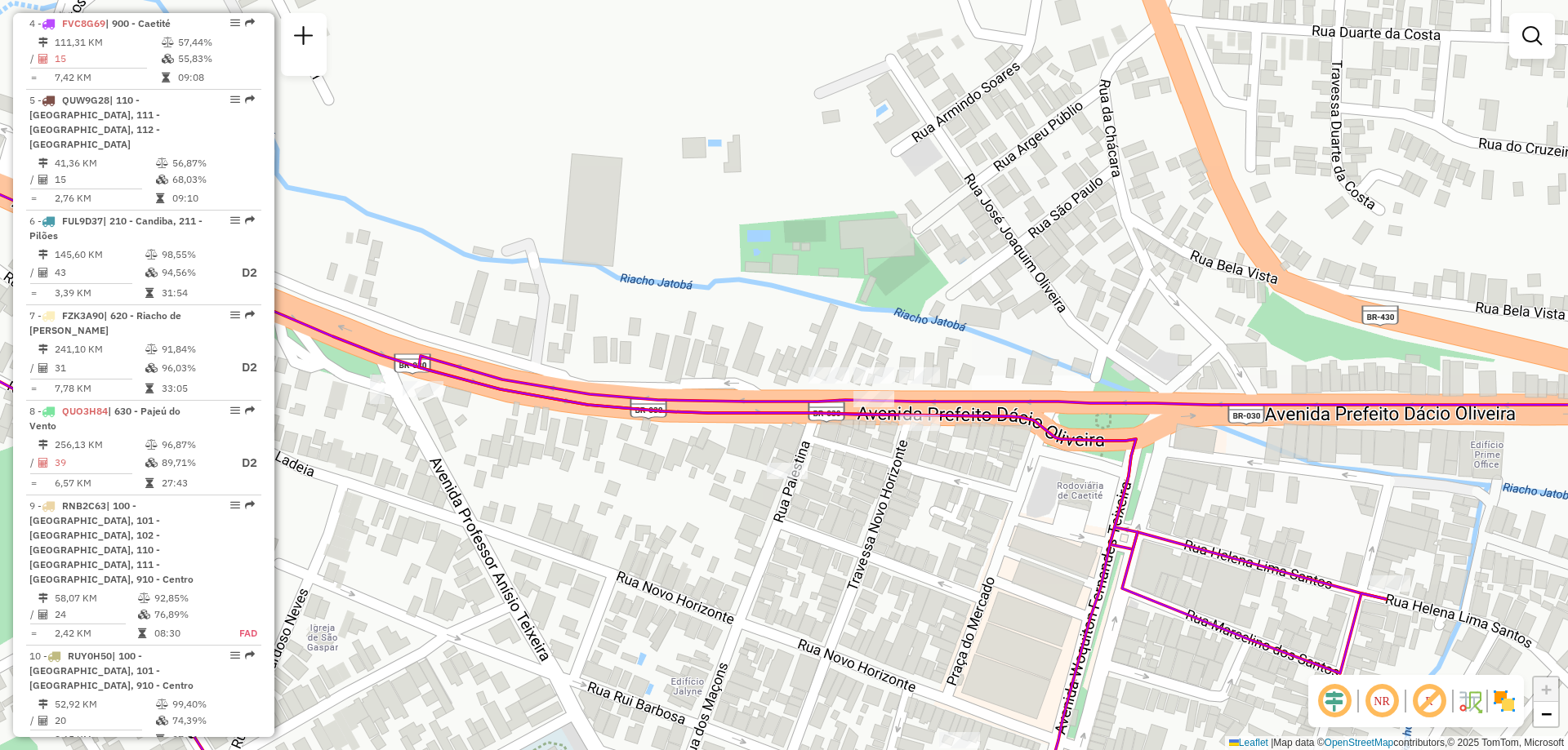
drag, startPoint x: 848, startPoint y: 467, endPoint x: 850, endPoint y: 479, distance: 12.2
click at [850, 479] on div "Janela de atendimento Grade de atendimento Capacidade Transportadoras Veículos …" at bounding box center [784, 375] width 1568 height 750
click at [926, 436] on div "Janela de atendimento Grade de atendimento Capacidade Transportadoras Veículos …" at bounding box center [784, 375] width 1568 height 750
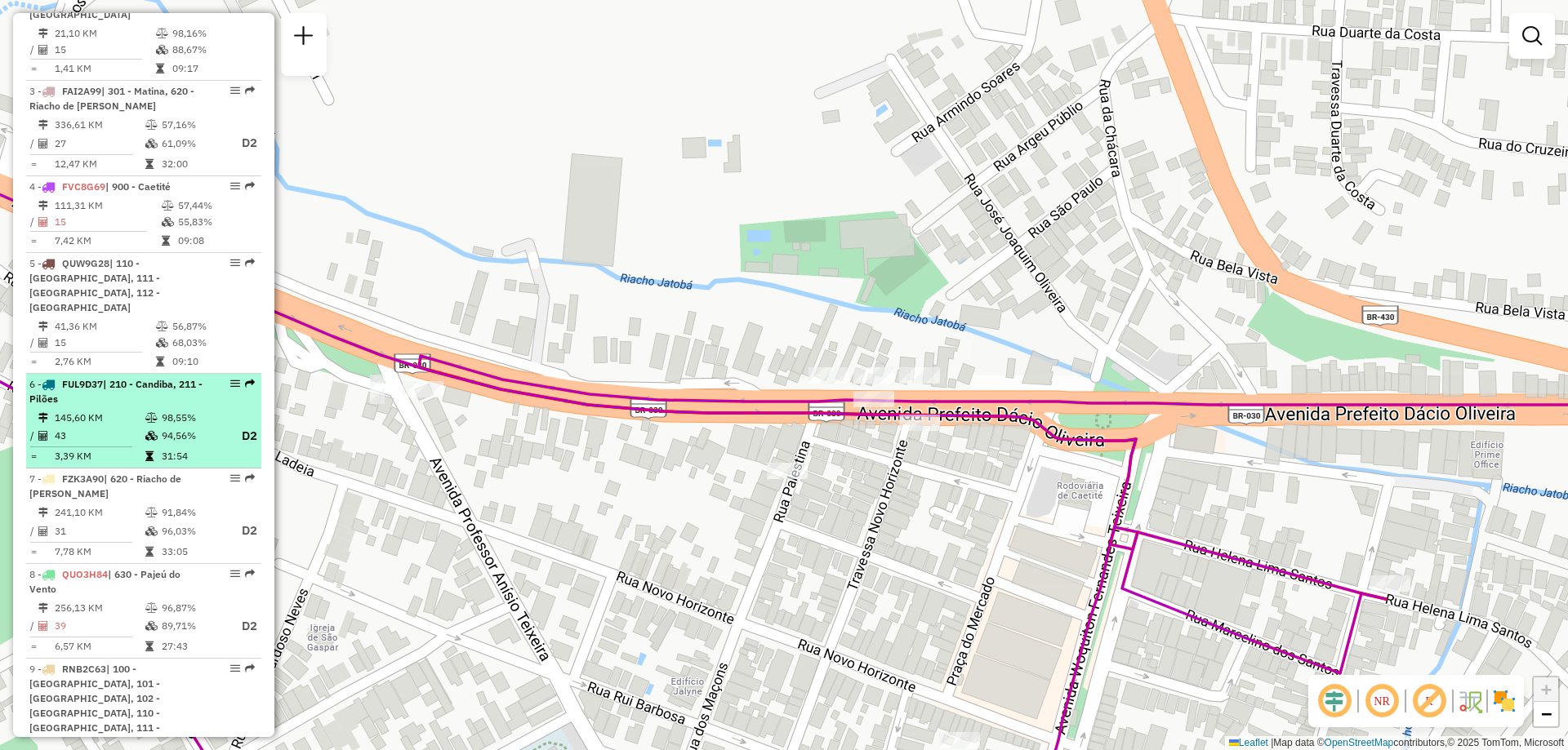
scroll to position [610, 0]
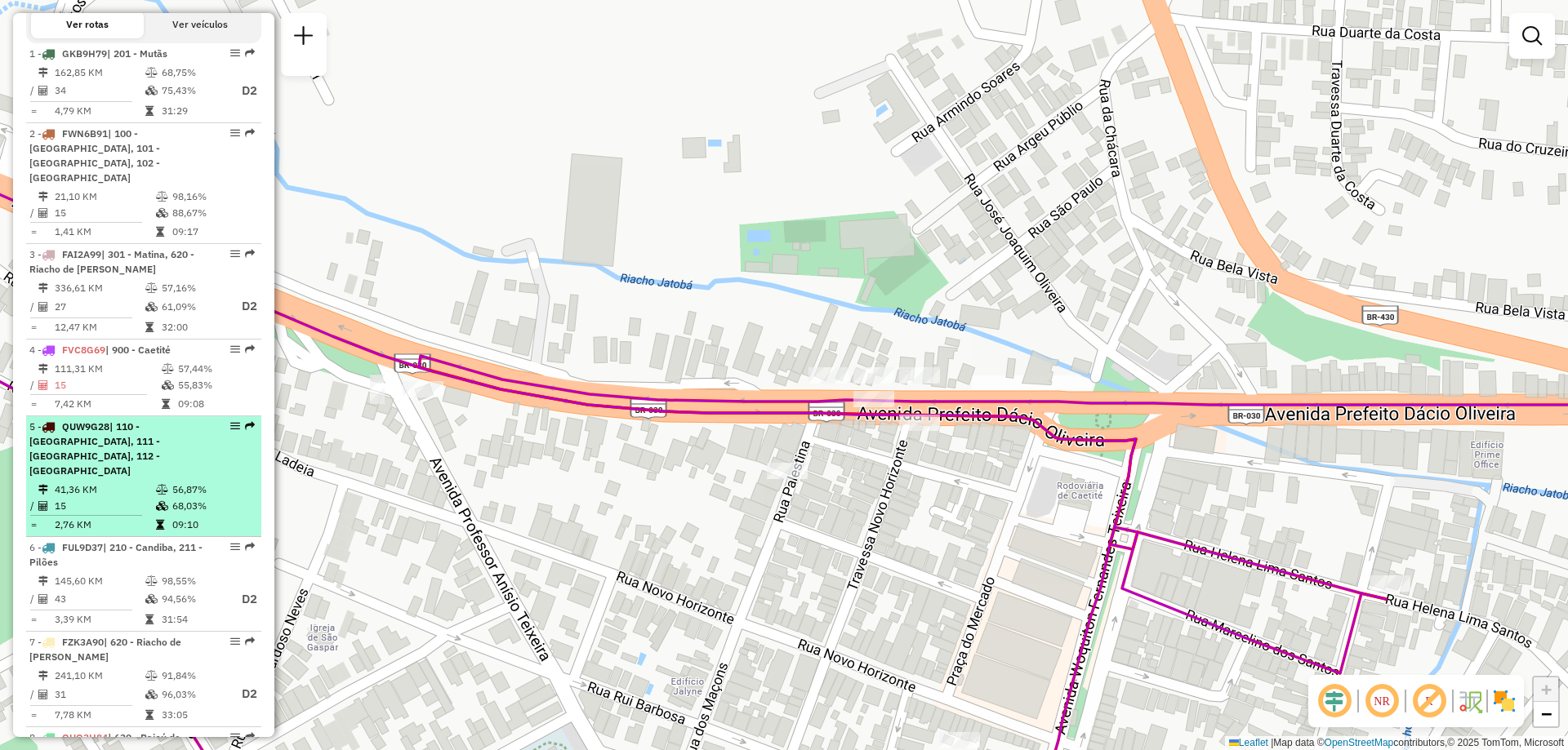
click at [147, 463] on div "5 - QUW9G28 | 110 - [GEOGRAPHIC_DATA], 111 - [GEOGRAPHIC_DATA], 112 - [GEOGRAPH…" at bounding box center [117, 448] width 174 height 59
select select "**********"
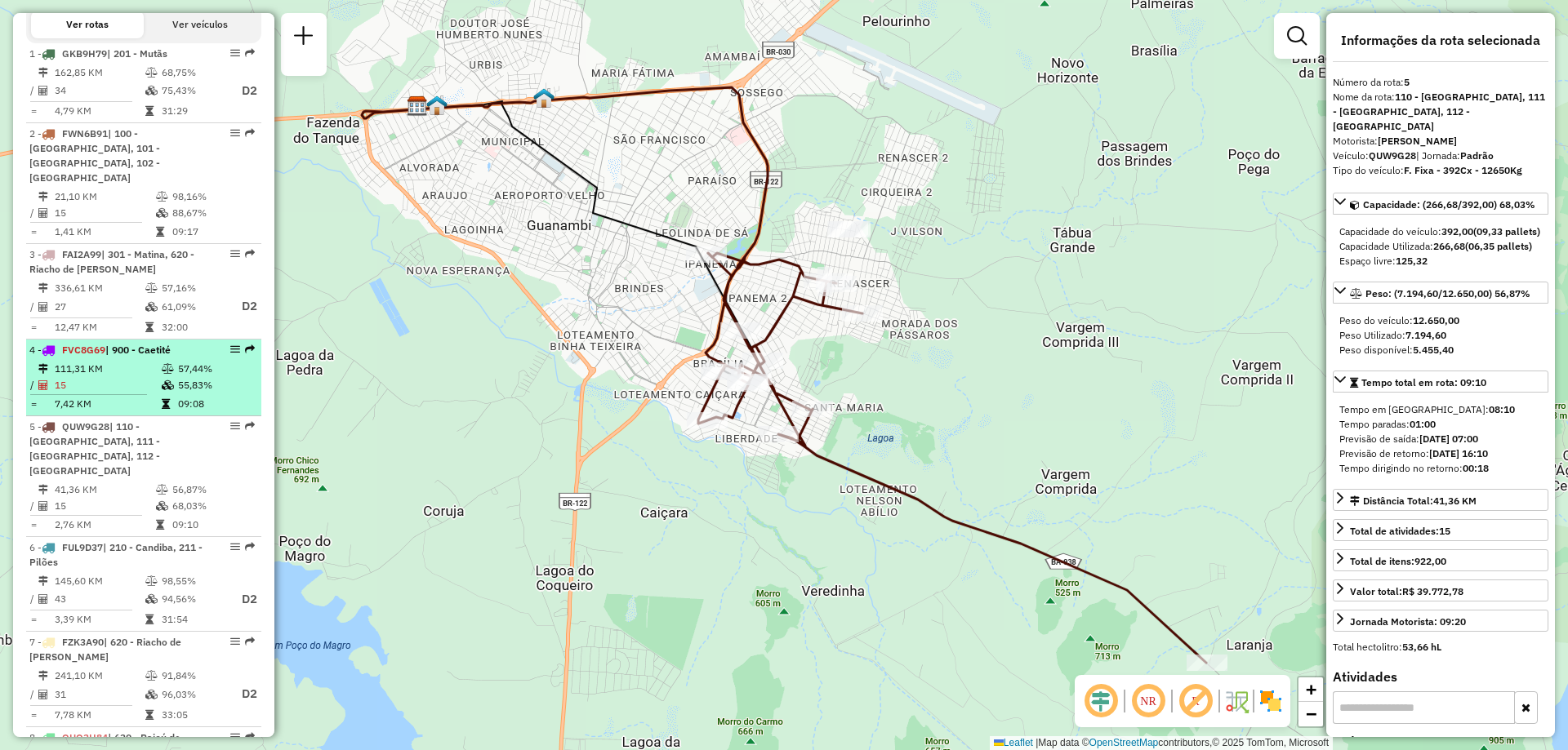
click at [131, 373] on td "111,31 KM" at bounding box center [108, 369] width 107 height 16
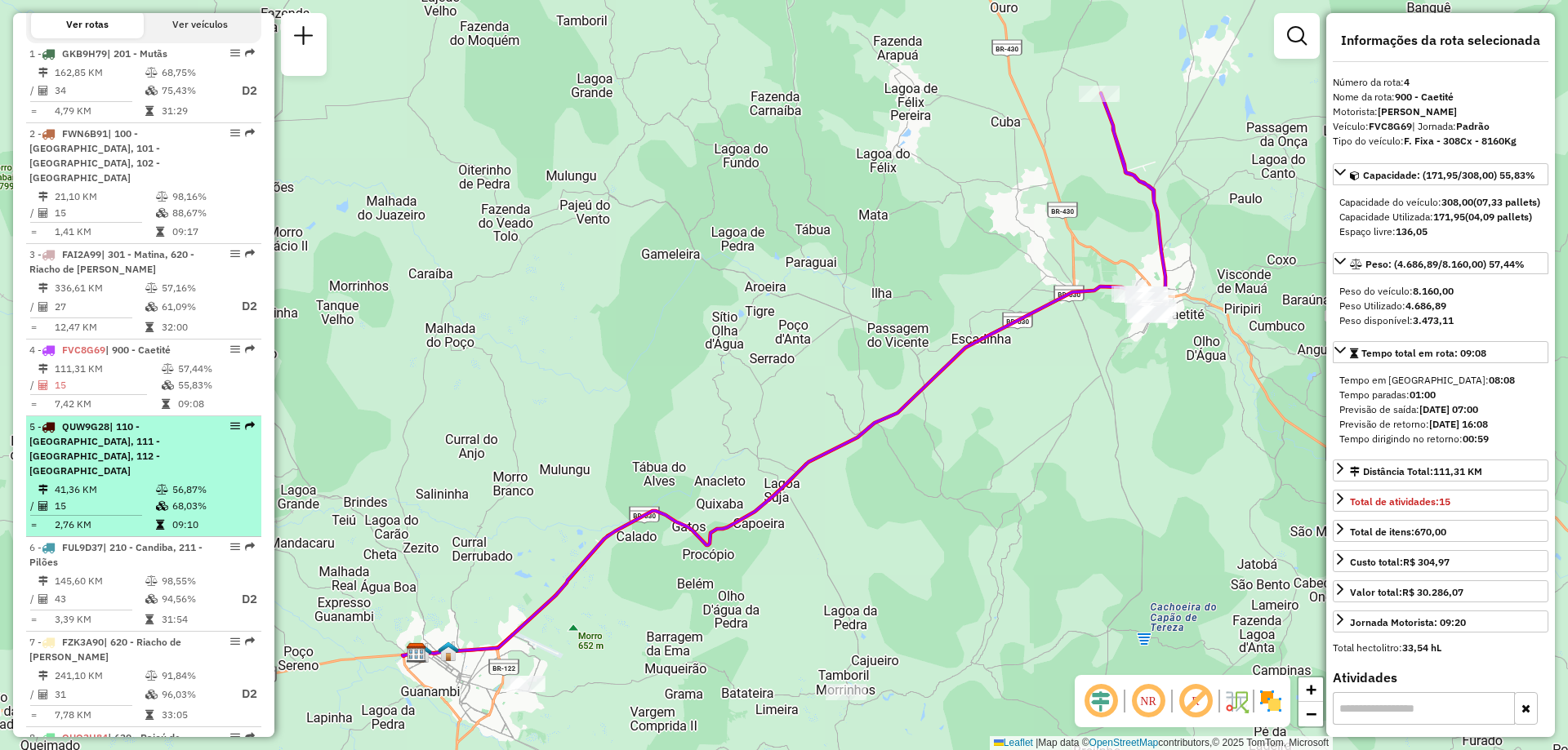
click at [140, 482] on td "41,36 KM" at bounding box center [105, 490] width 101 height 16
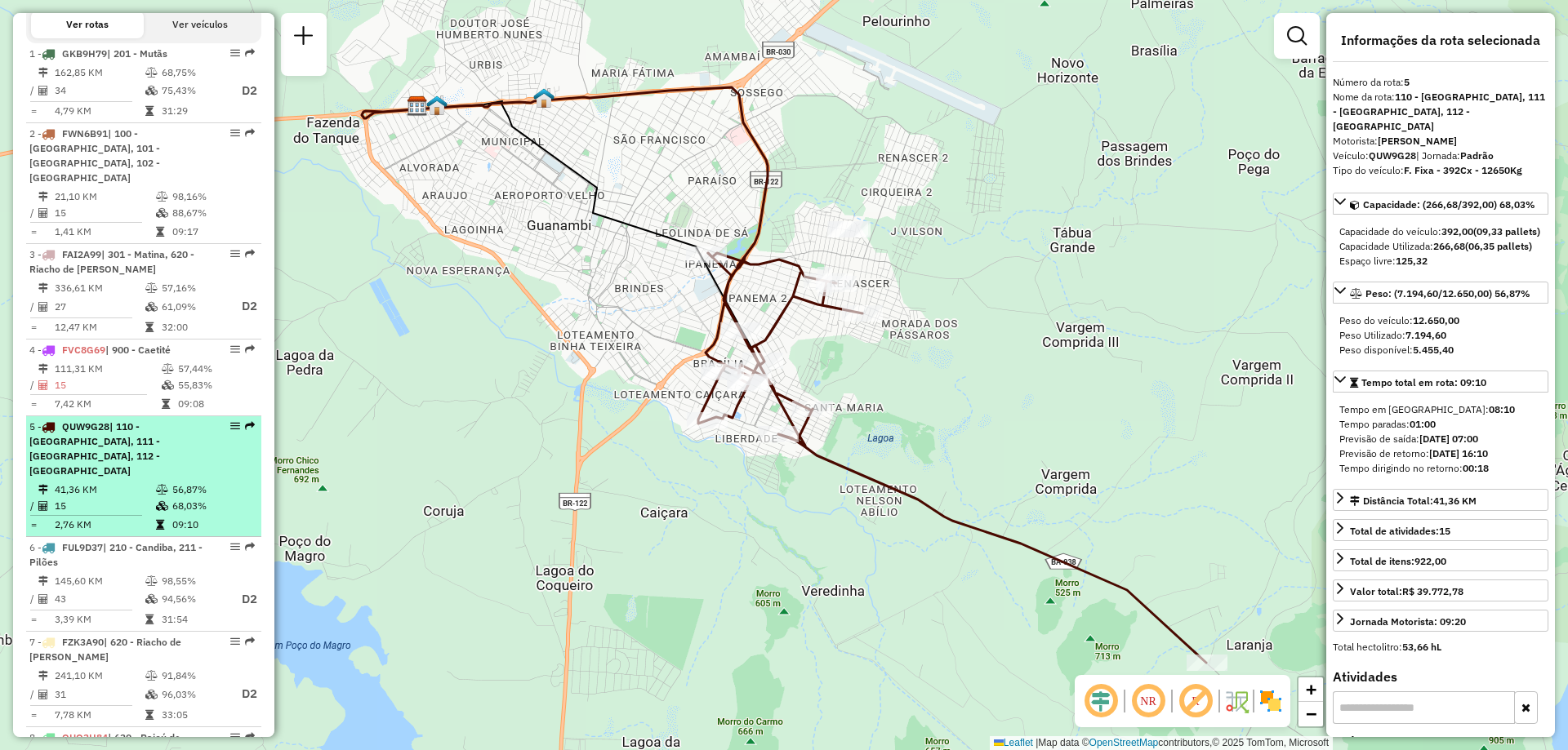
scroll to position [691, 0]
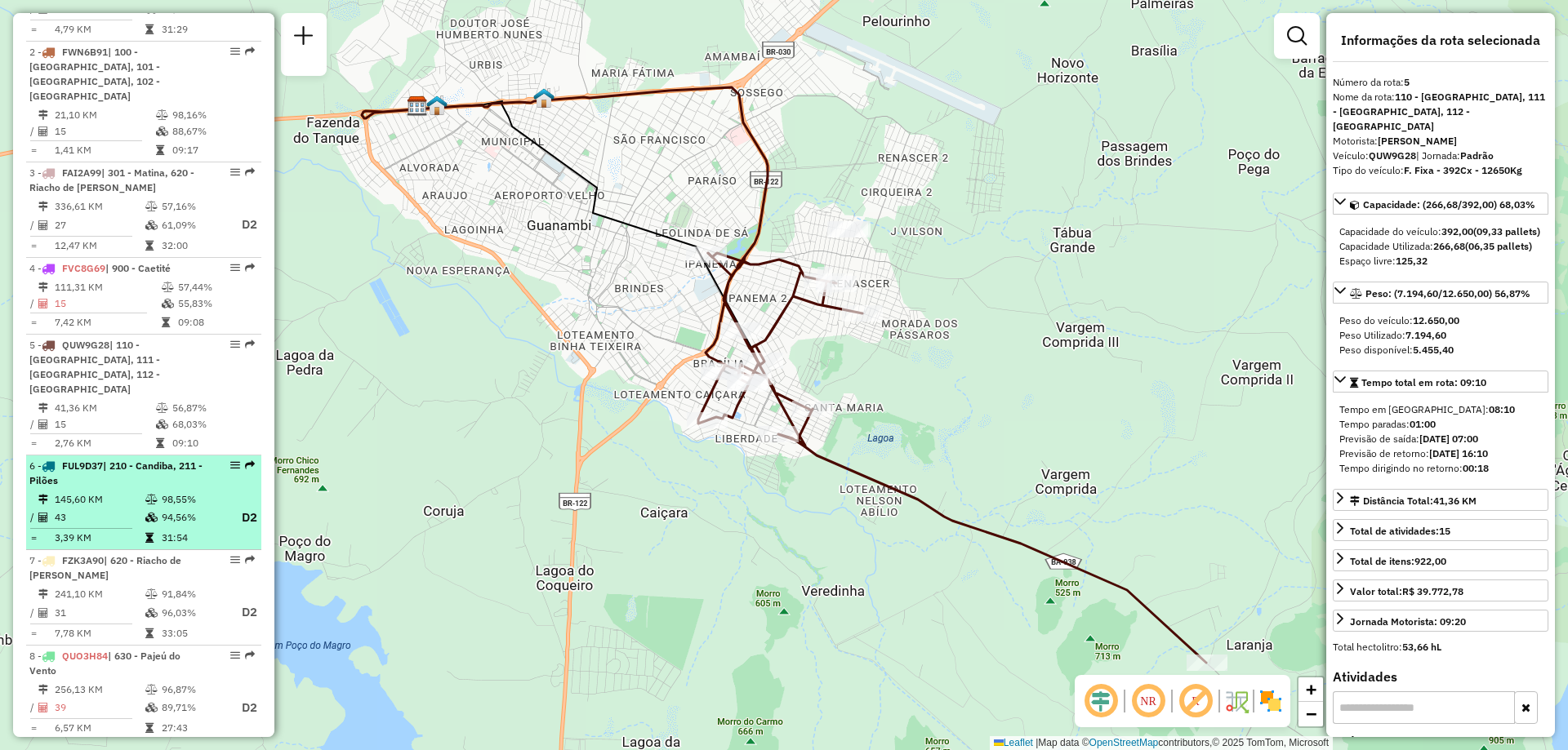
click at [136, 508] on td "43" at bounding box center [99, 518] width 90 height 21
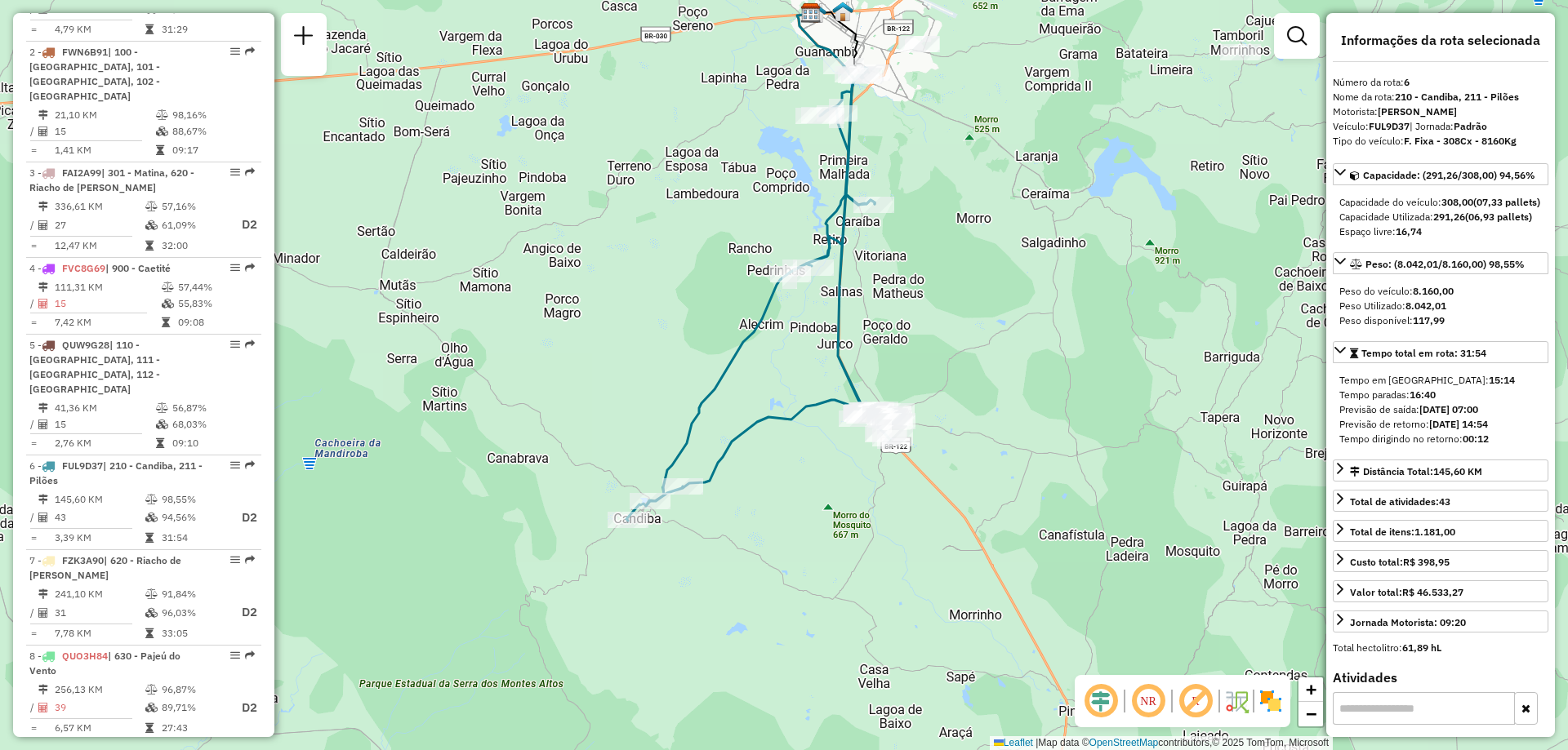
drag, startPoint x: 760, startPoint y: 502, endPoint x: 737, endPoint y: 393, distance: 111.4
click at [737, 393] on div "Janela de atendimento Grade de atendimento Capacidade Transportadoras Veículos …" at bounding box center [784, 375] width 1568 height 750
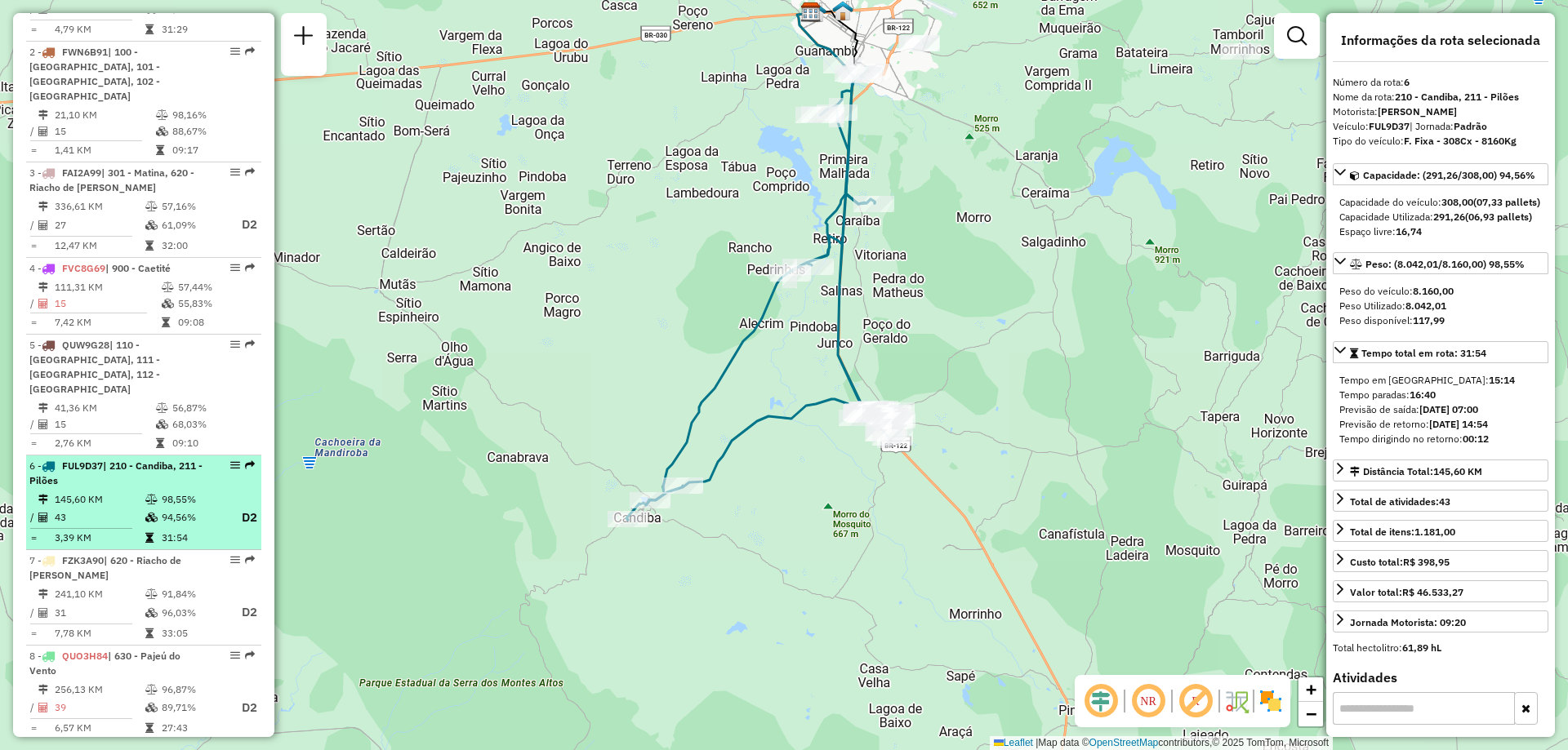
scroll to position [855, 0]
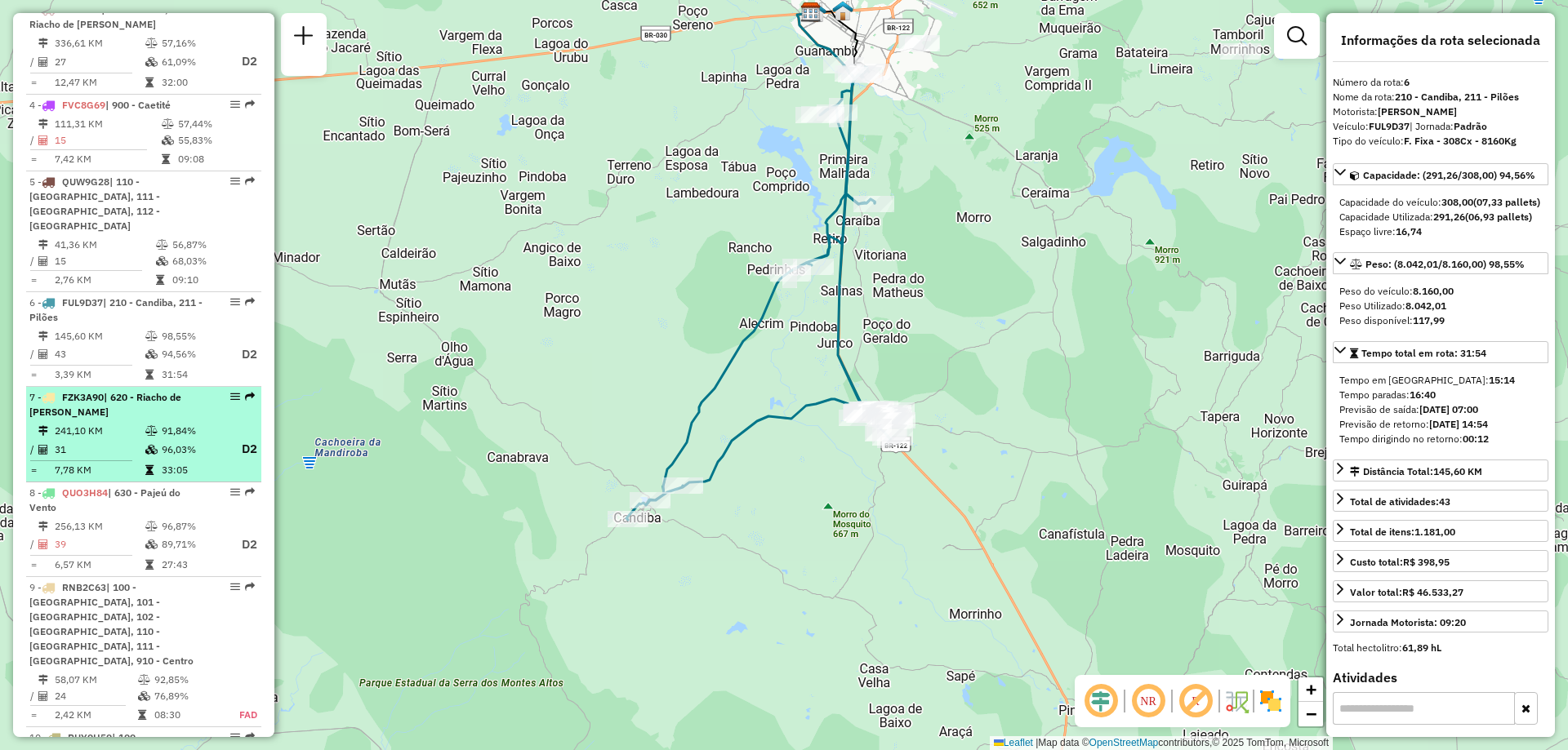
click at [139, 439] on td "31" at bounding box center [99, 449] width 90 height 21
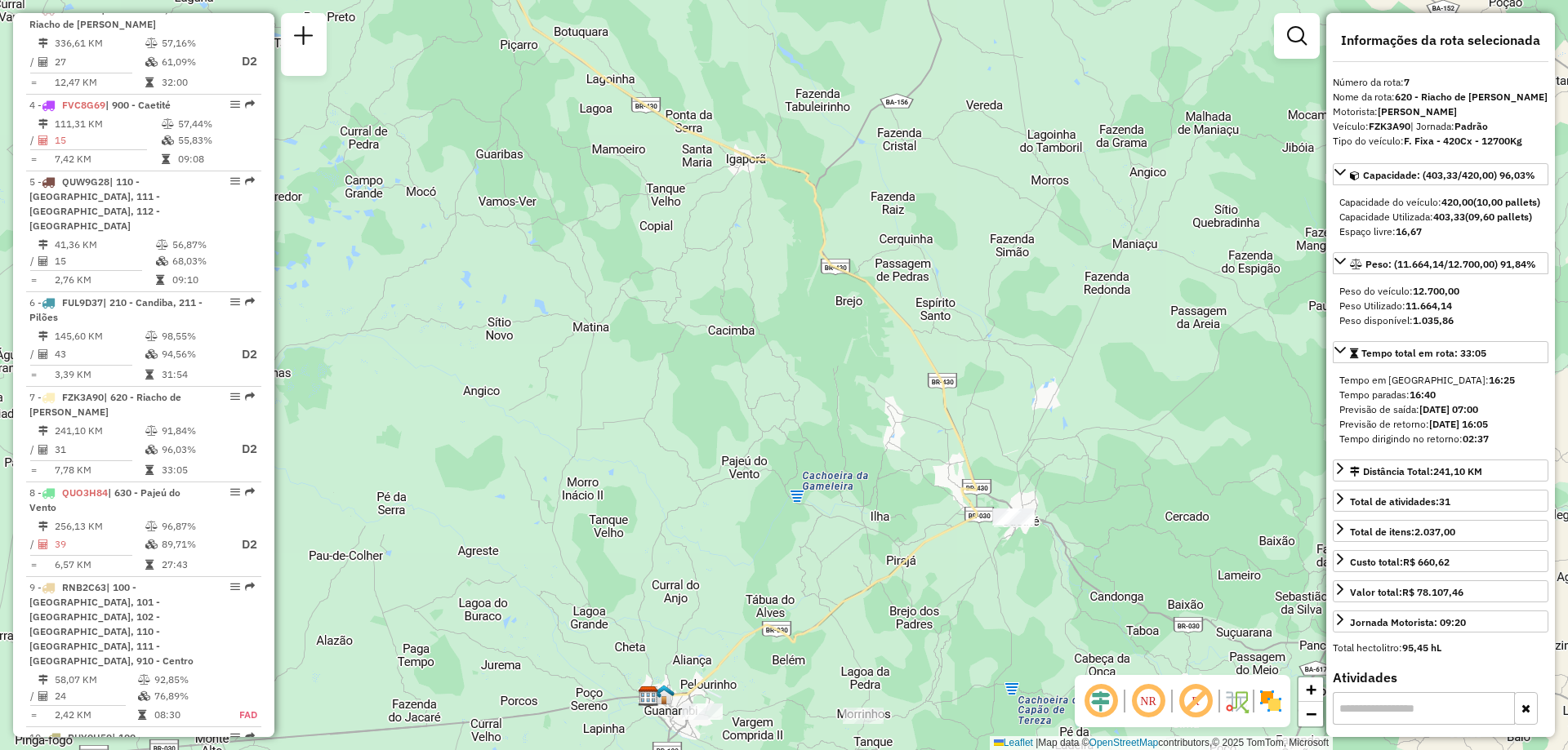
drag, startPoint x: 915, startPoint y: 383, endPoint x: 855, endPoint y: 331, distance: 79.4
click at [855, 331] on div "Janela de atendimento Grade de atendimento Capacidade Transportadoras Veículos …" at bounding box center [784, 375] width 1568 height 750
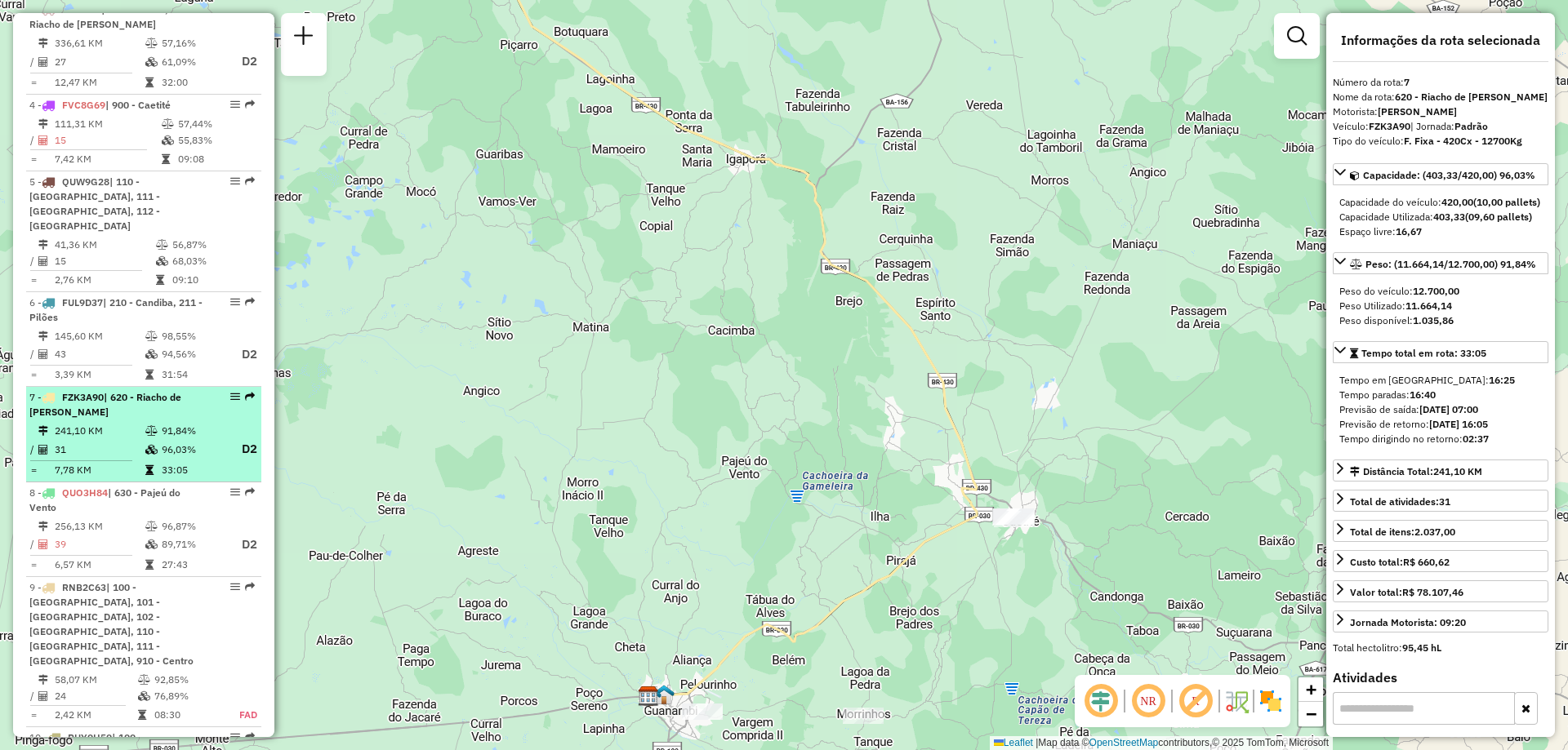
click at [173, 439] on td "96,03%" at bounding box center [193, 449] width 65 height 21
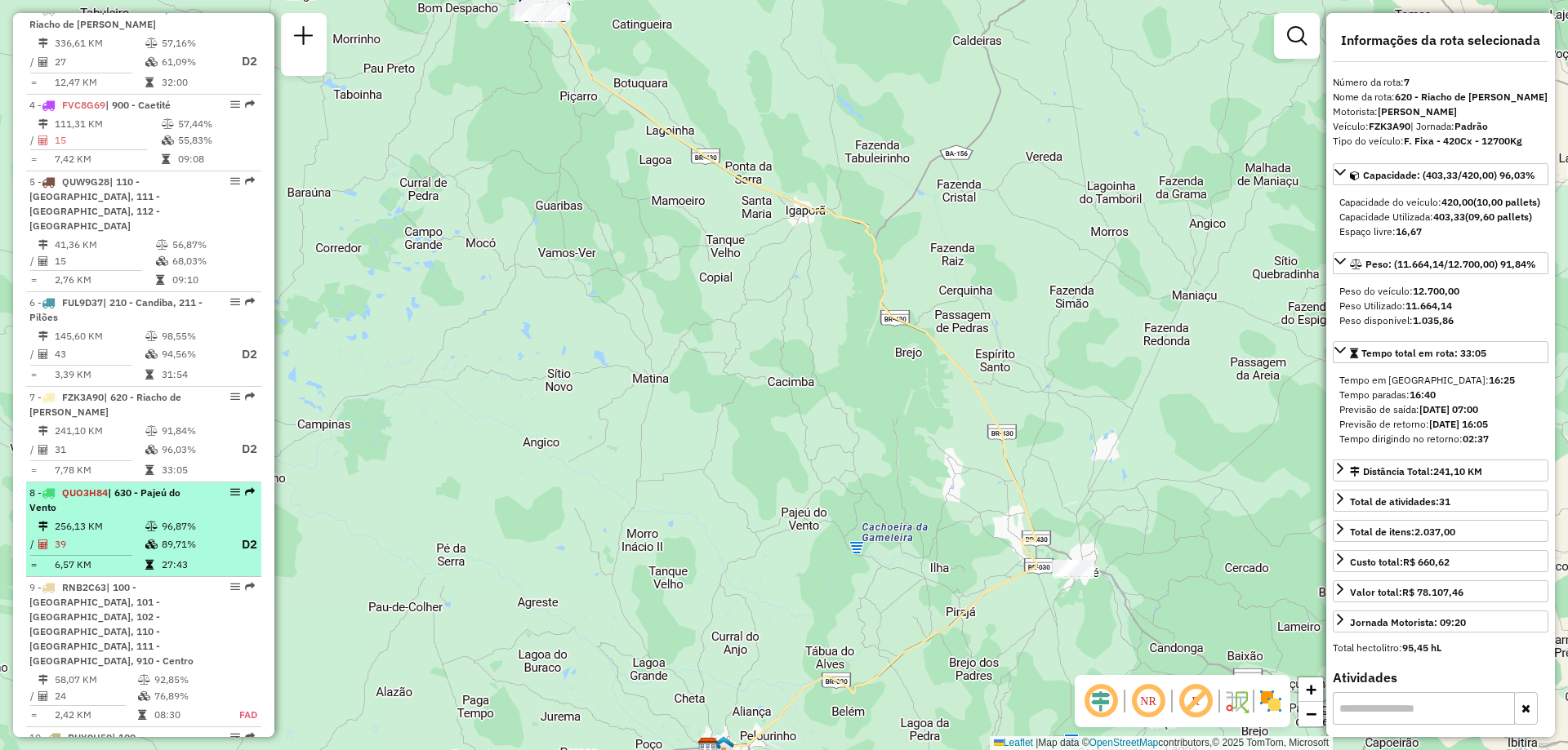
click at [132, 535] on td "39" at bounding box center [99, 545] width 90 height 21
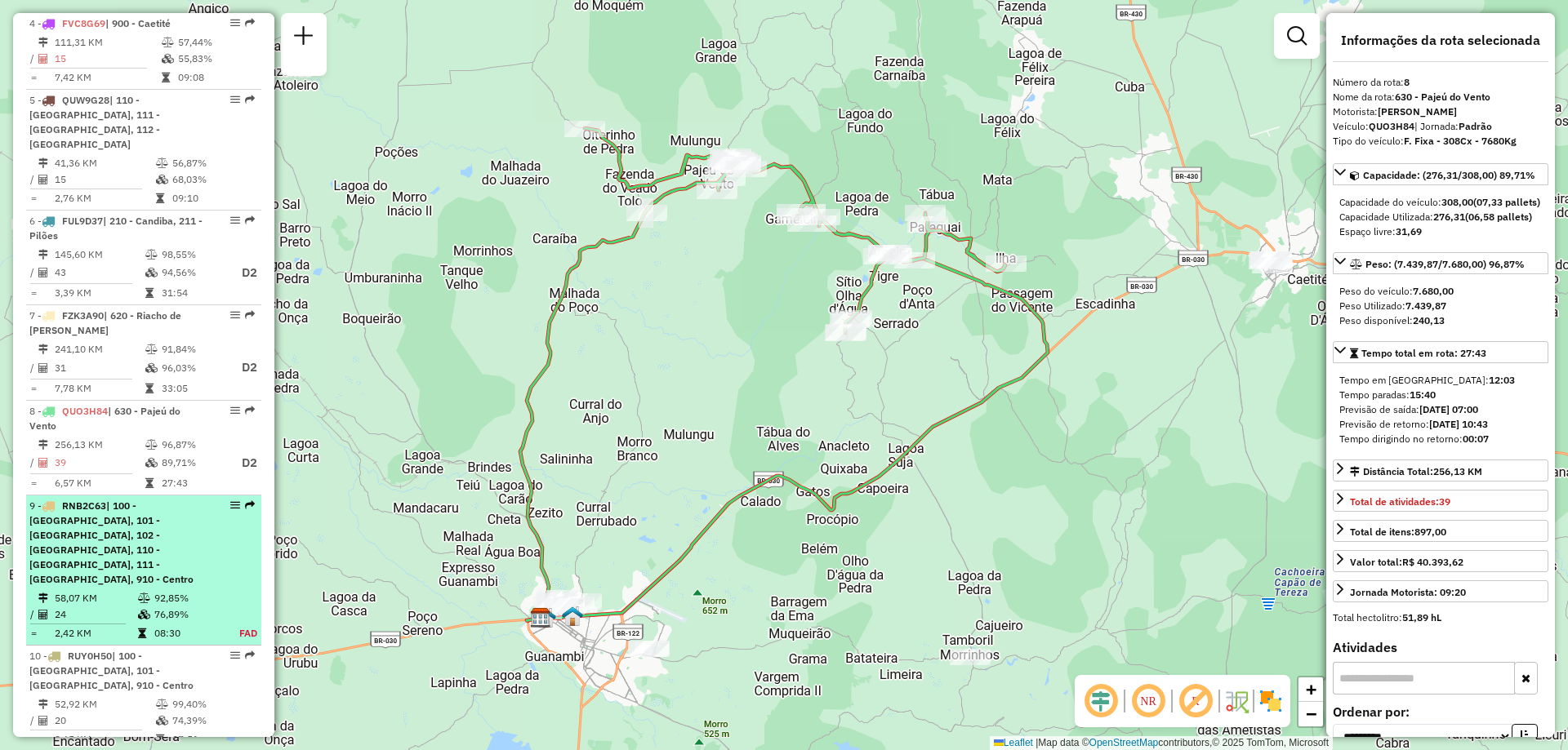
click at [183, 536] on div "9 - RNB2C63 | 100 - [GEOGRAPHIC_DATA], 101 - [GEOGRAPHIC_DATA], 102 - [GEOGRAPH…" at bounding box center [117, 543] width 174 height 89
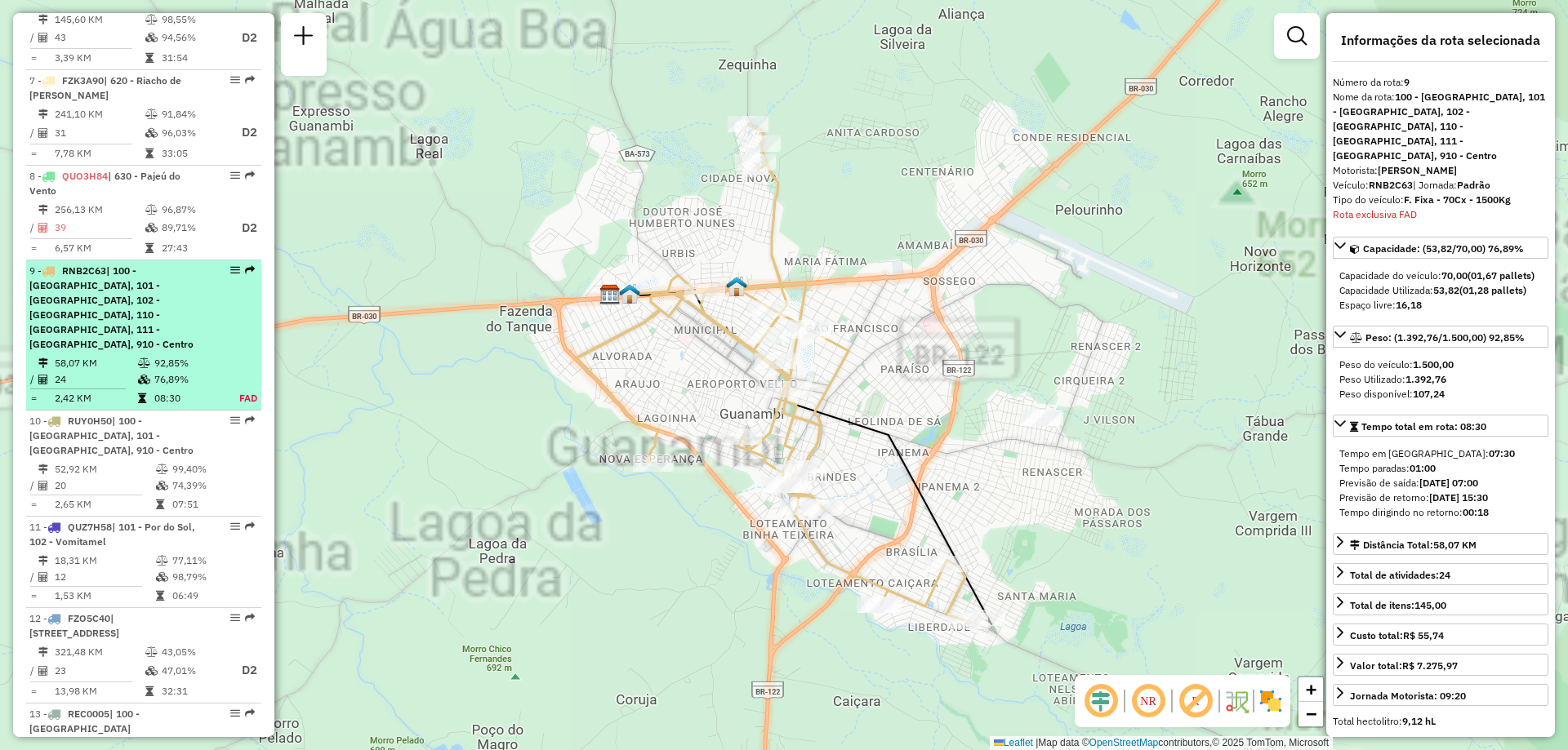
scroll to position [1404, 0]
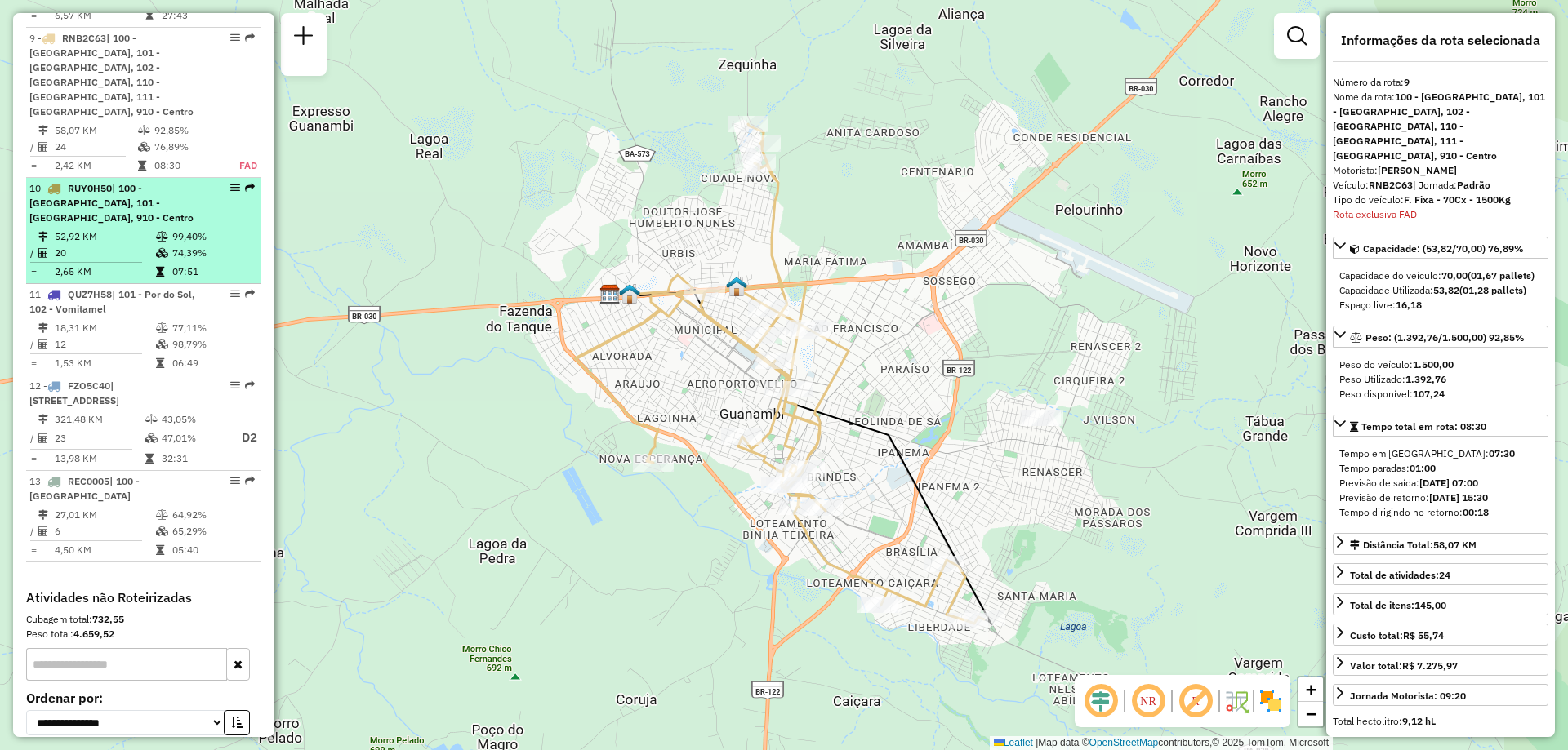
click at [128, 229] on td "52,92 KM" at bounding box center [105, 237] width 101 height 16
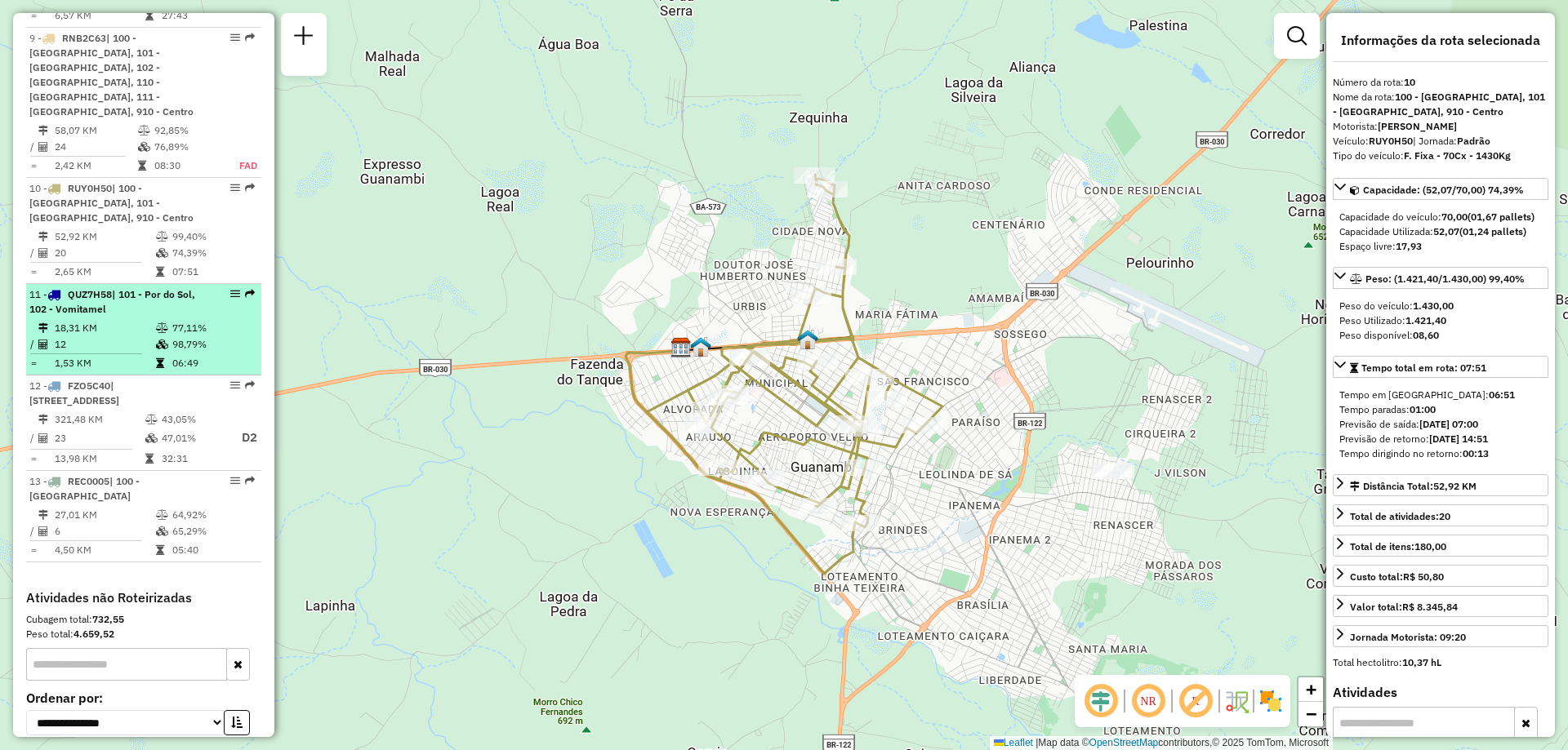
click at [134, 320] on td "18,31 KM" at bounding box center [105, 328] width 101 height 16
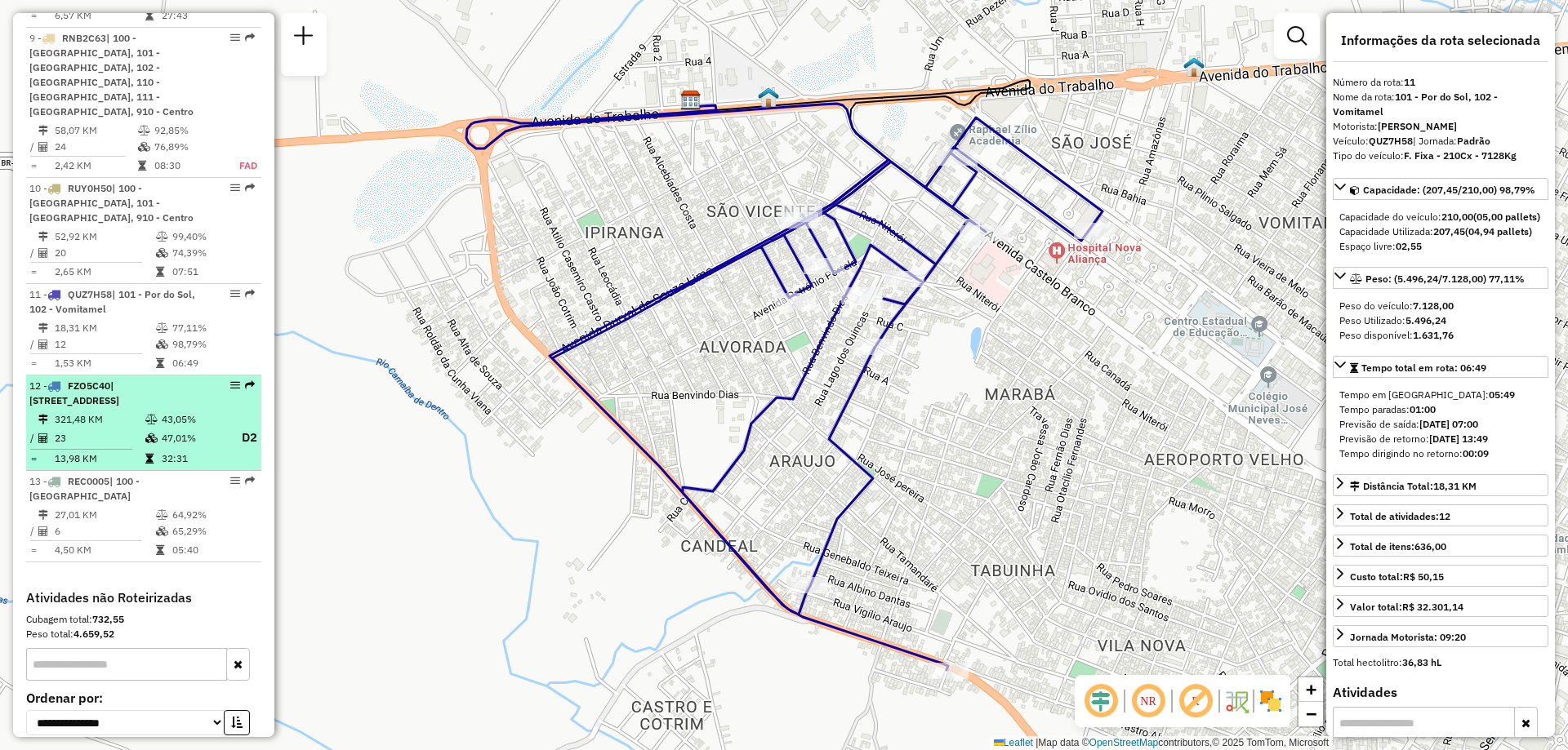
click at [94, 379] on div "12 - FZO5C40 | 302 - Matina Rural" at bounding box center [117, 393] width 174 height 30
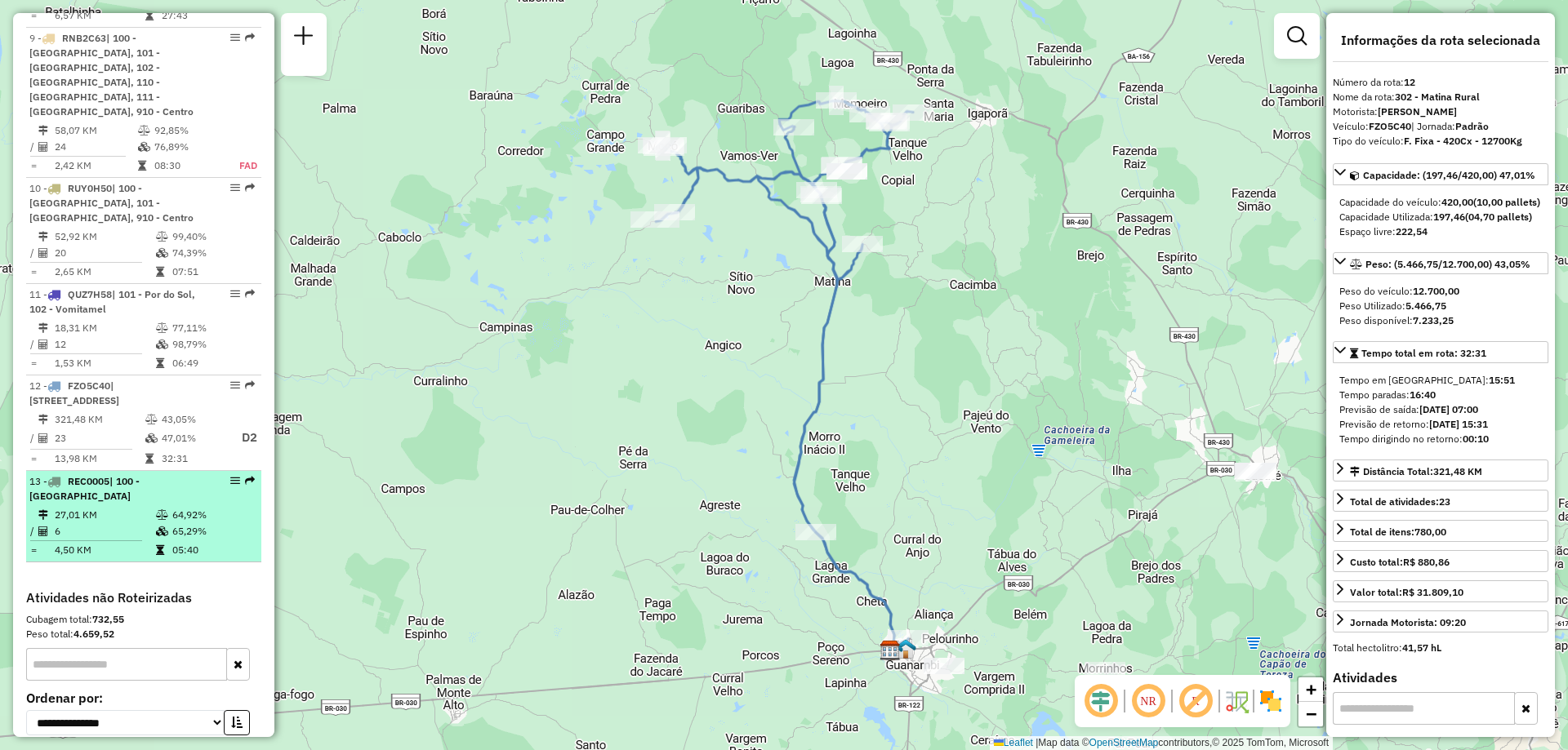
click at [135, 507] on td "27,01 KM" at bounding box center [105, 515] width 101 height 16
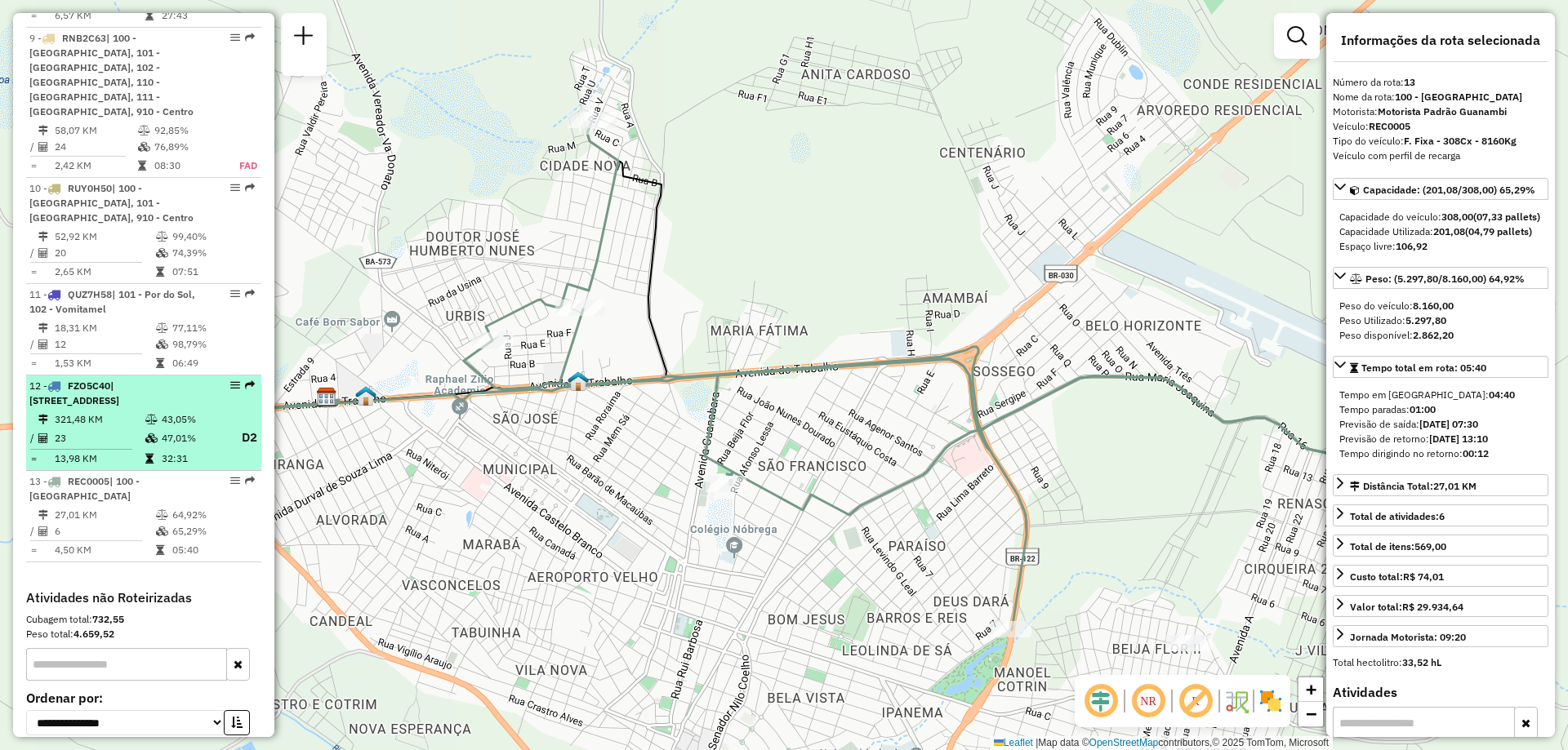
click at [146, 434] on icon at bounding box center [152, 438] width 13 height 10
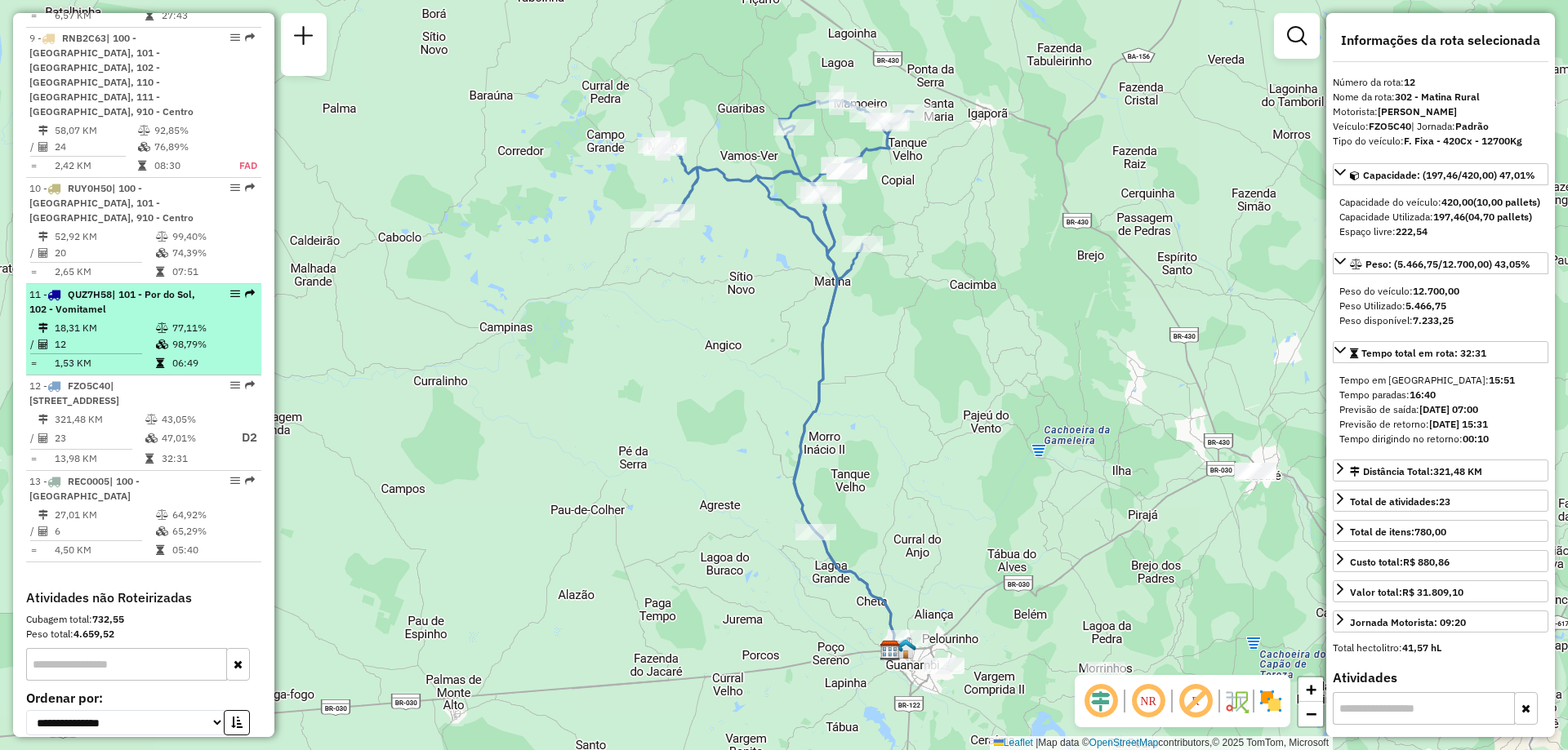
click at [144, 287] on div "11 - QUZ7H58 | 101 - Por do Sol, 102 - Vomitamel" at bounding box center [117, 302] width 174 height 30
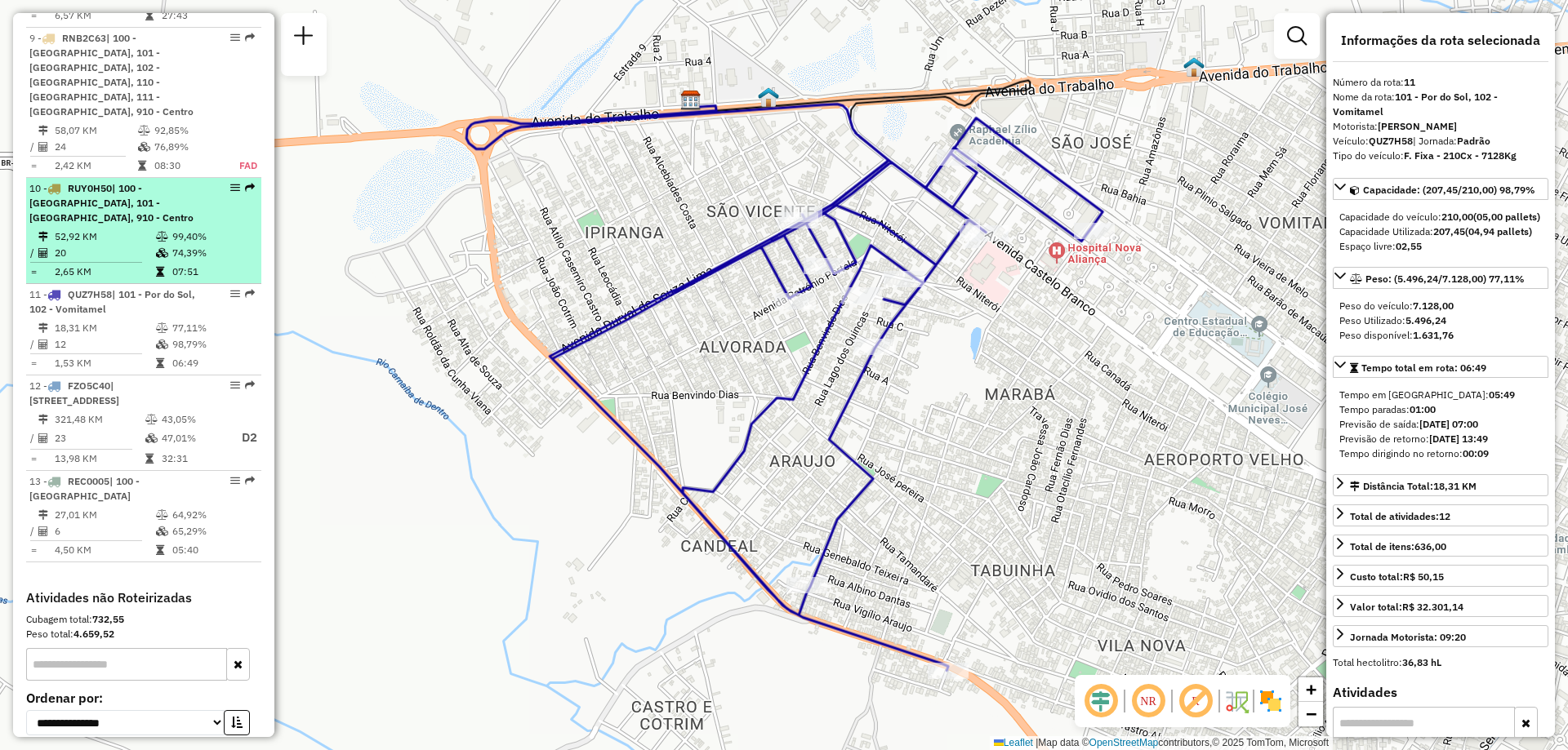
click at [127, 182] on div "10 - RUY0H50 | 100 - [GEOGRAPHIC_DATA], 101 - [GEOGRAPHIC_DATA], 910 - Centro" at bounding box center [117, 203] width 174 height 44
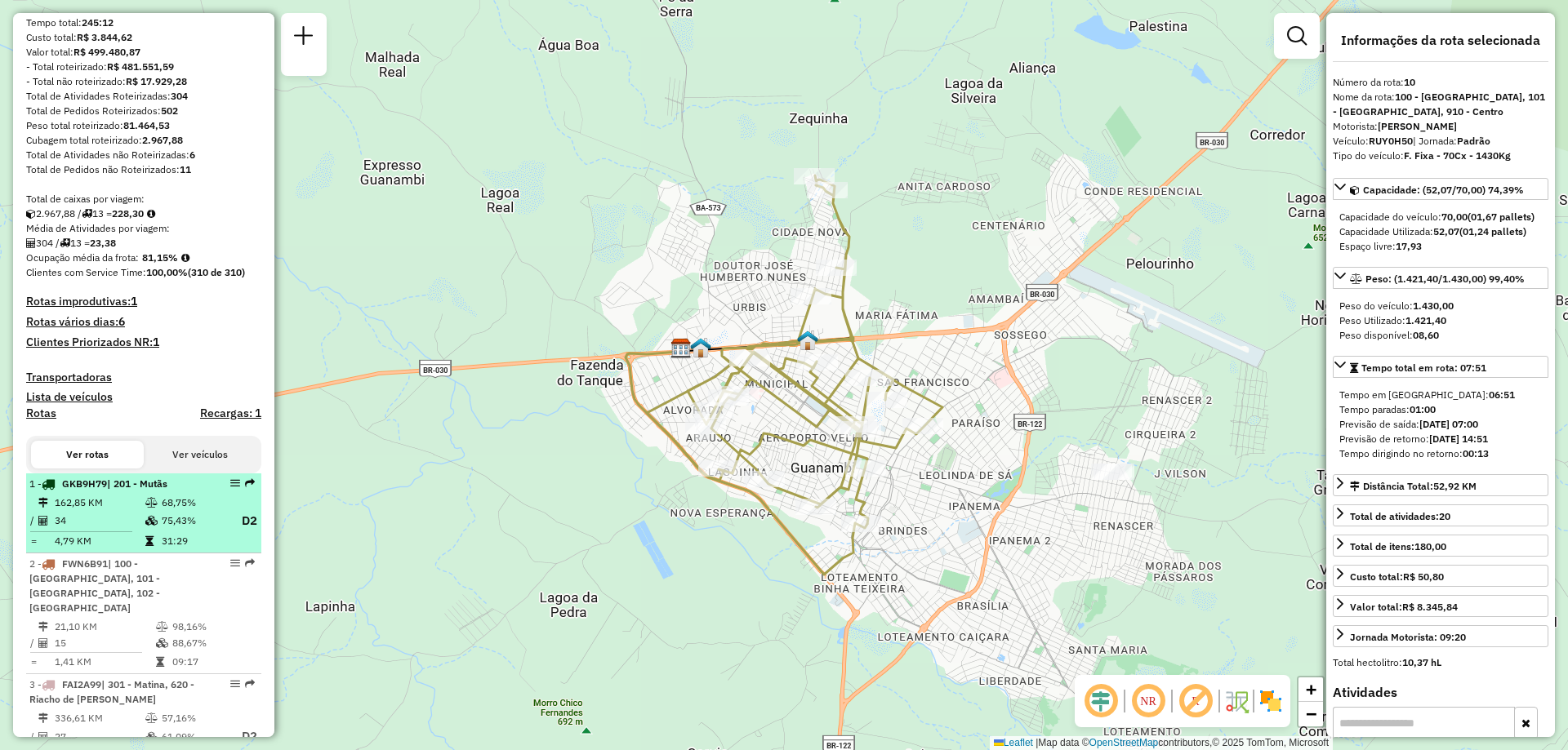
scroll to position [425, 0]
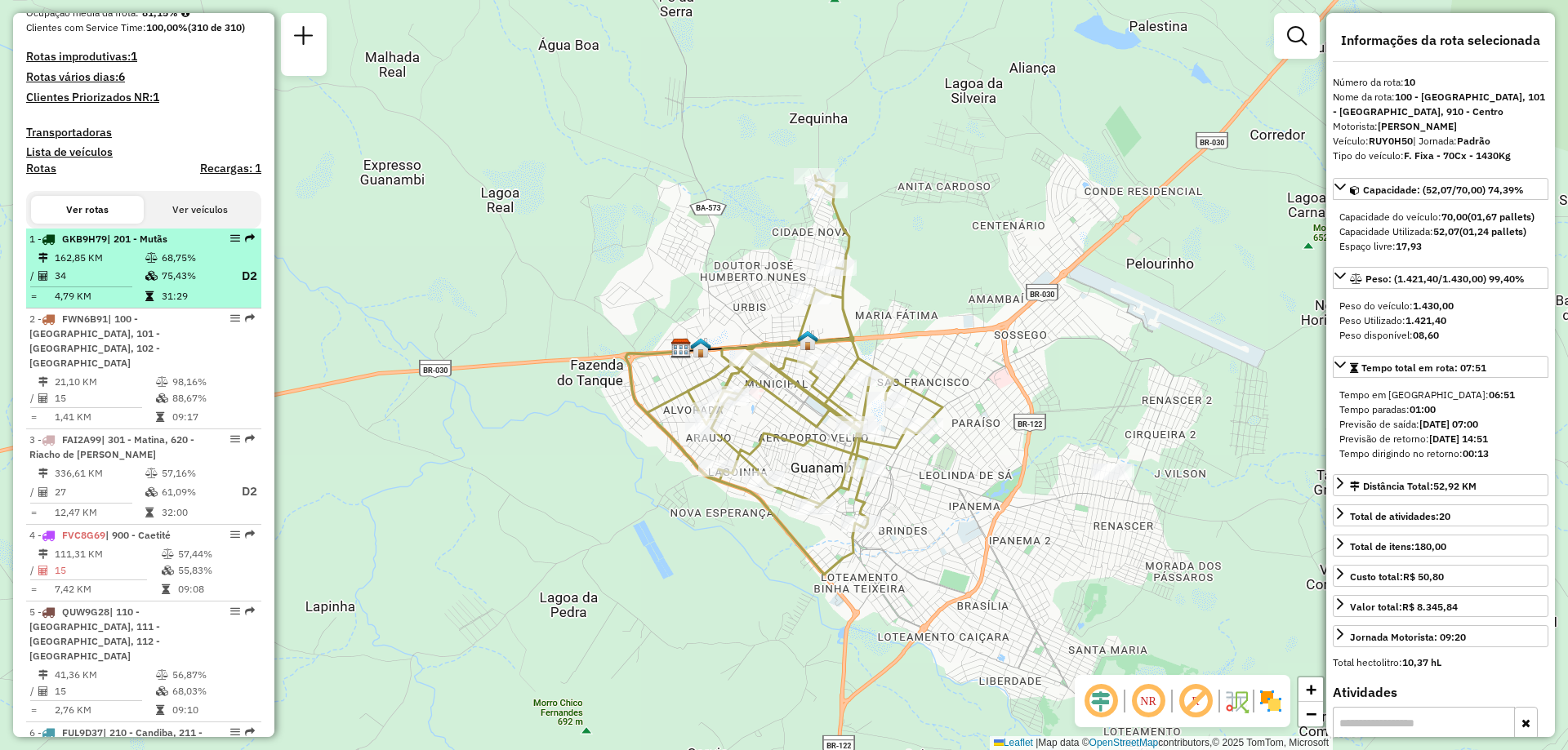
click at [119, 267] on td "162,85 KM" at bounding box center [99, 258] width 90 height 16
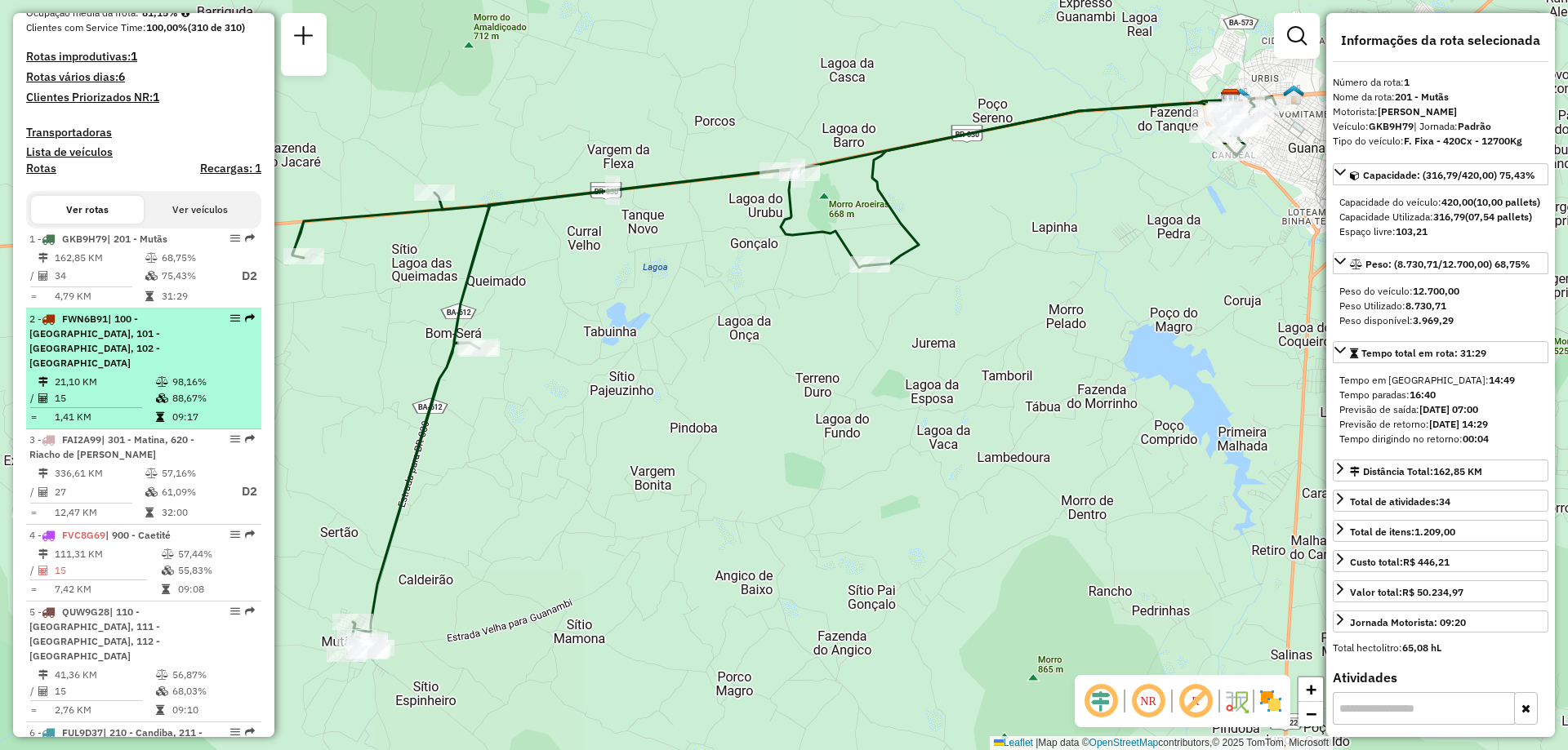
click at [111, 374] on td "21,10 KM" at bounding box center [105, 382] width 101 height 16
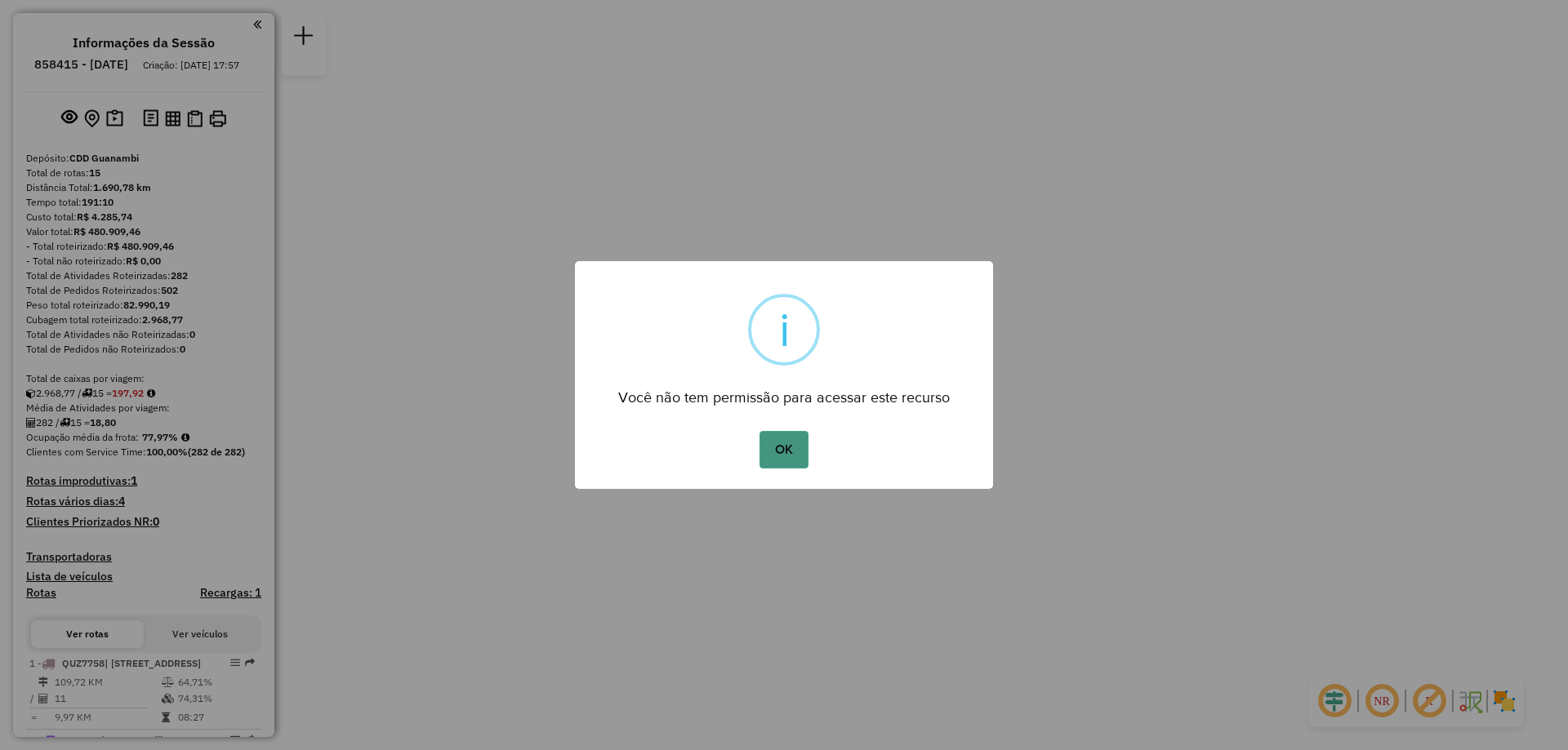
click at [792, 436] on button "OK" at bounding box center [783, 450] width 48 height 38
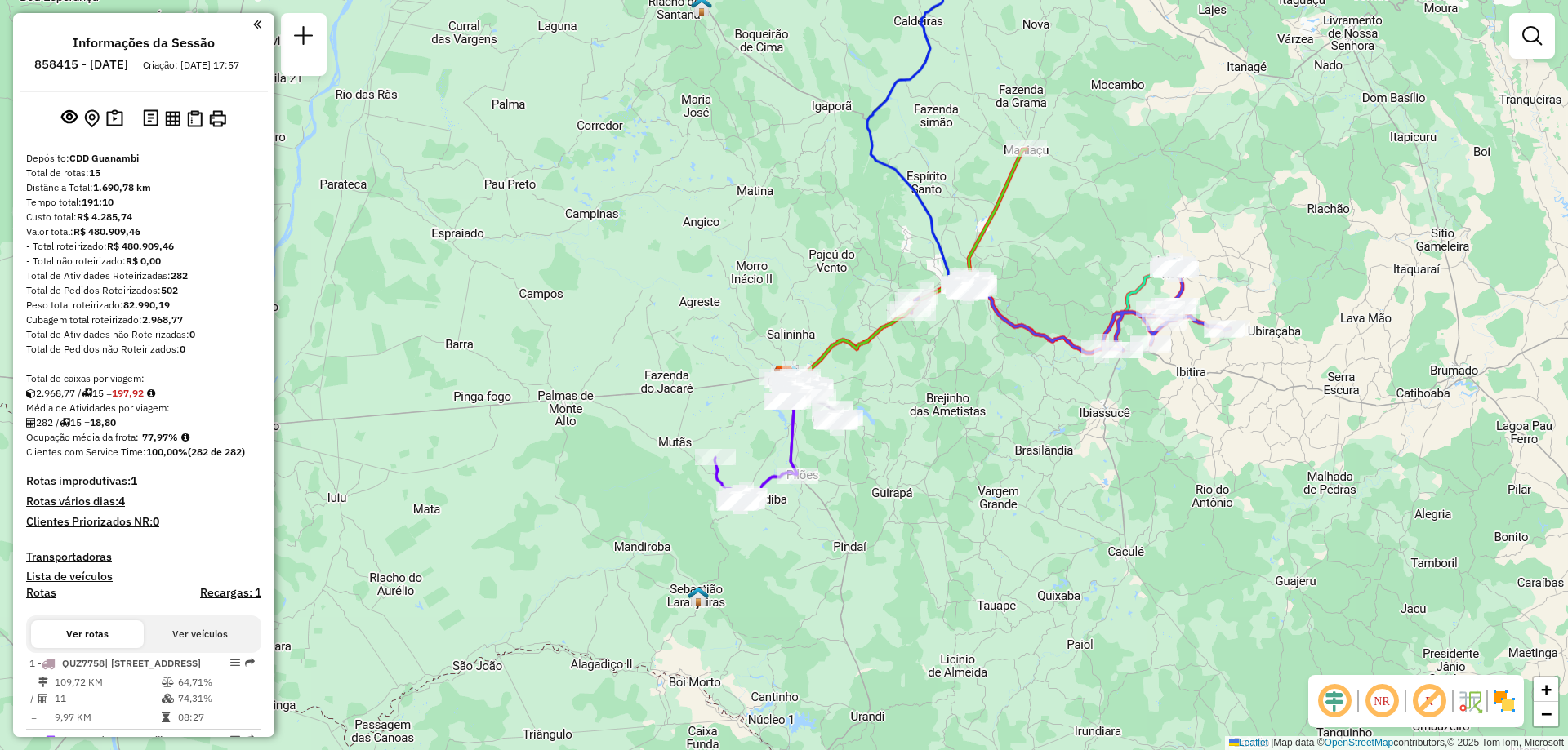
scroll to position [326, 0]
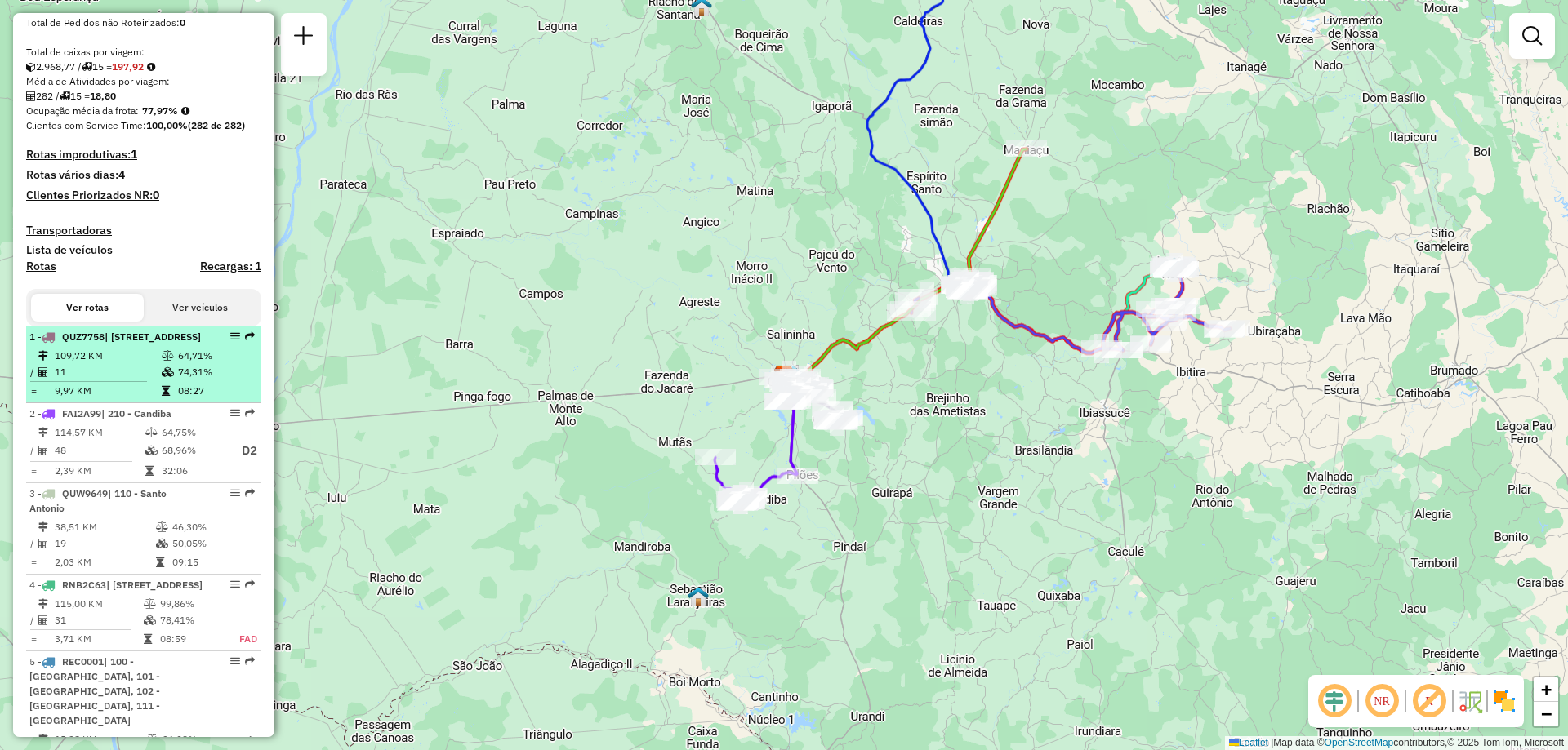
click at [118, 380] on td "11" at bounding box center [108, 372] width 107 height 16
select select "**********"
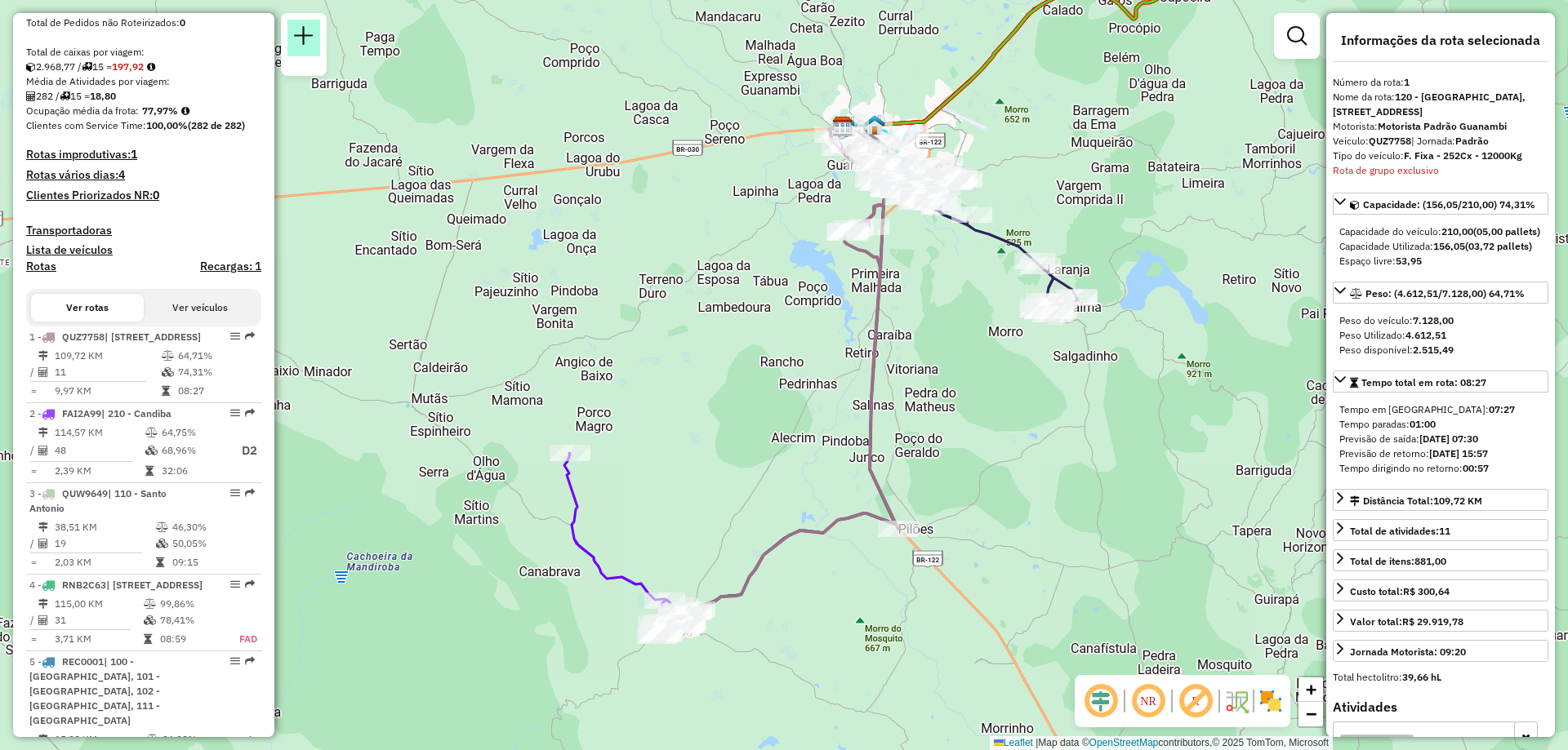
click at [294, 26] on link at bounding box center [304, 38] width 33 height 37
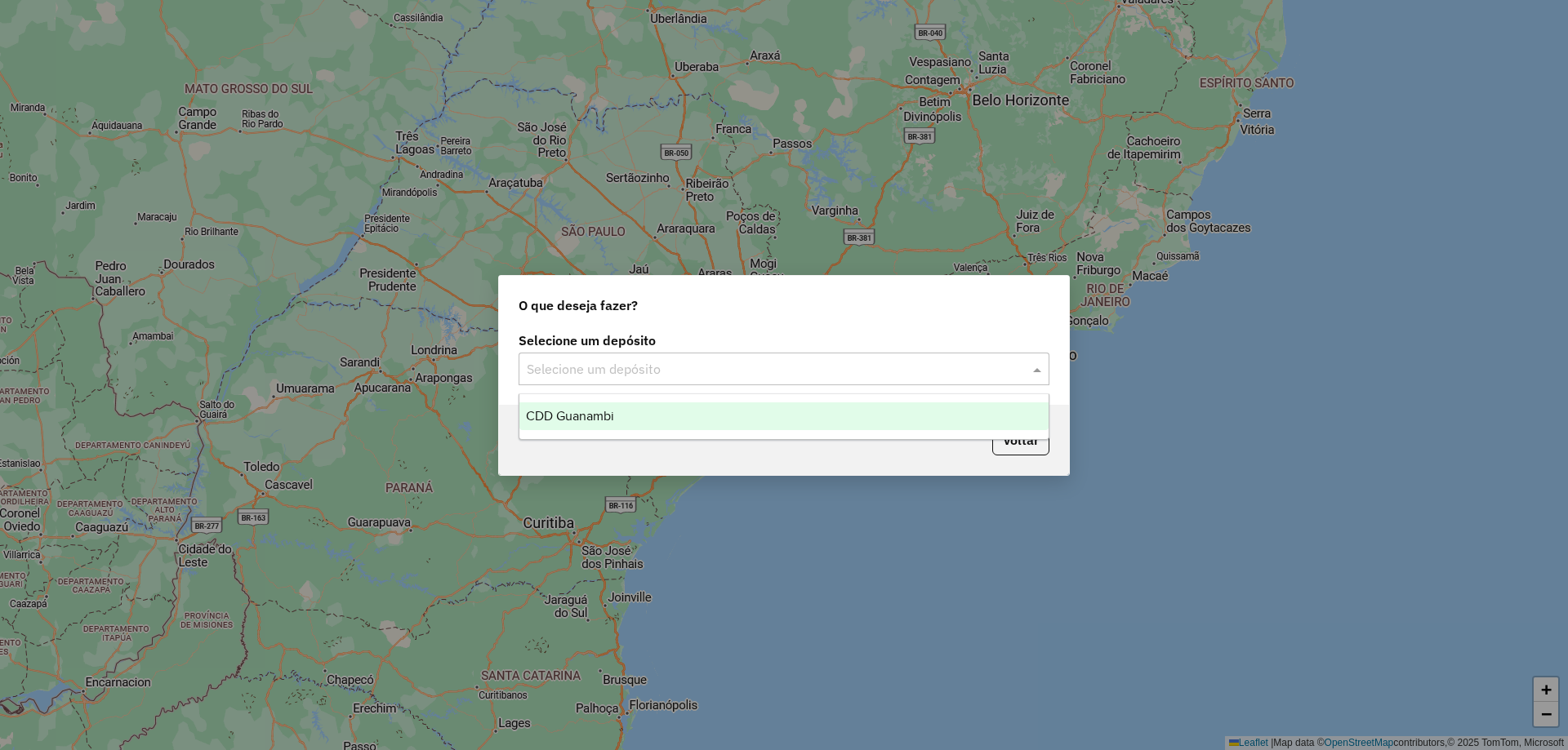
click at [753, 377] on input "text" at bounding box center [767, 370] width 482 height 20
click at [690, 419] on div "CDD Guanambi" at bounding box center [784, 416] width 530 height 28
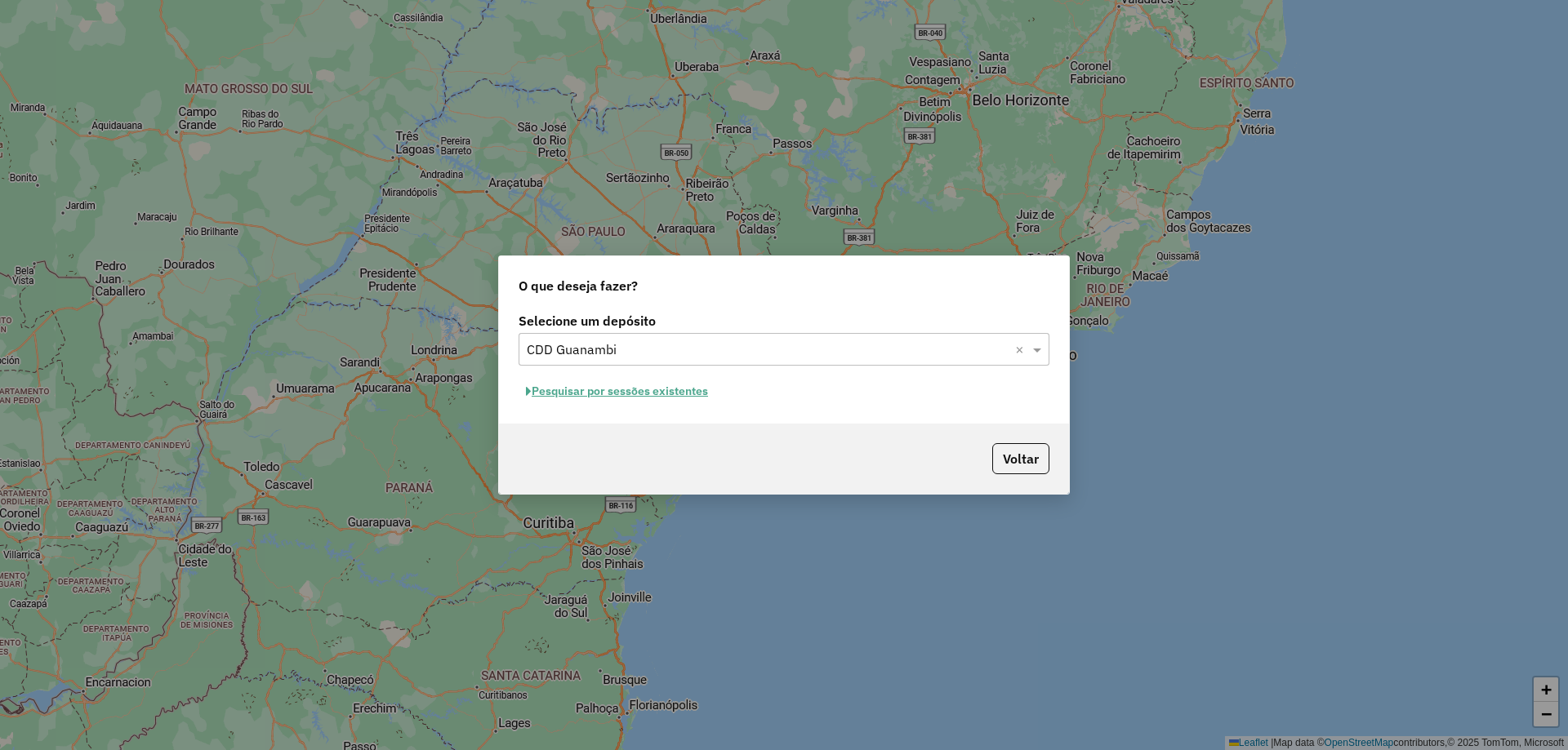
click at [580, 393] on button "Pesquisar por sessões existentes" at bounding box center [617, 391] width 197 height 25
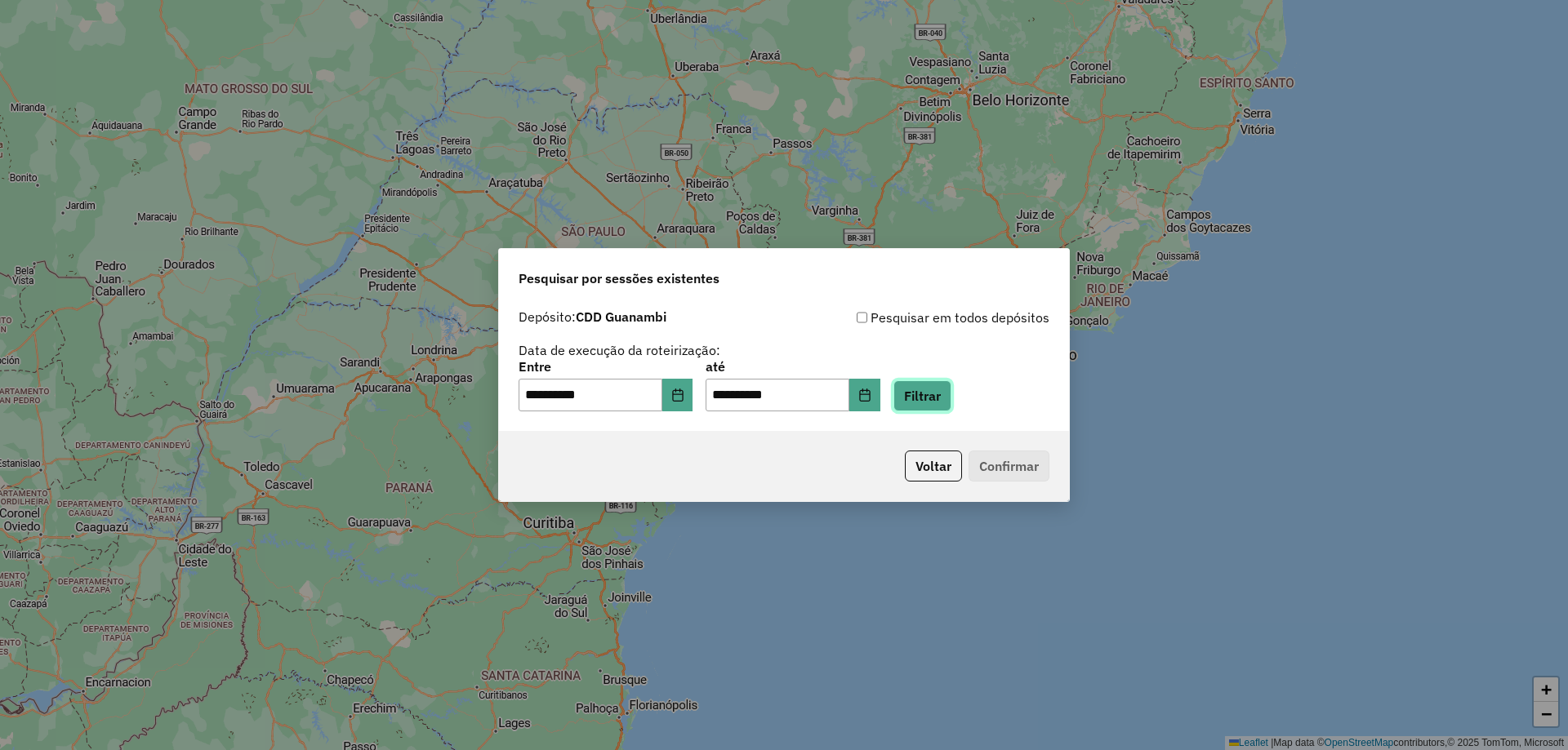
click at [942, 394] on button "Filtrar" at bounding box center [923, 396] width 58 height 31
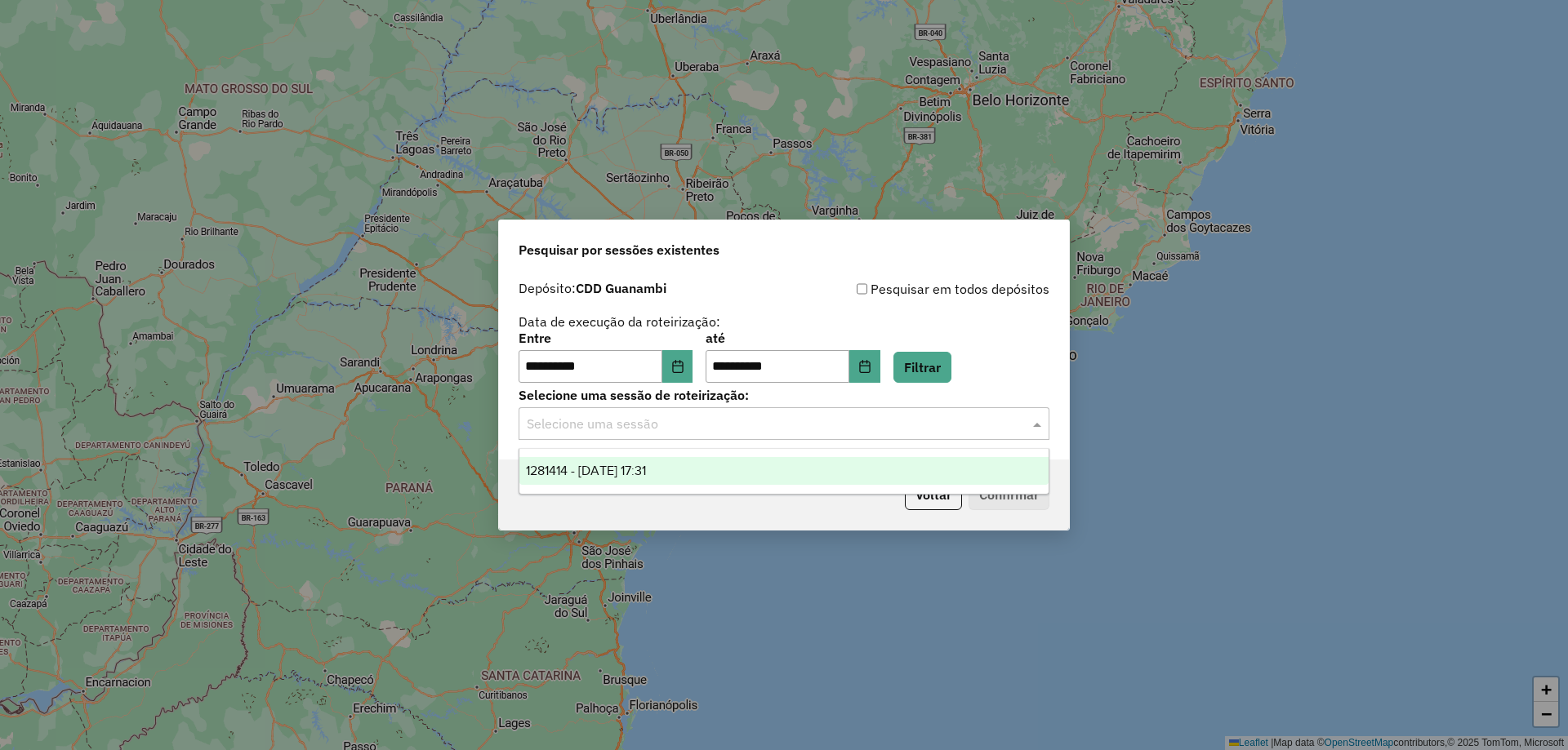
click at [673, 428] on input "text" at bounding box center [767, 425] width 482 height 20
click at [635, 467] on span "1281414 - 24/09/2025 17:31" at bounding box center [586, 470] width 120 height 14
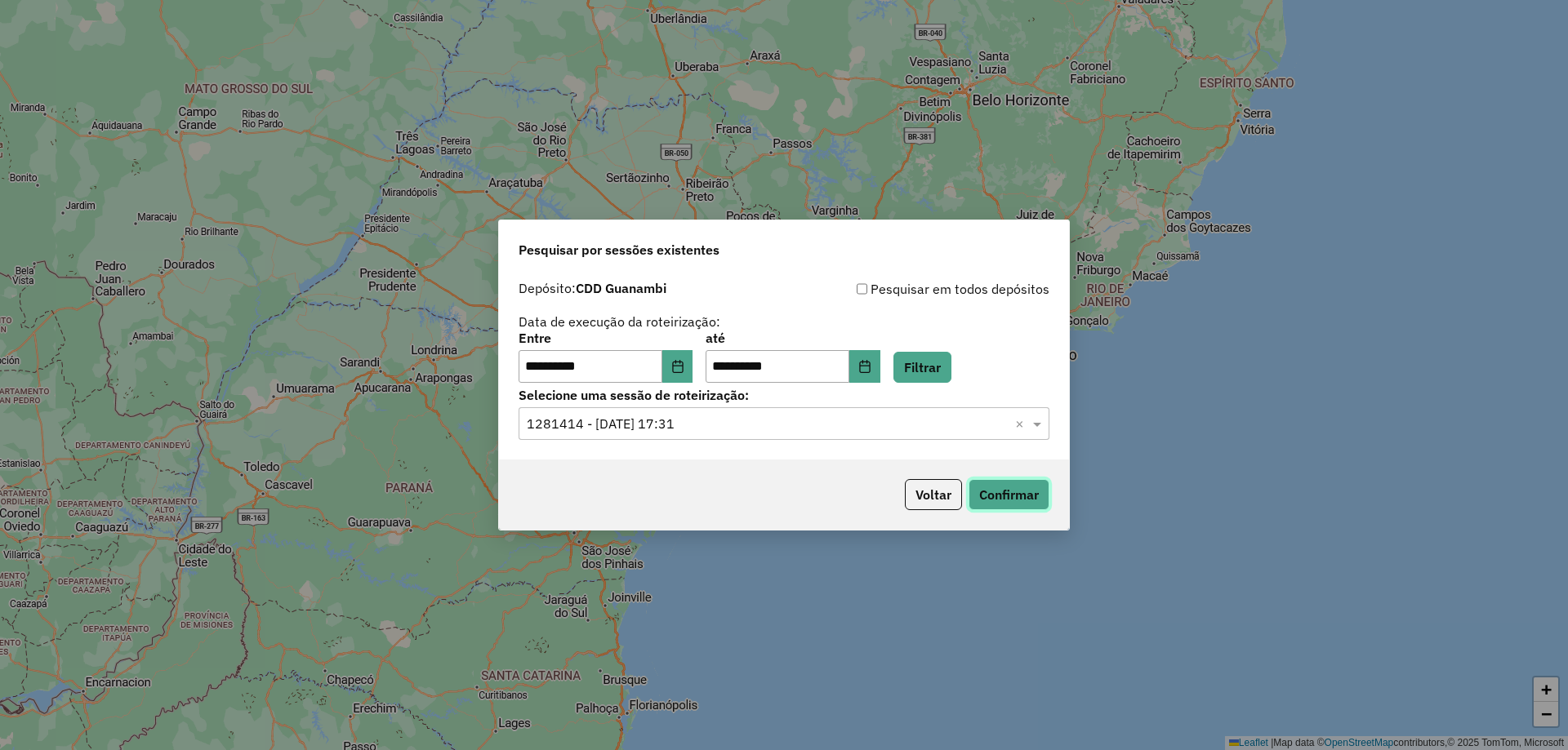
click at [1029, 498] on button "Confirmar" at bounding box center [1009, 494] width 80 height 31
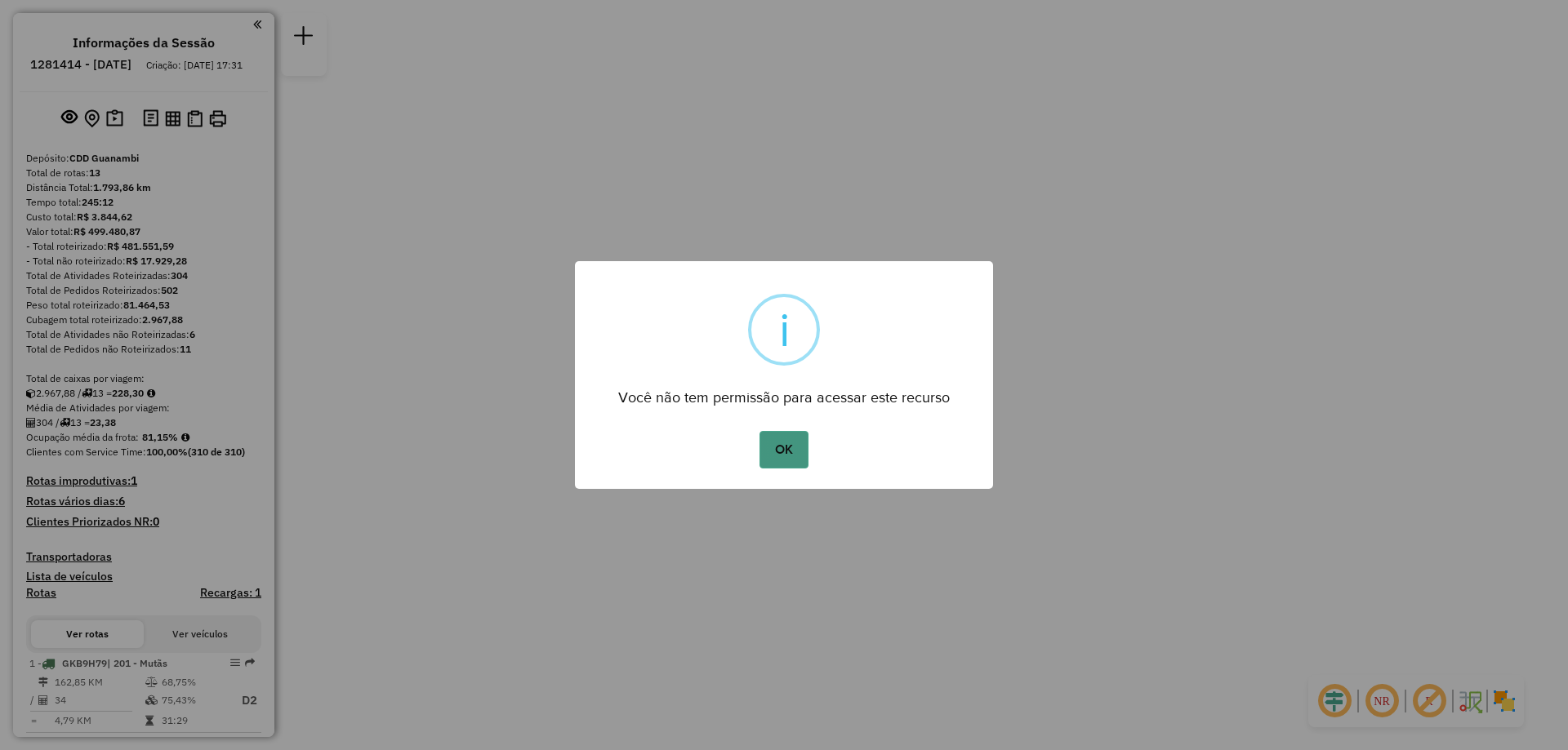
click at [763, 445] on button "OK" at bounding box center [783, 450] width 48 height 38
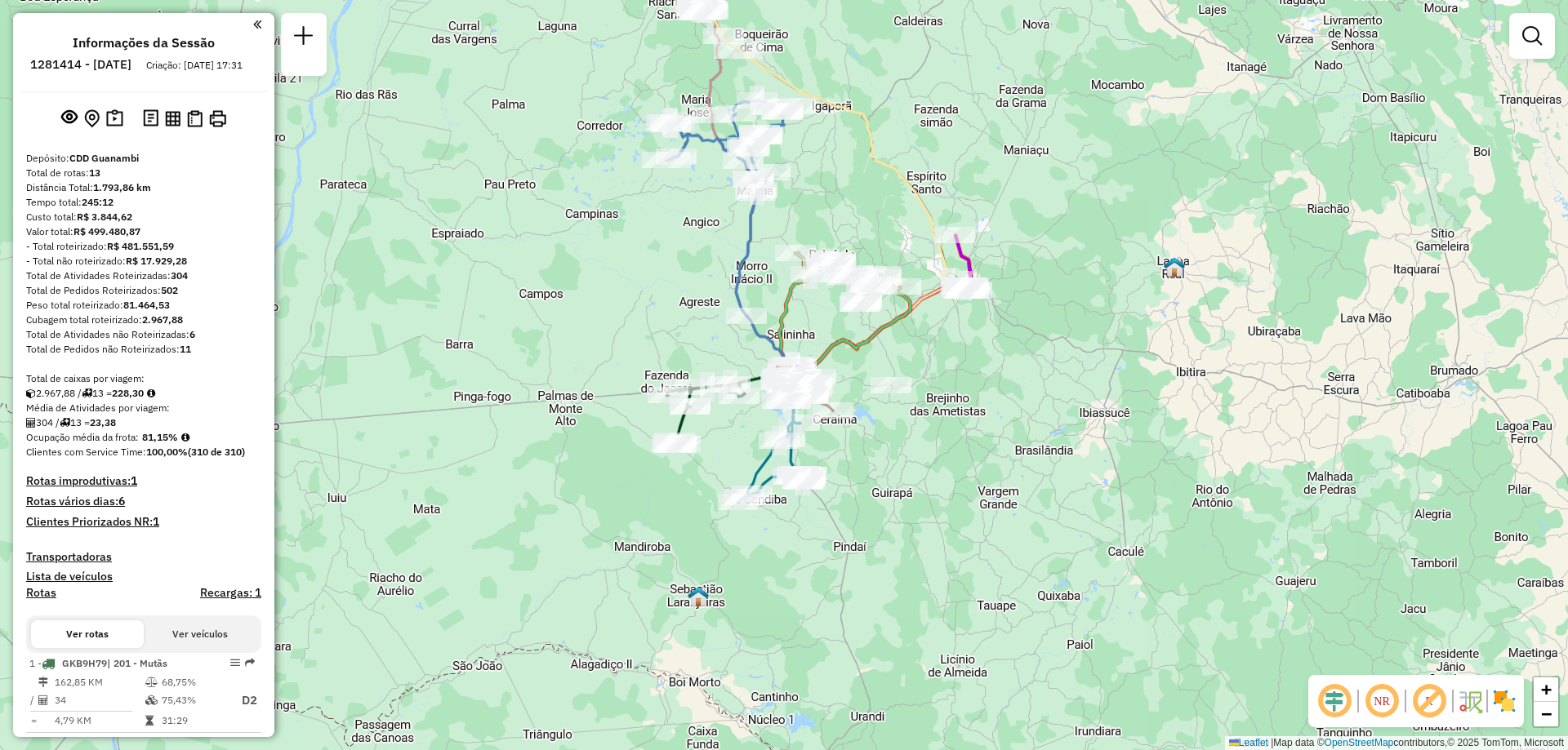
scroll to position [245, 0]
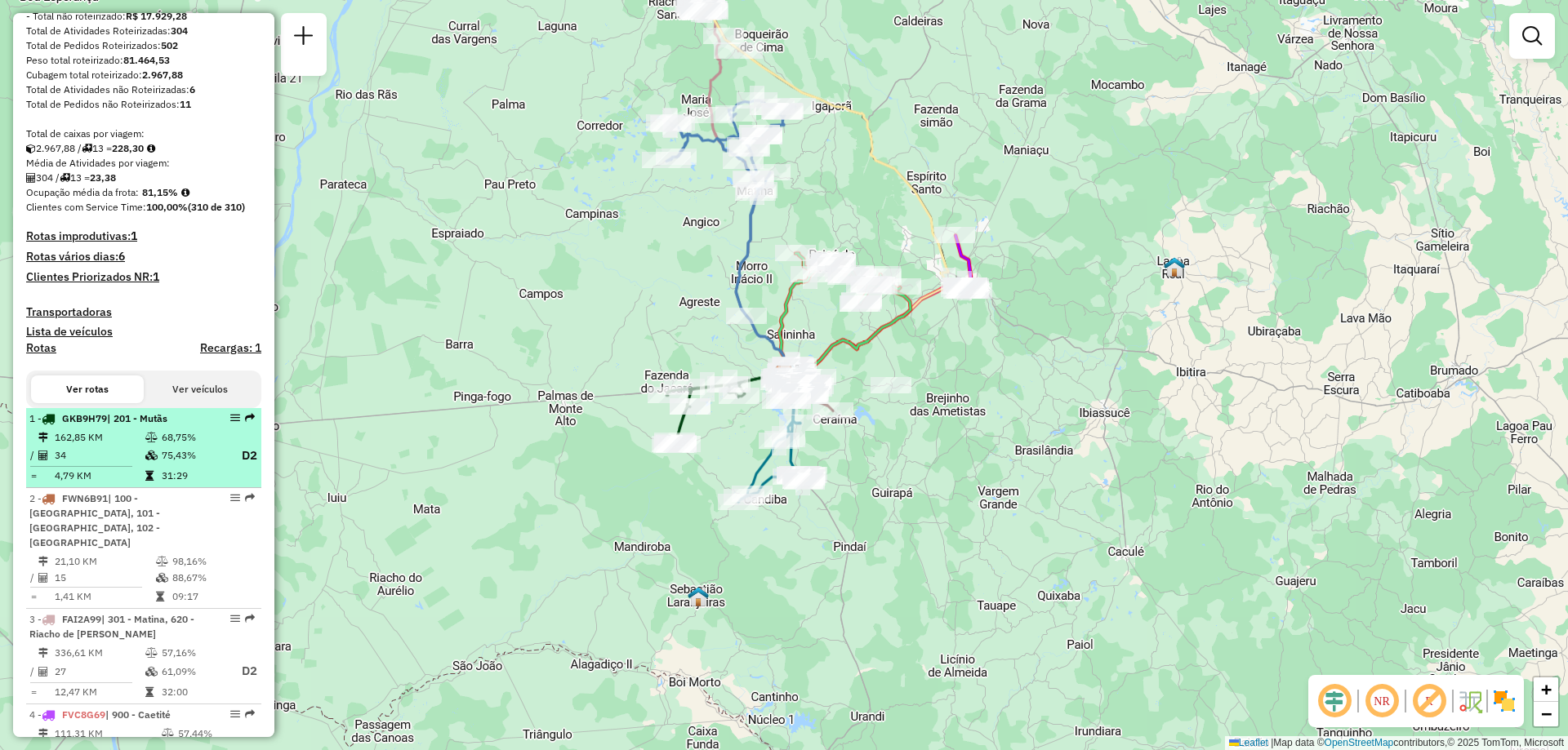
click at [187, 466] on td "75,43%" at bounding box center [193, 455] width 65 height 21
select select "**********"
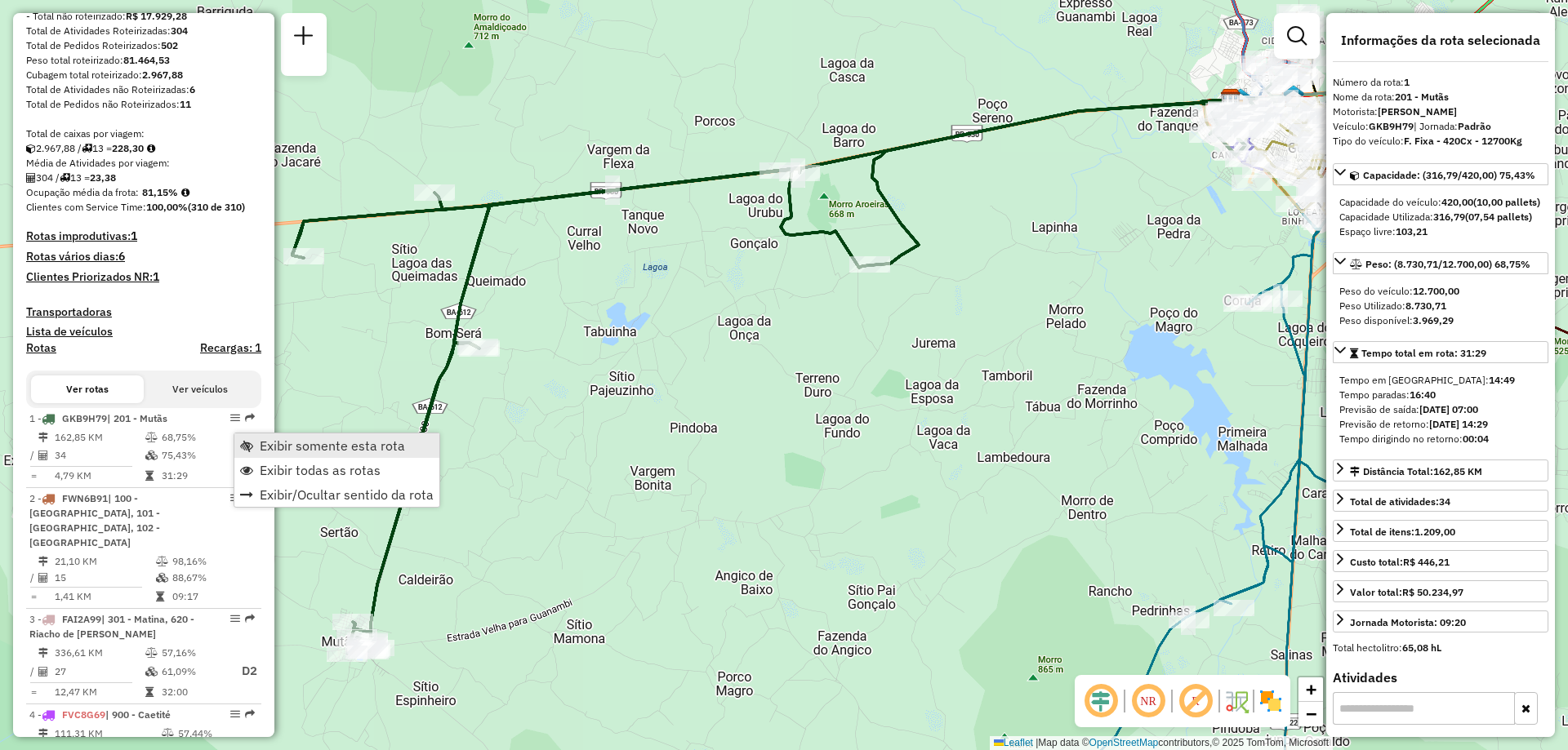
click at [301, 449] on span "Exibir somente esta rota" at bounding box center [332, 445] width 146 height 13
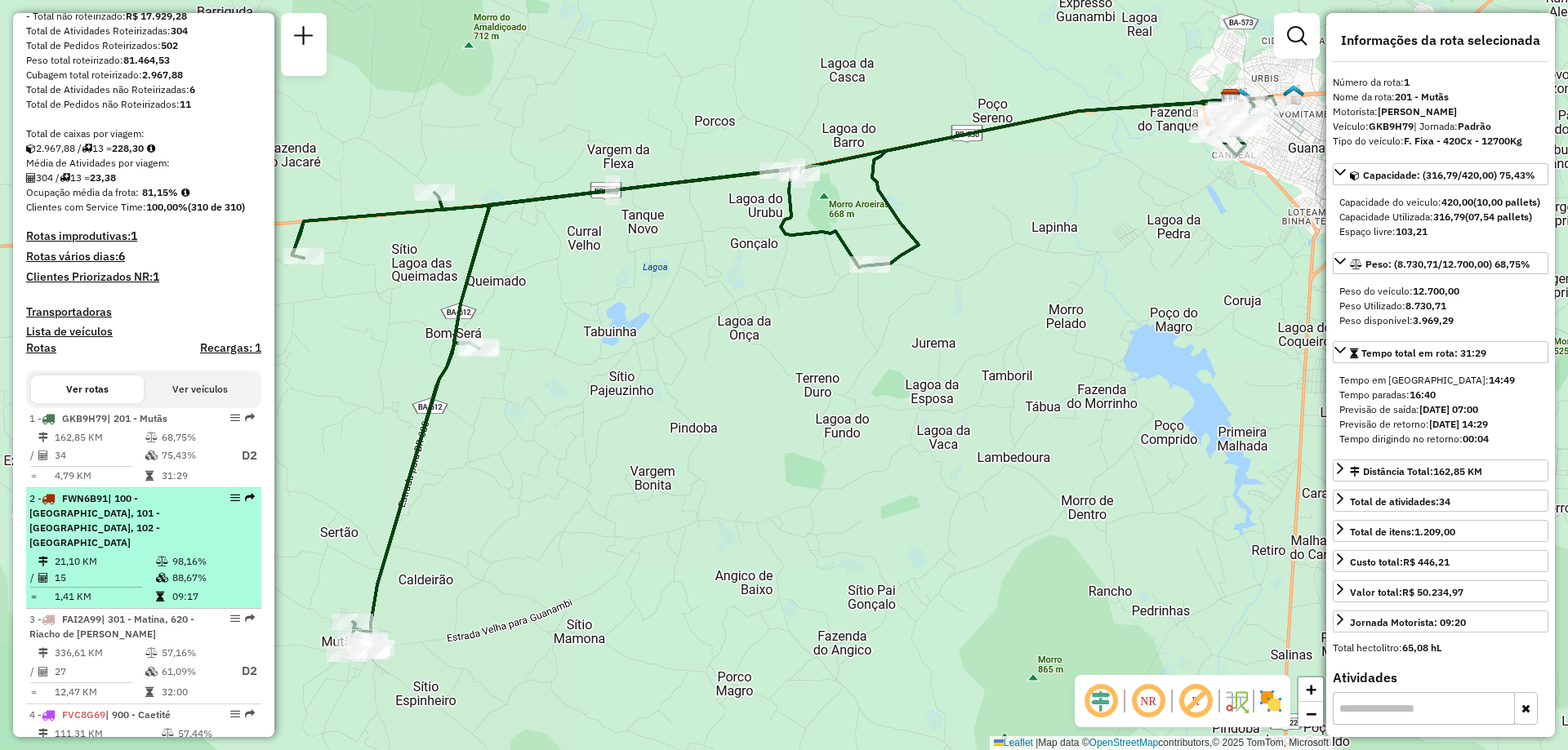
click at [117, 548] on div "2 - FWN6B91 | 100 - Novo Horizonte, 101 - Por do Sol, 102 - Vomitamel" at bounding box center [117, 520] width 174 height 59
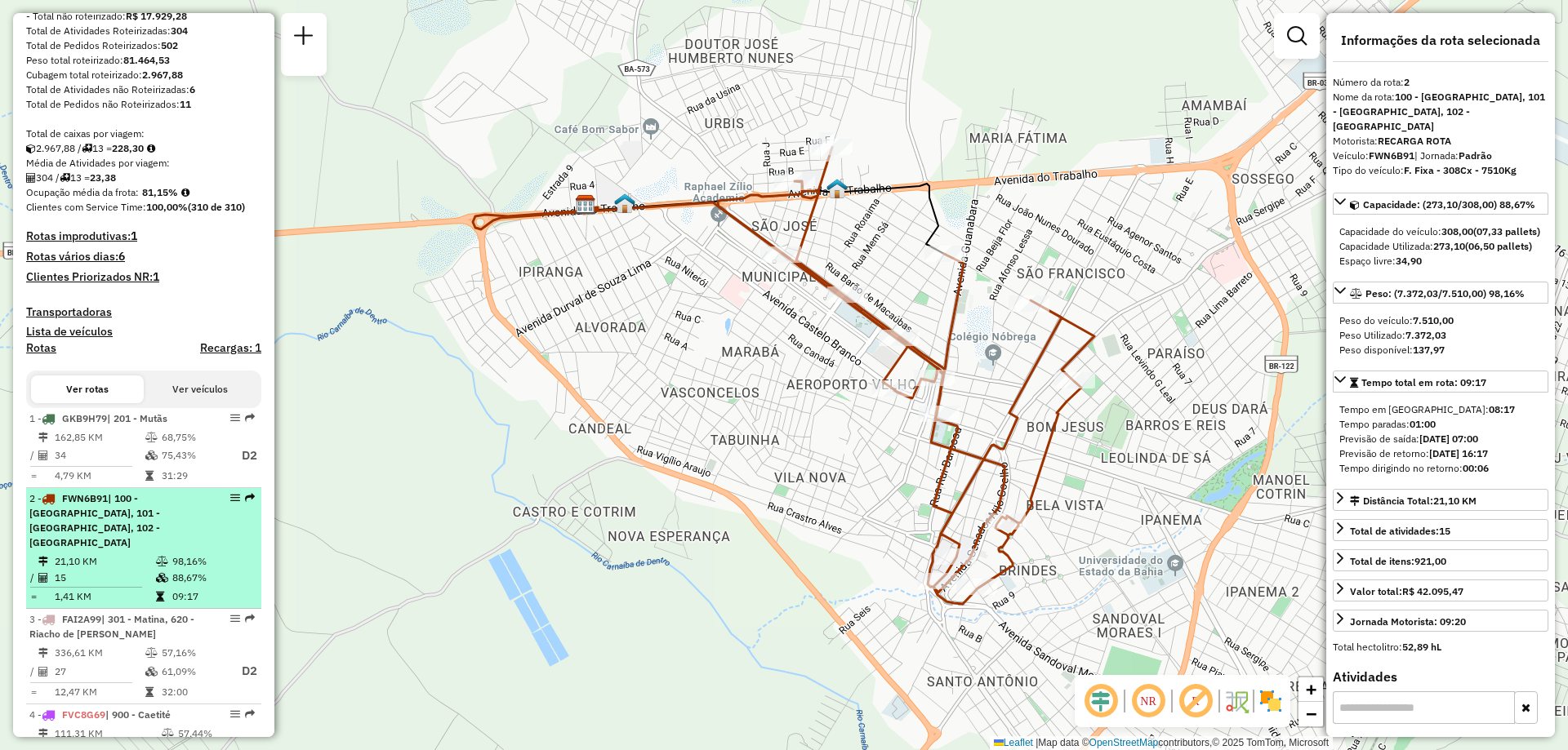
scroll to position [490, 0]
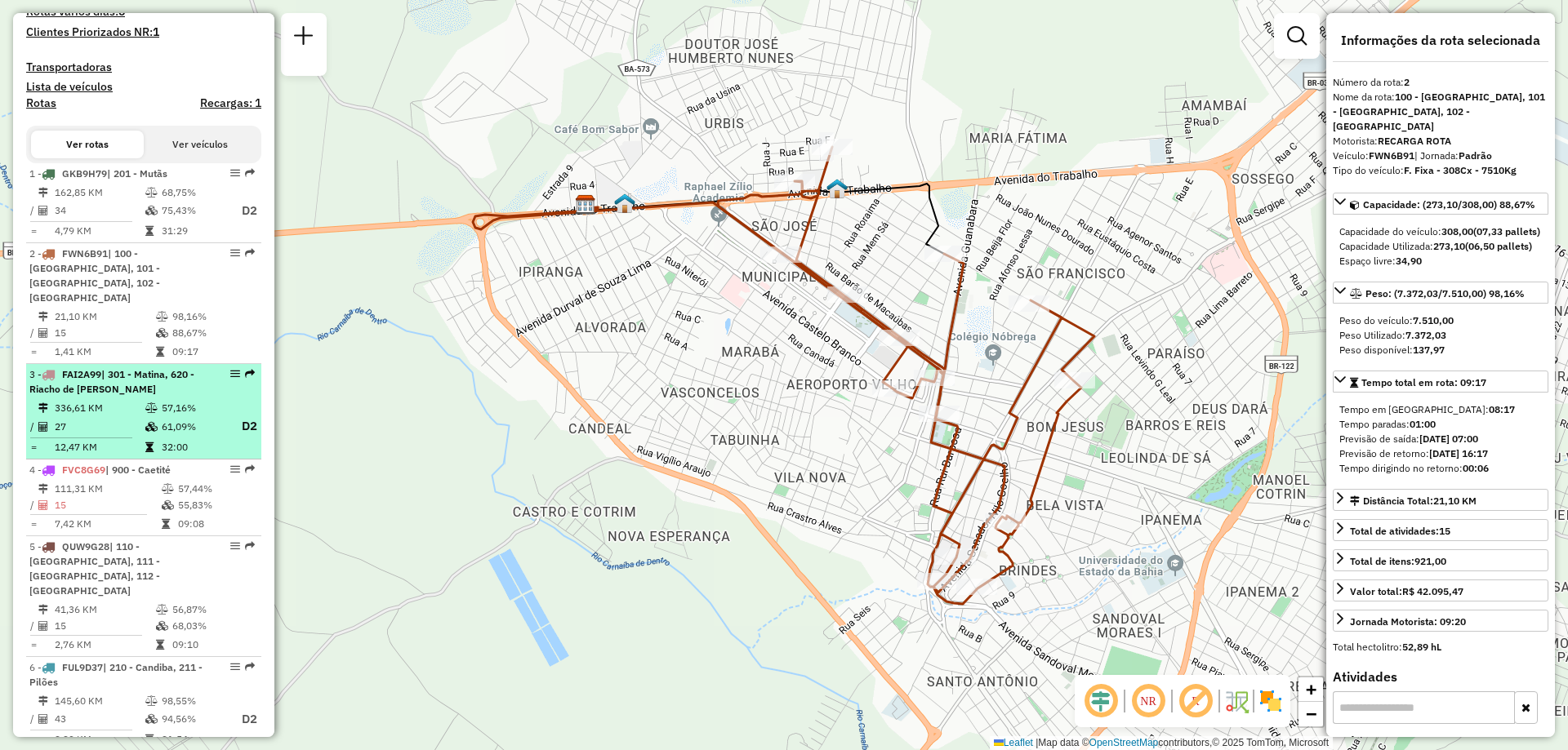
click at [138, 411] on td "336,61 KM" at bounding box center [99, 408] width 90 height 16
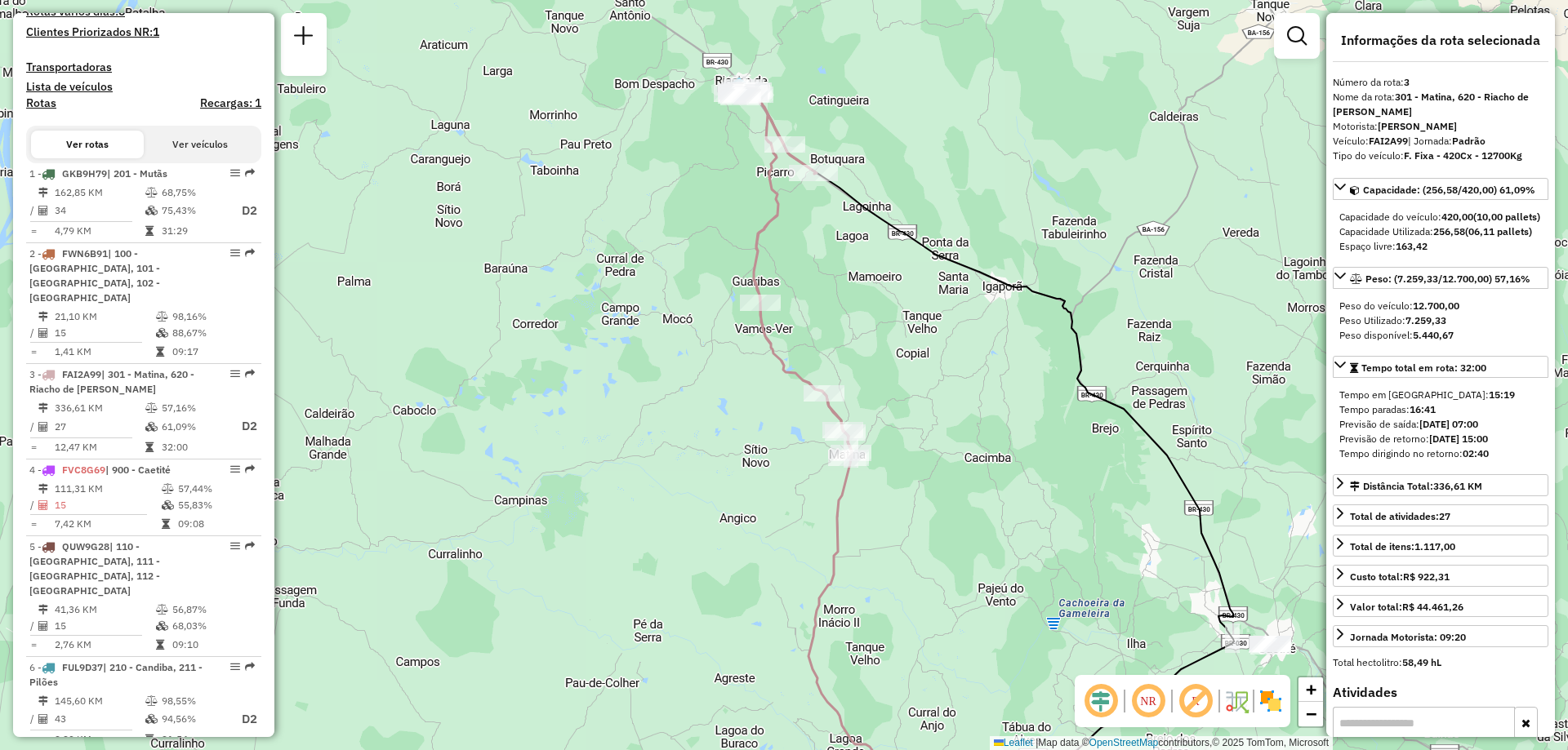
drag, startPoint x: 708, startPoint y: 364, endPoint x: 908, endPoint y: 443, distance: 215.0
click at [908, 443] on div "Janela de atendimento Grade de atendimento Capacidade Transportadoras Veículos …" at bounding box center [784, 375] width 1568 height 750
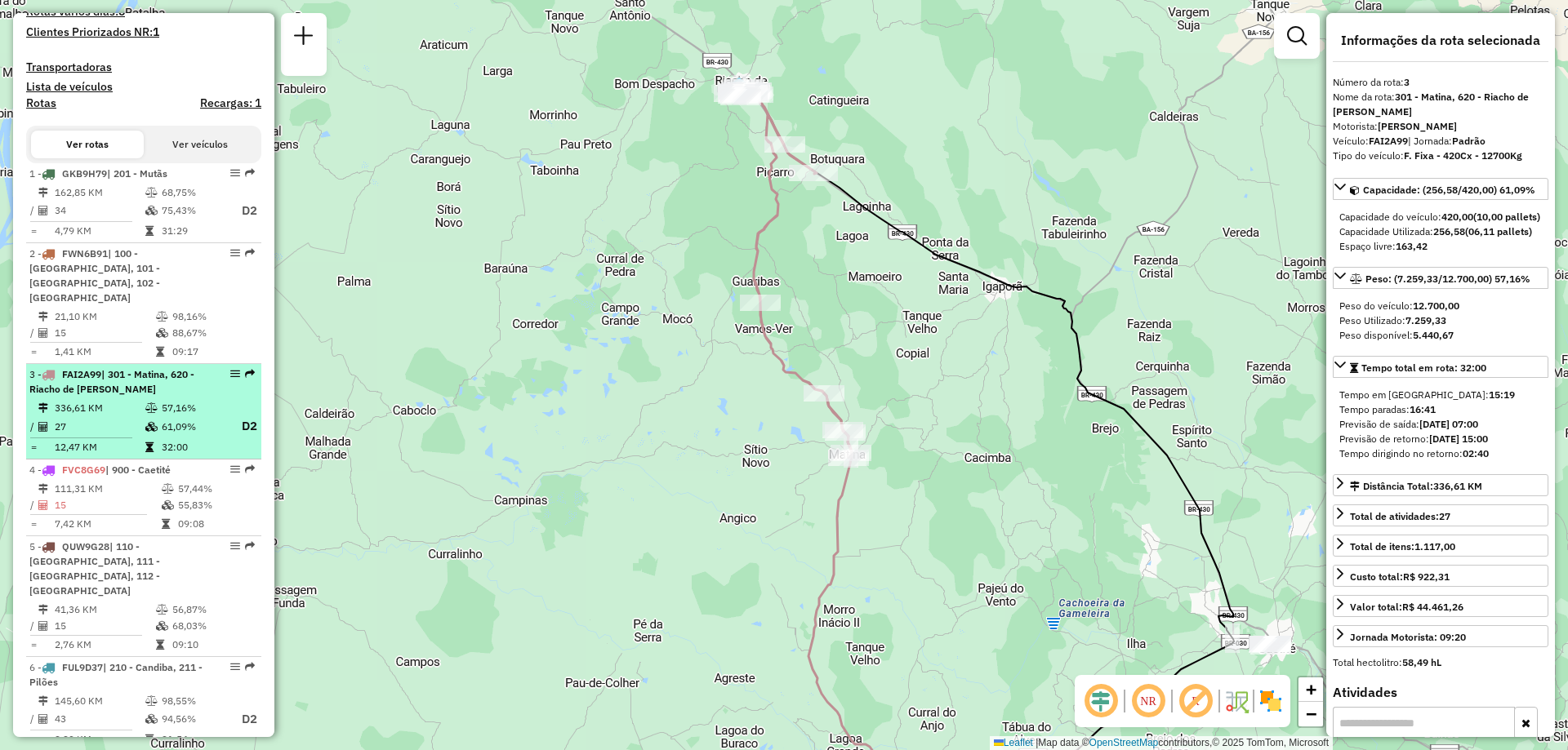
click at [119, 404] on td "336,61 KM" at bounding box center [99, 408] width 90 height 16
